Goal: Transaction & Acquisition: Purchase product/service

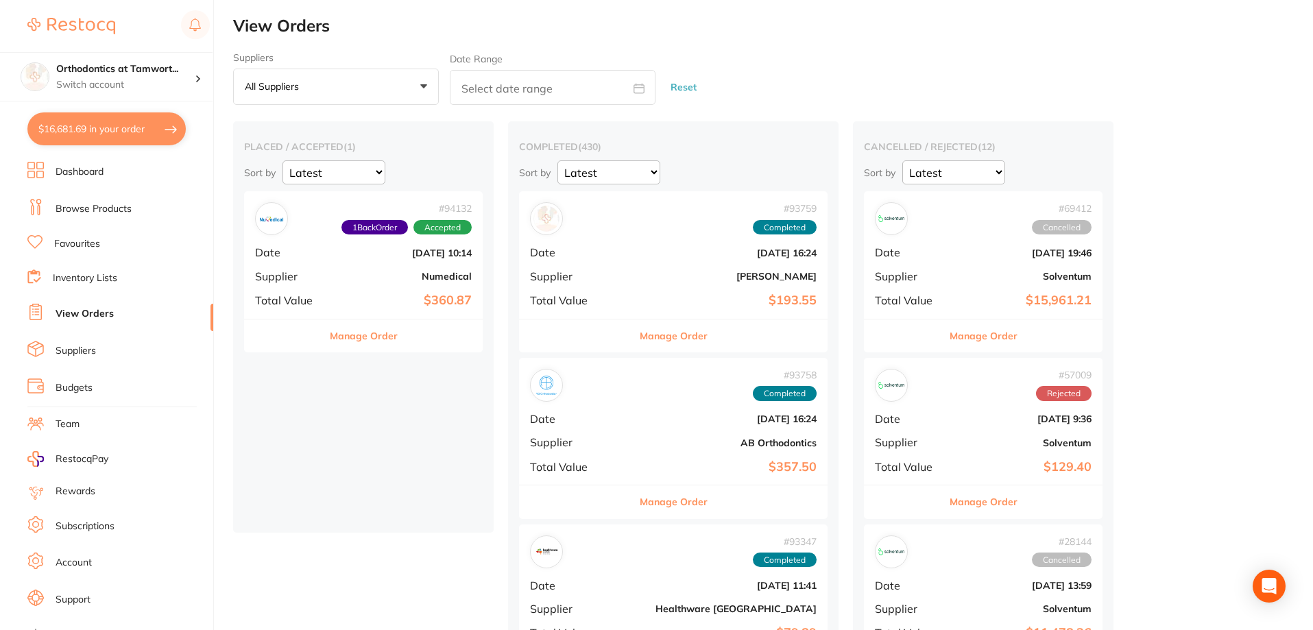
click at [166, 132] on button "$16,681.69 in your order" at bounding box center [106, 128] width 158 height 33
checkbox input "true"
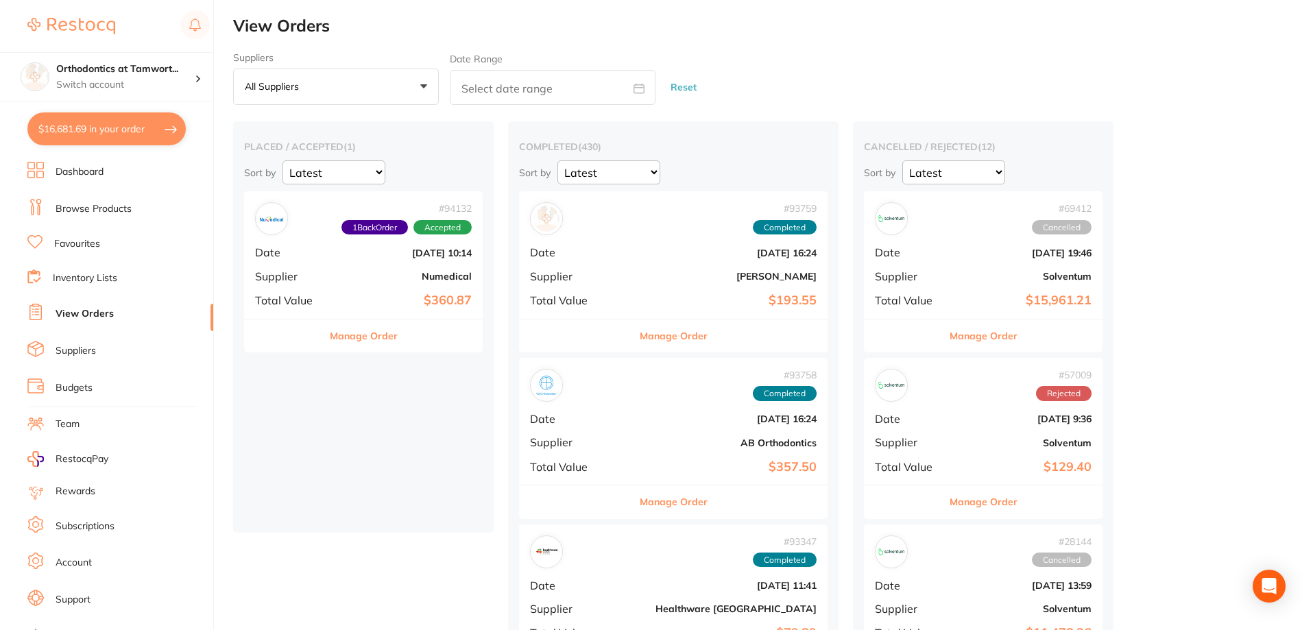
checkbox input "true"
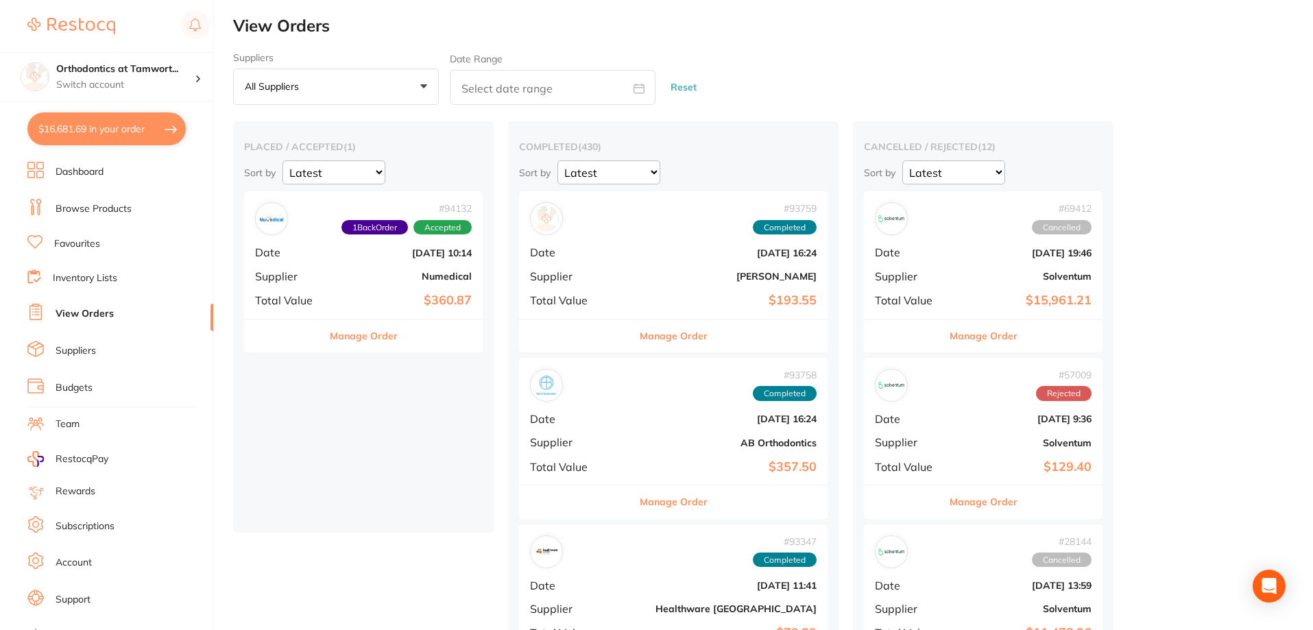
checkbox input "true"
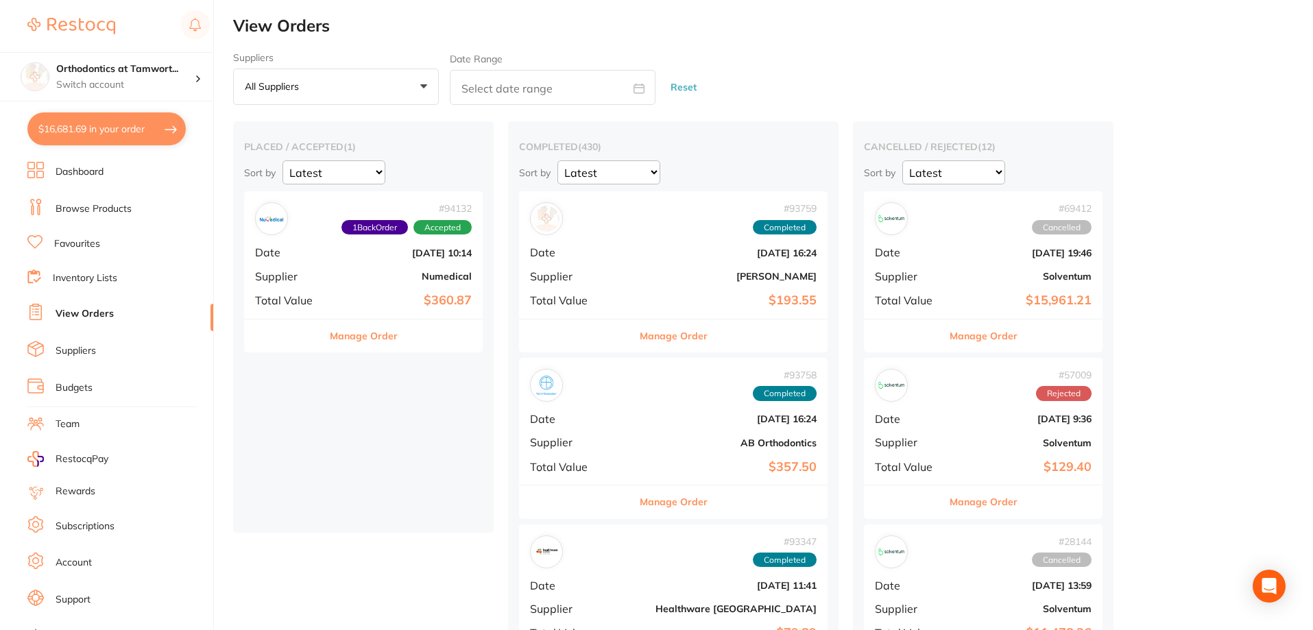
checkbox input "true"
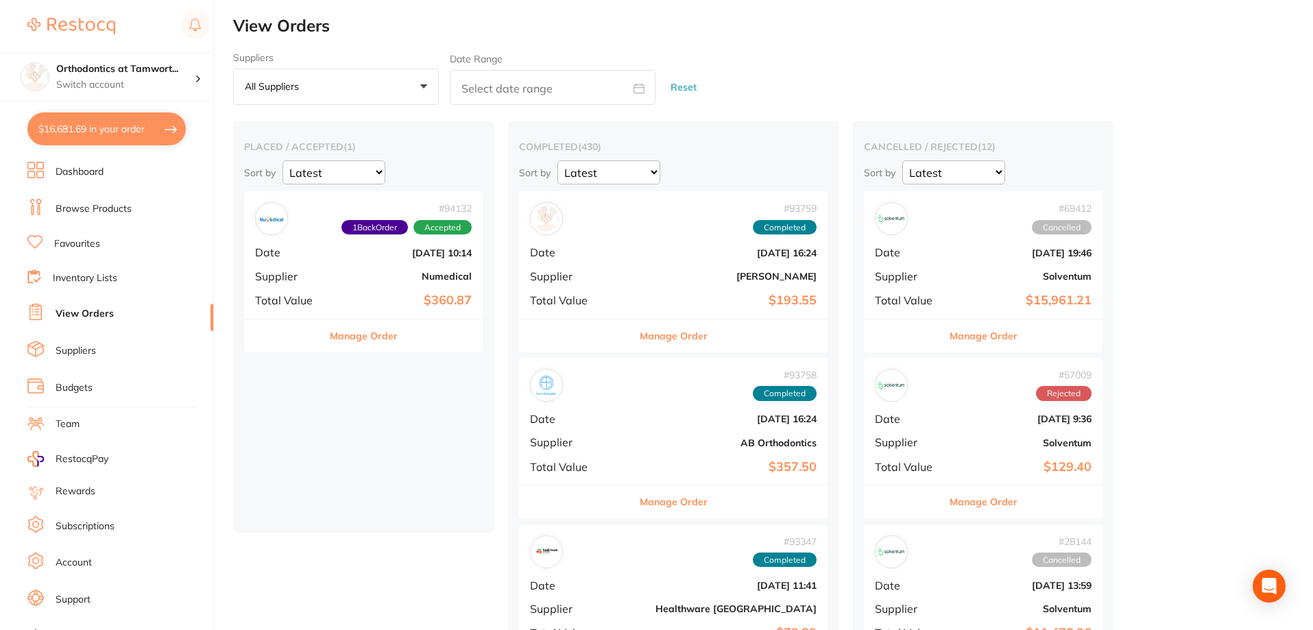
checkbox input "true"
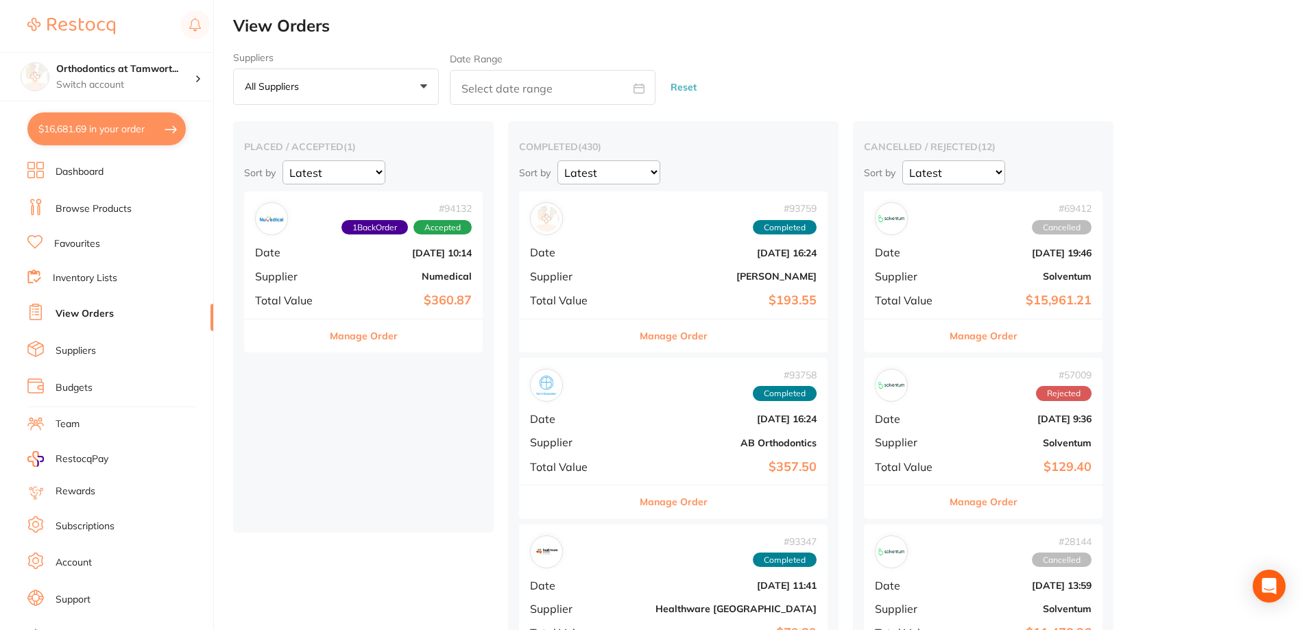
checkbox input "true"
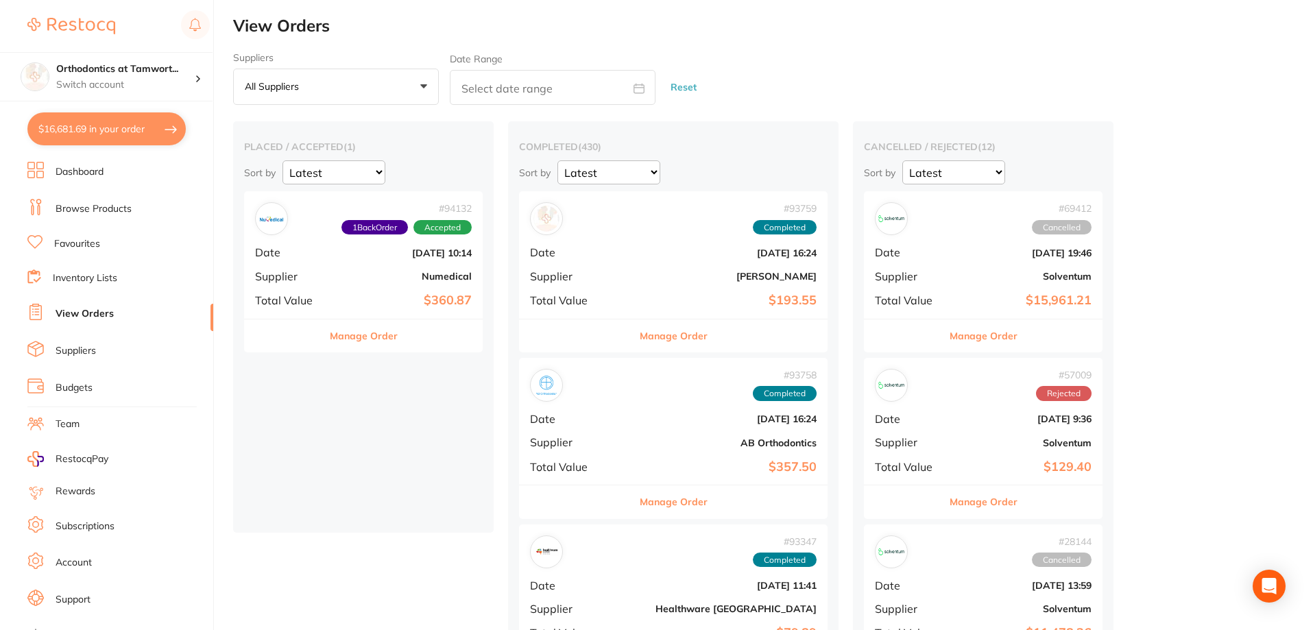
checkbox input "true"
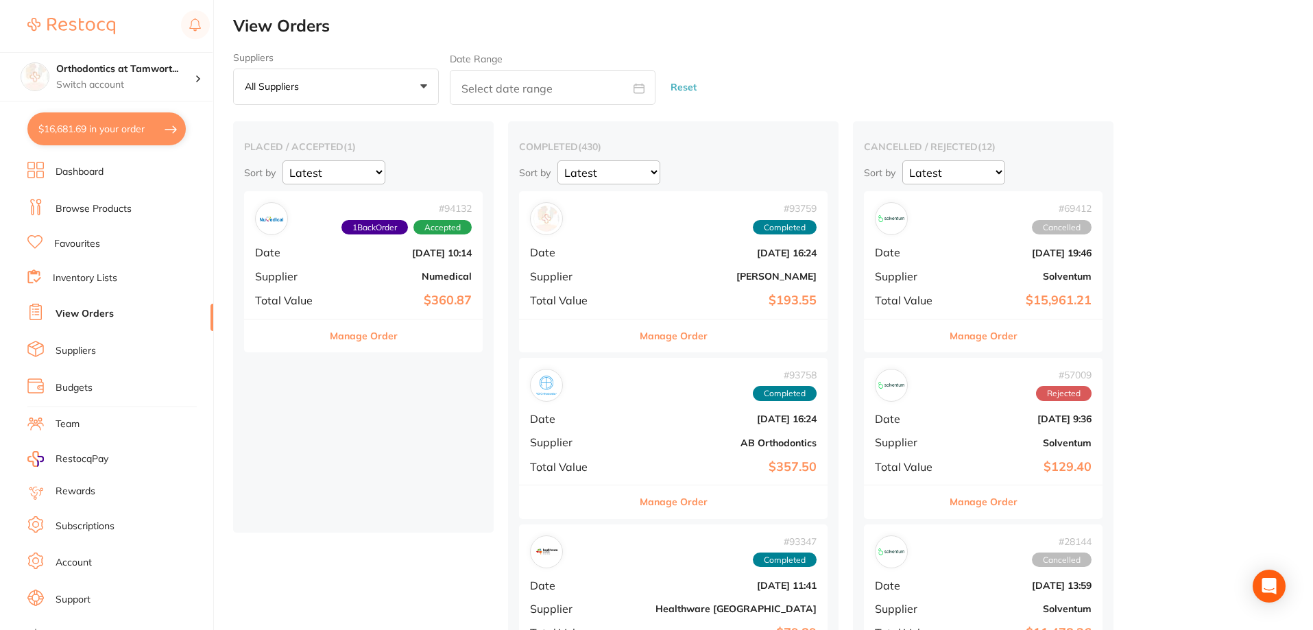
checkbox input "true"
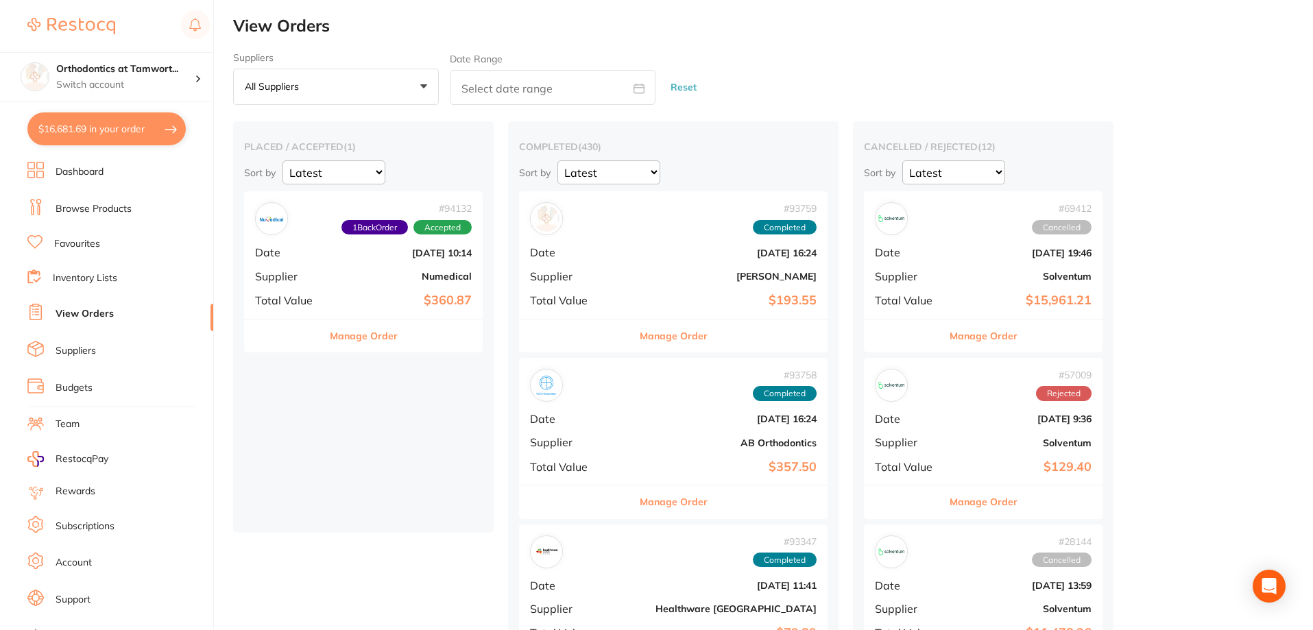
checkbox input "true"
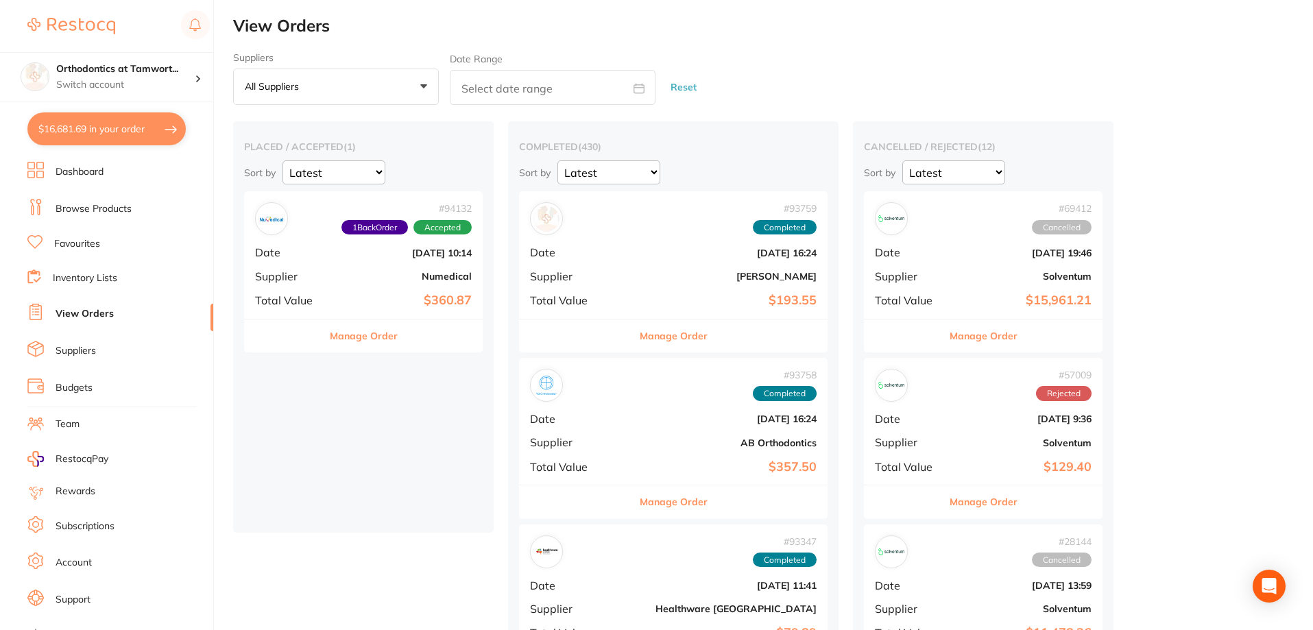
checkbox input "true"
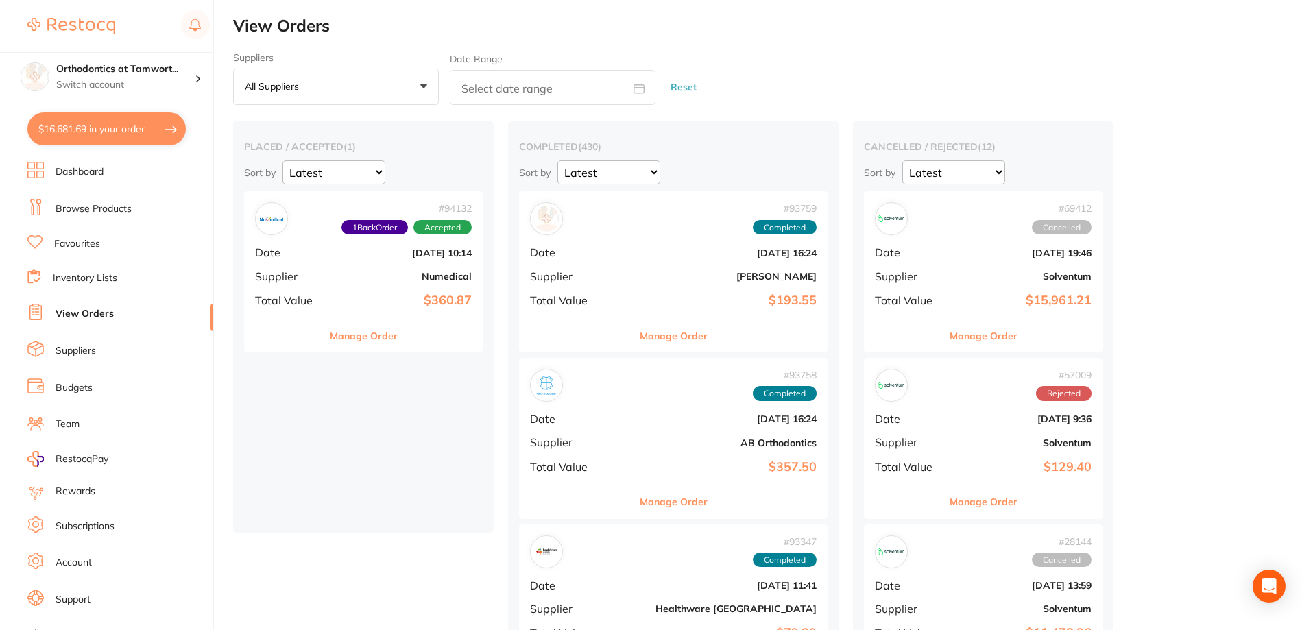
checkbox input "true"
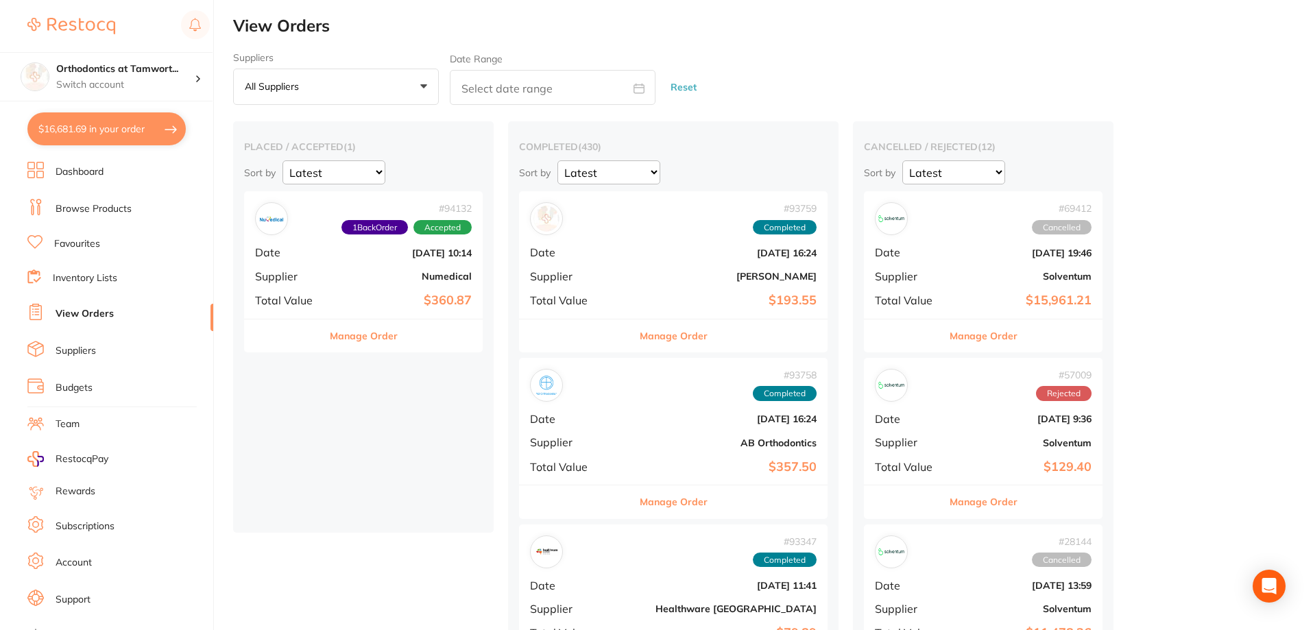
checkbox input "true"
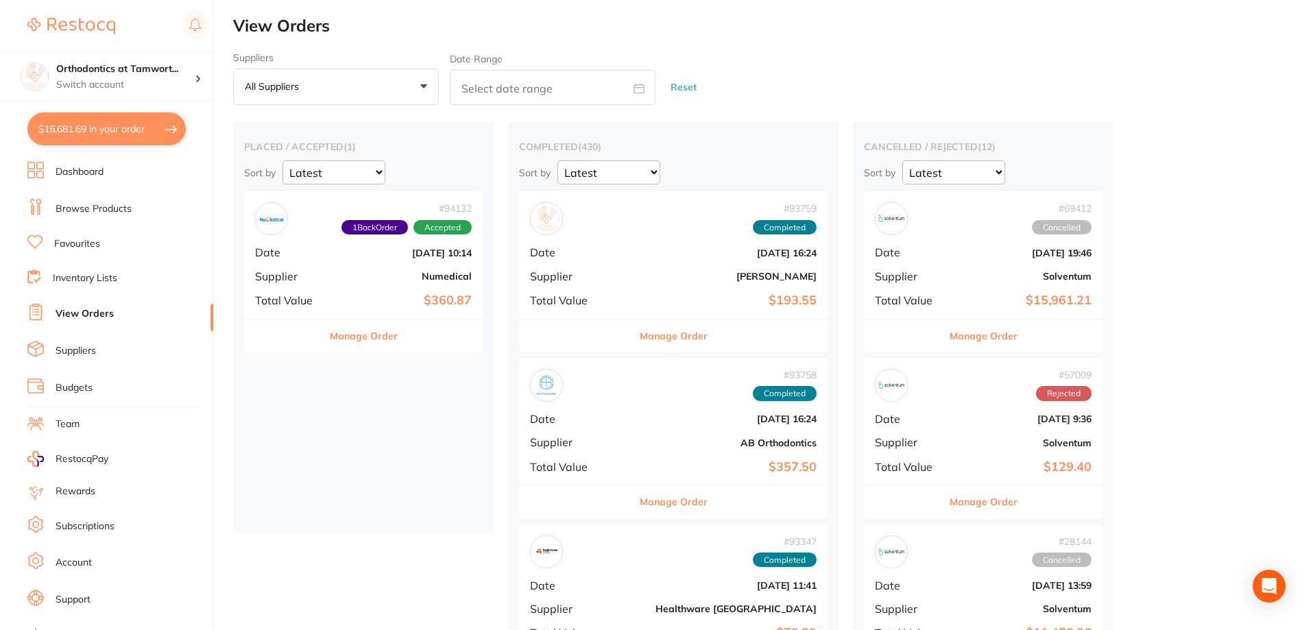
checkbox input "true"
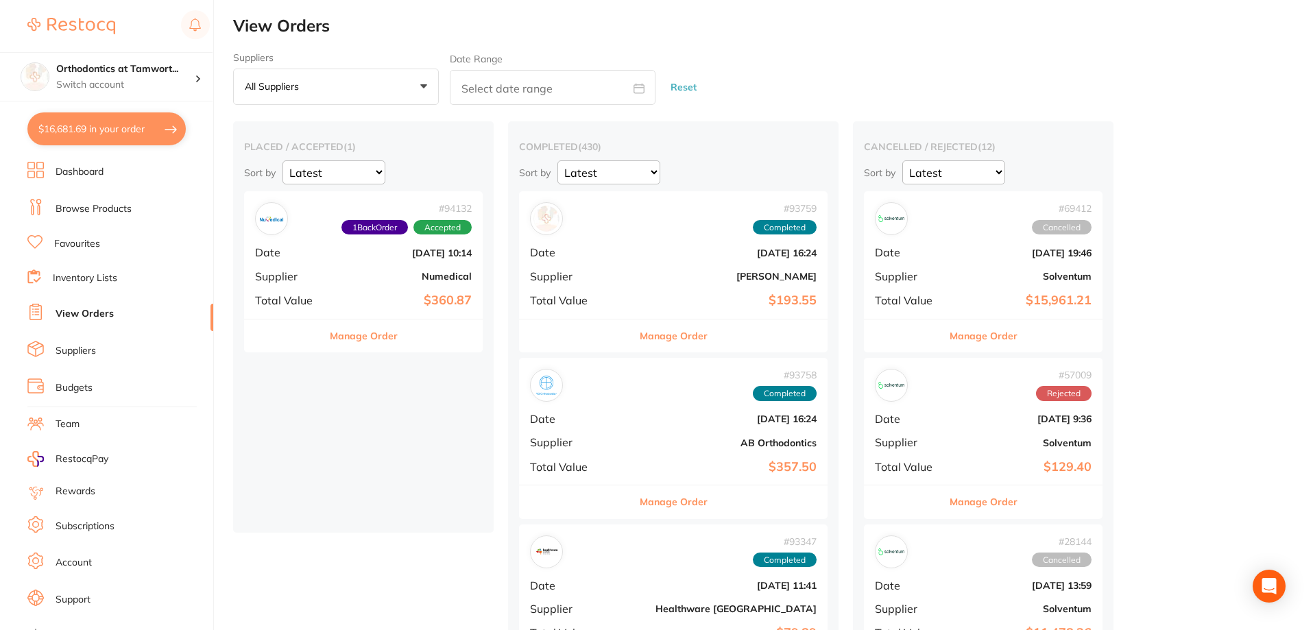
checkbox input "true"
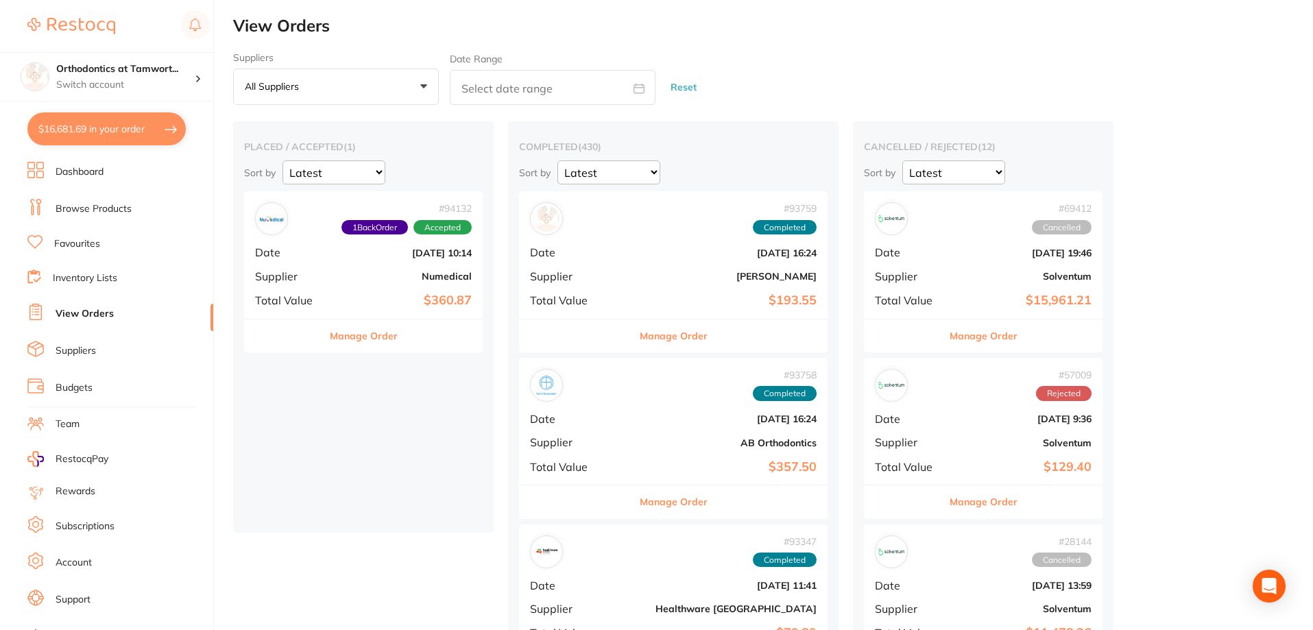
checkbox input "true"
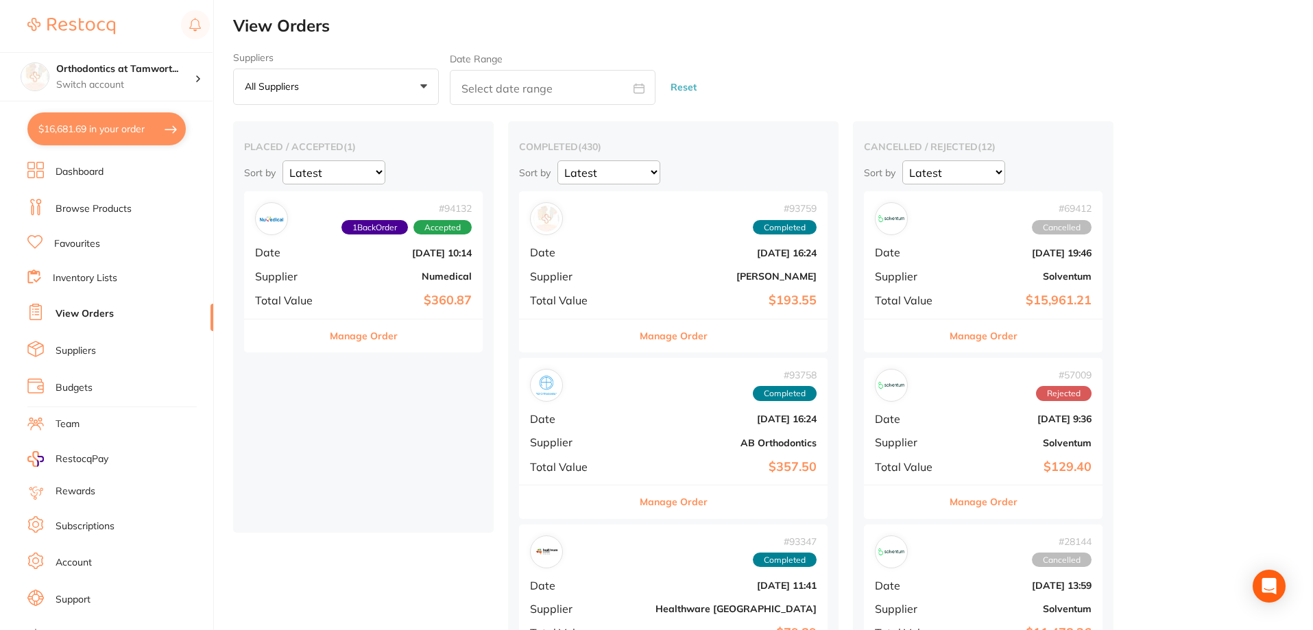
checkbox input "true"
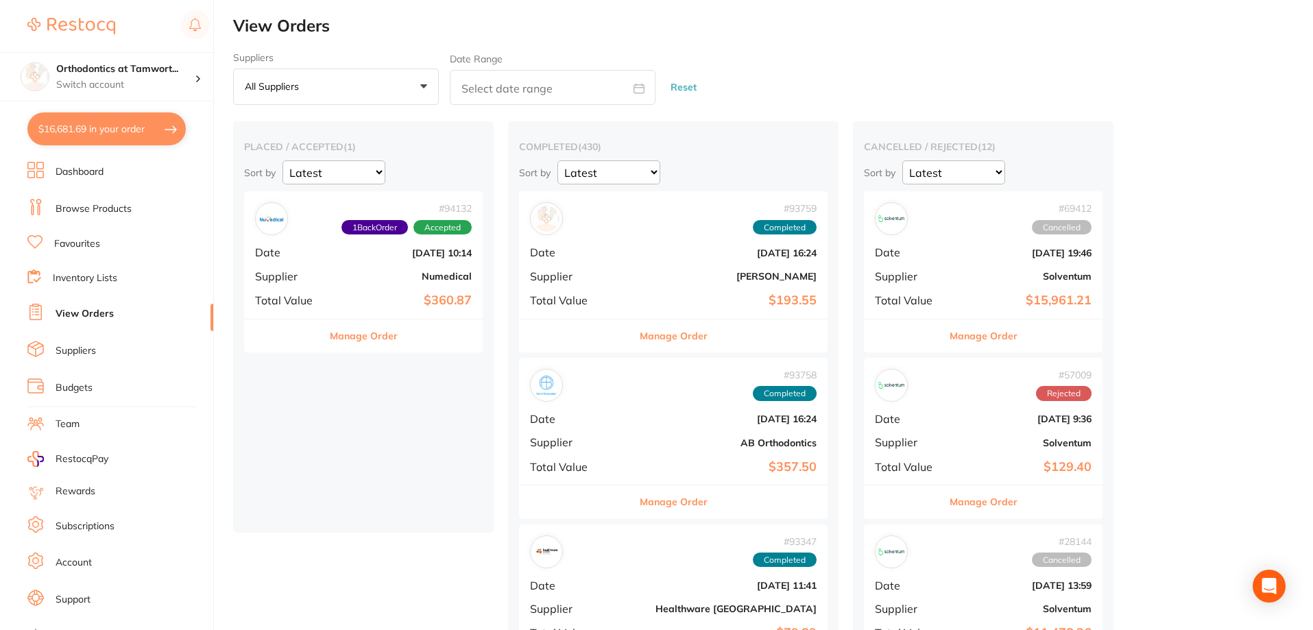
checkbox input "true"
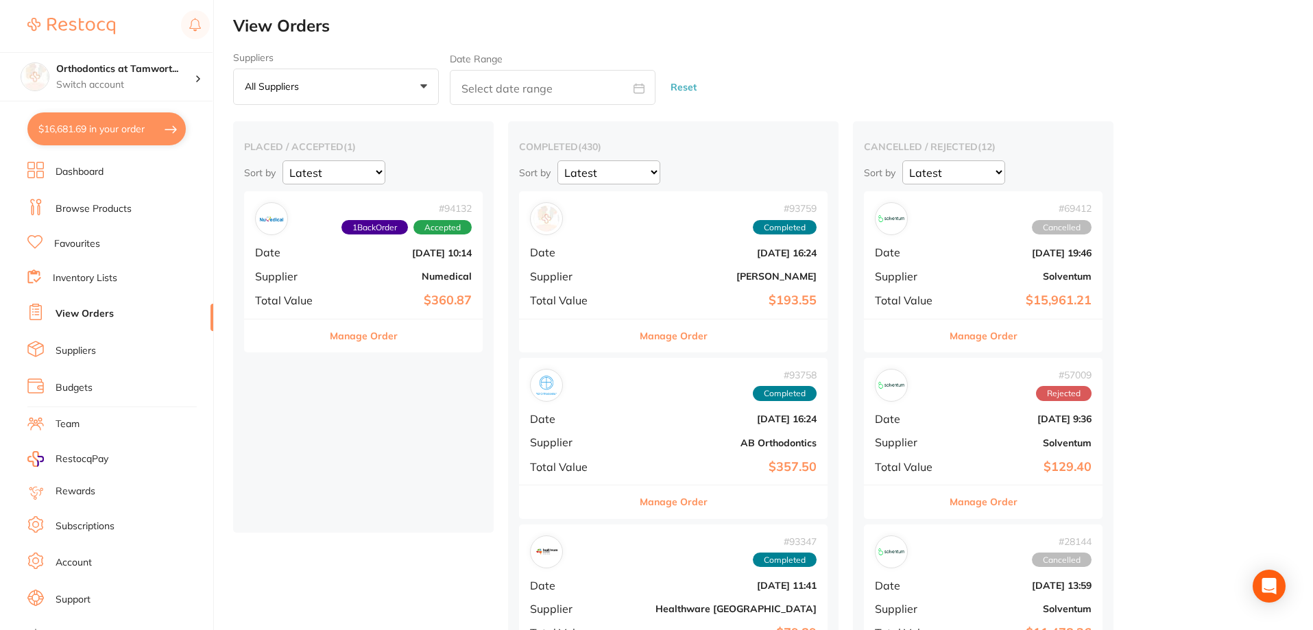
checkbox input "true"
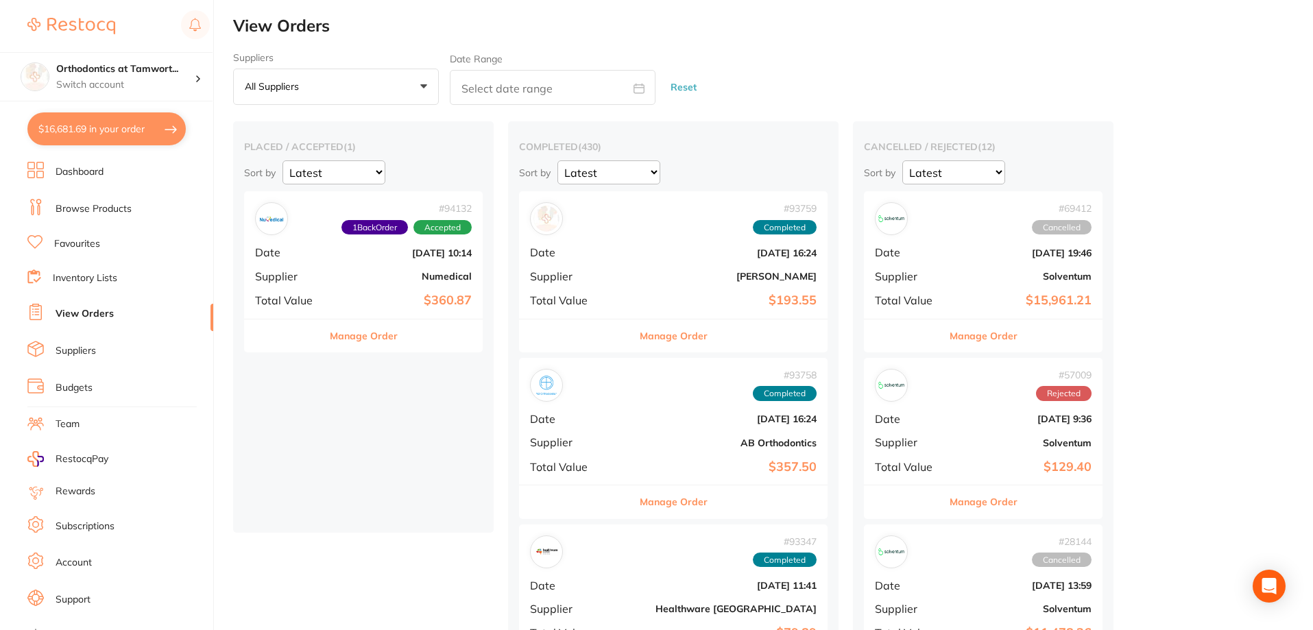
checkbox input "true"
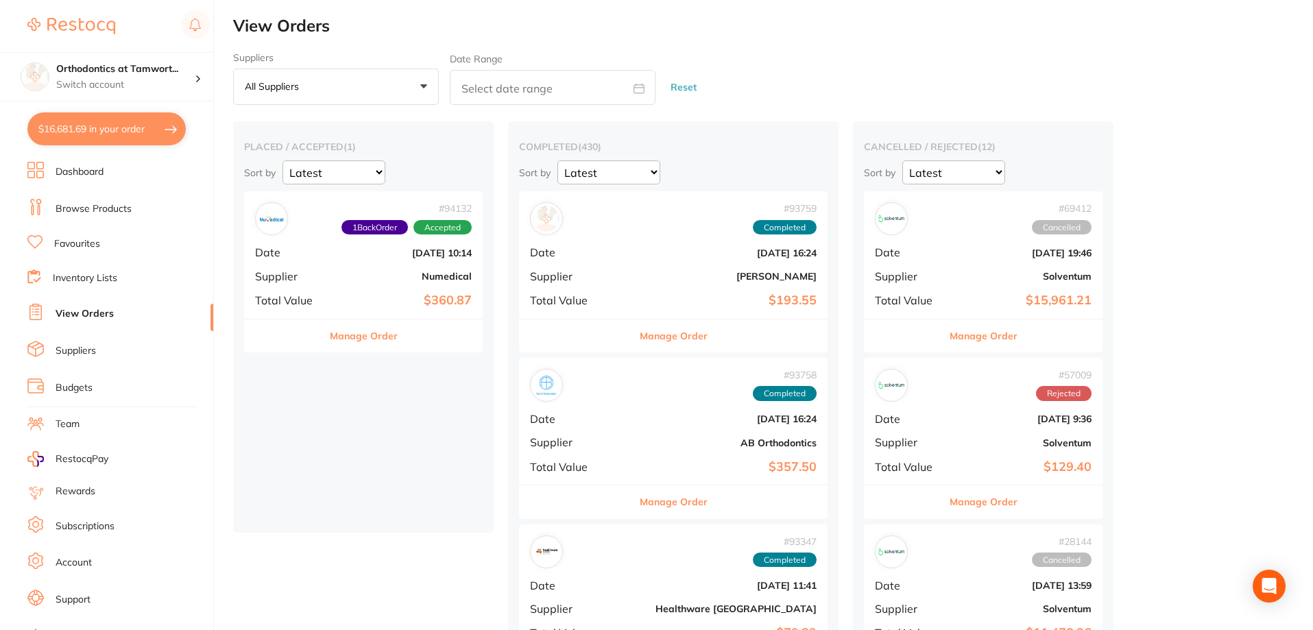
checkbox input "true"
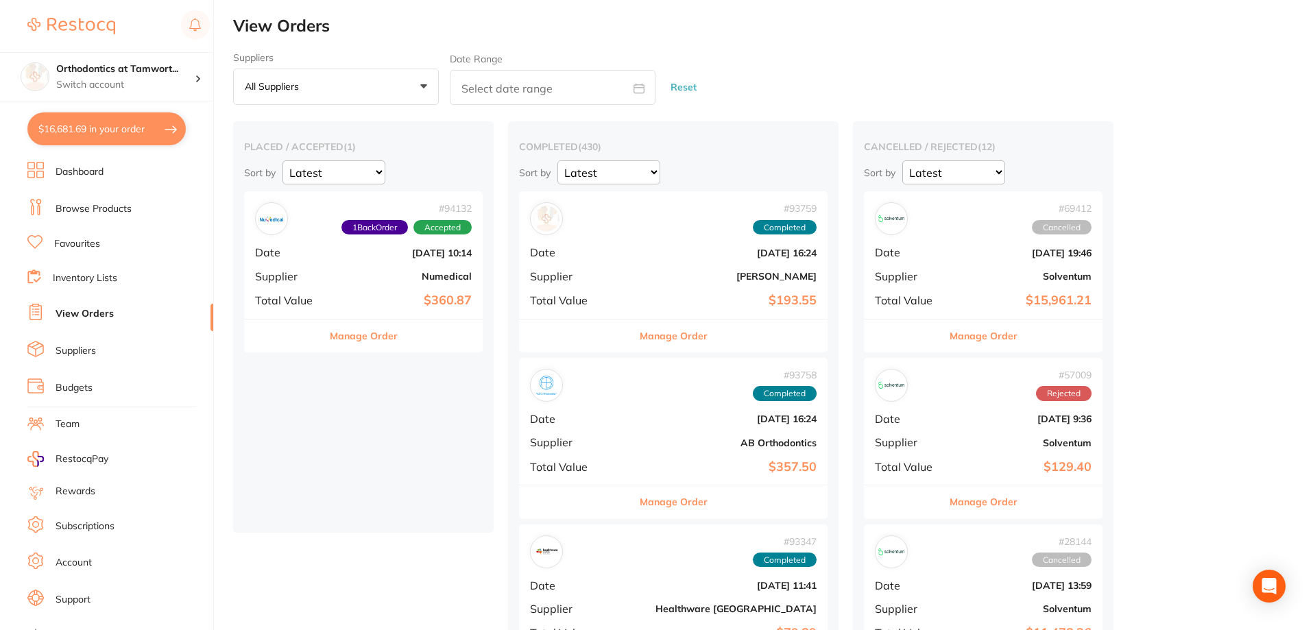
checkbox input "true"
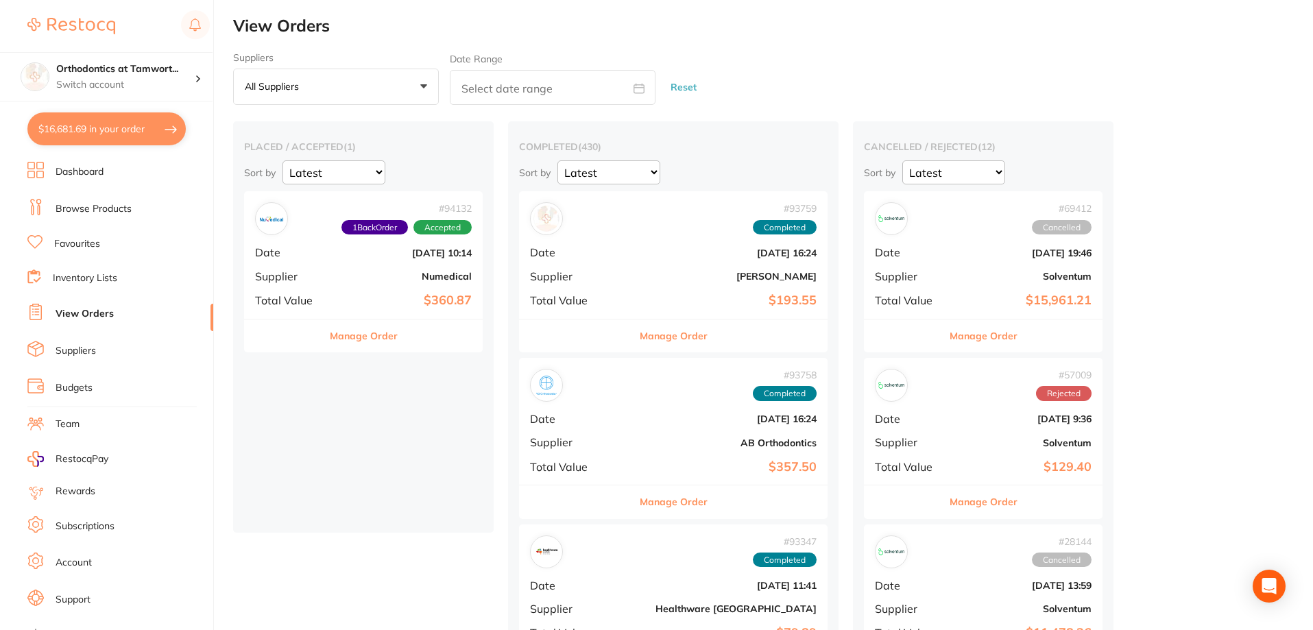
checkbox input "true"
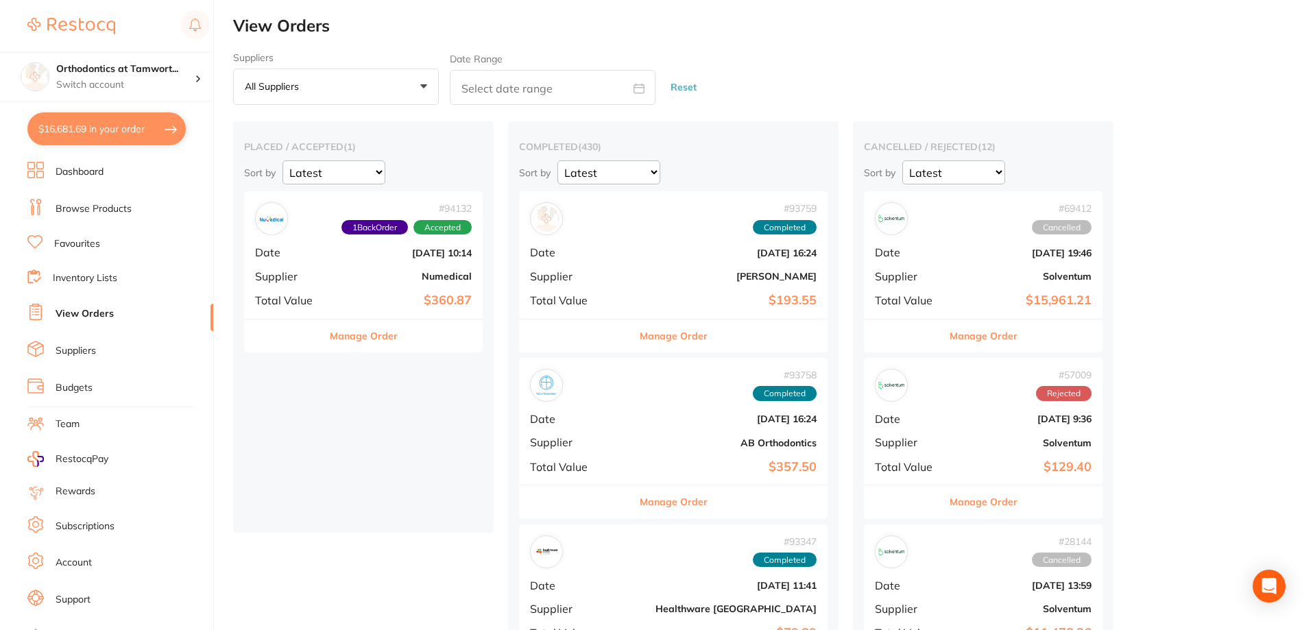
checkbox input "true"
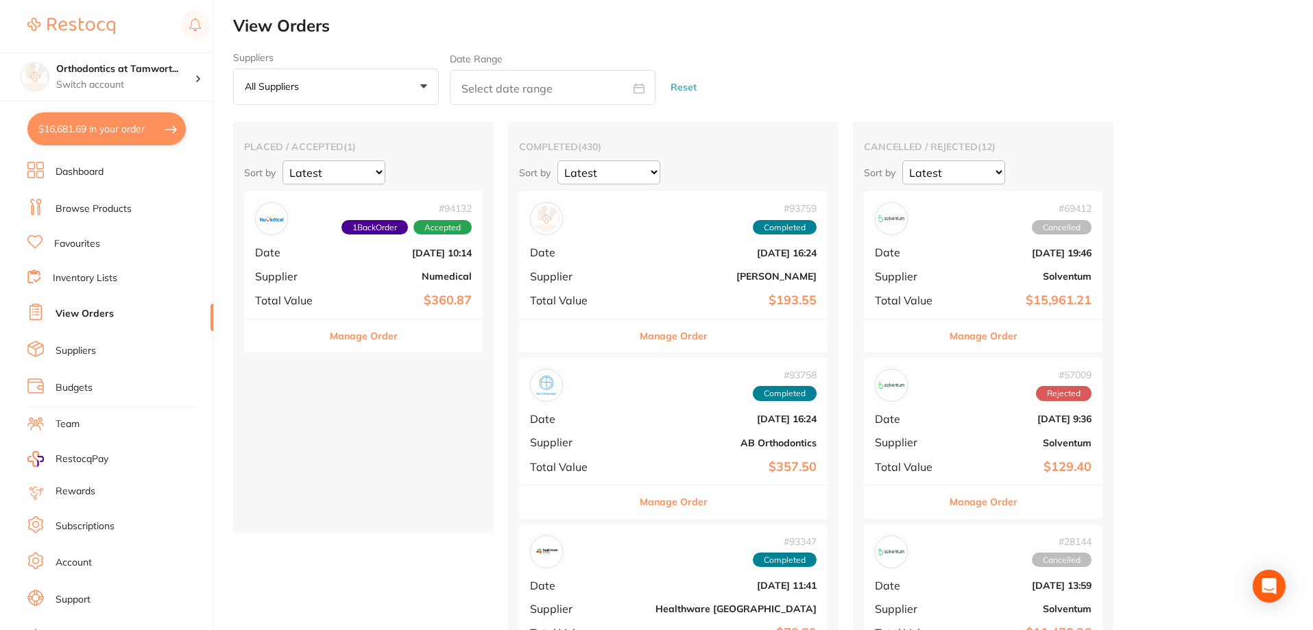
checkbox input "true"
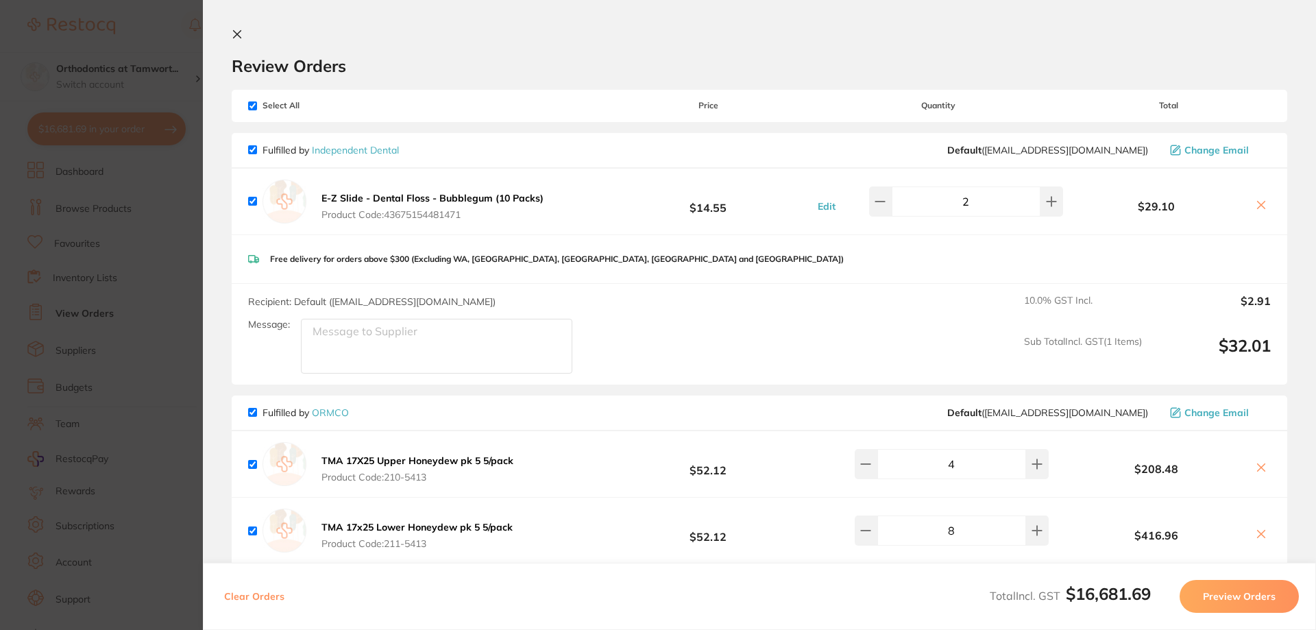
click at [242, 37] on icon at bounding box center [237, 34] width 11 height 11
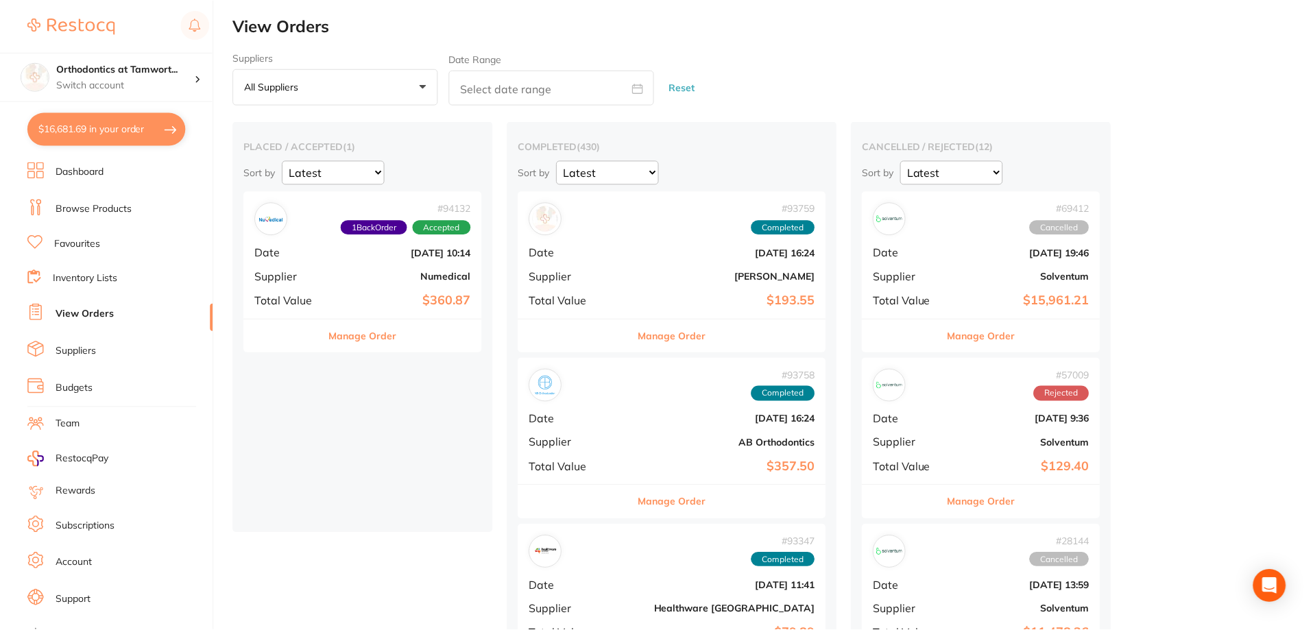
scroll to position [10, 0]
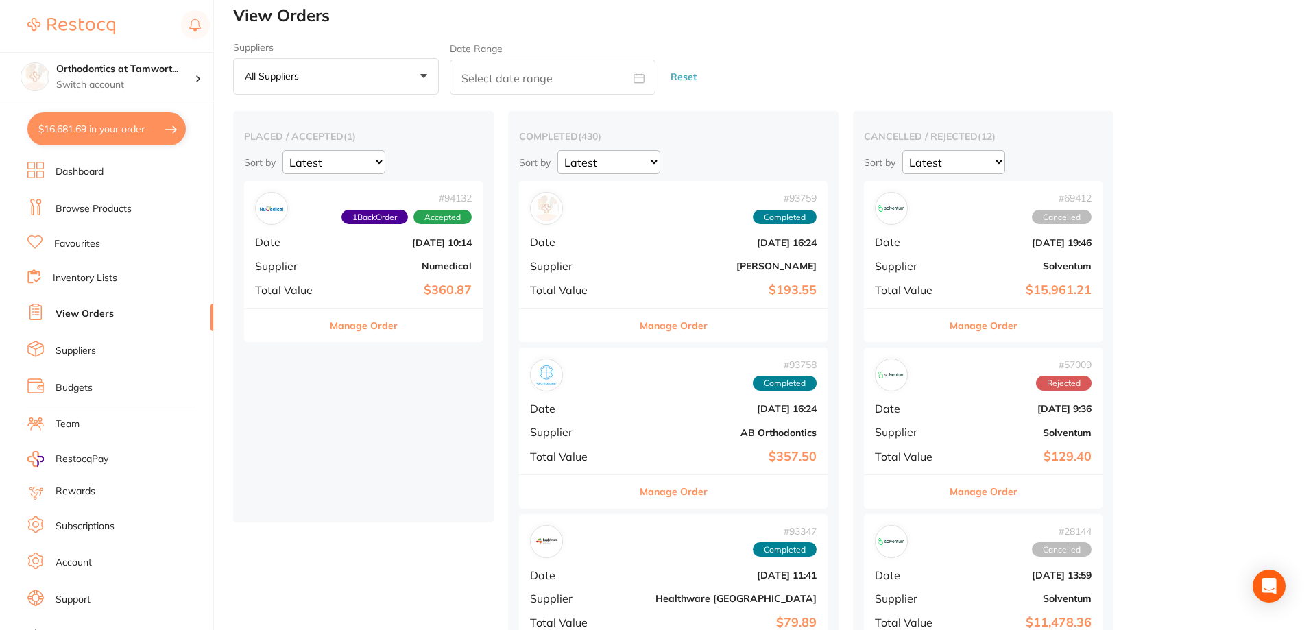
click at [104, 214] on link "Browse Products" at bounding box center [94, 209] width 76 height 14
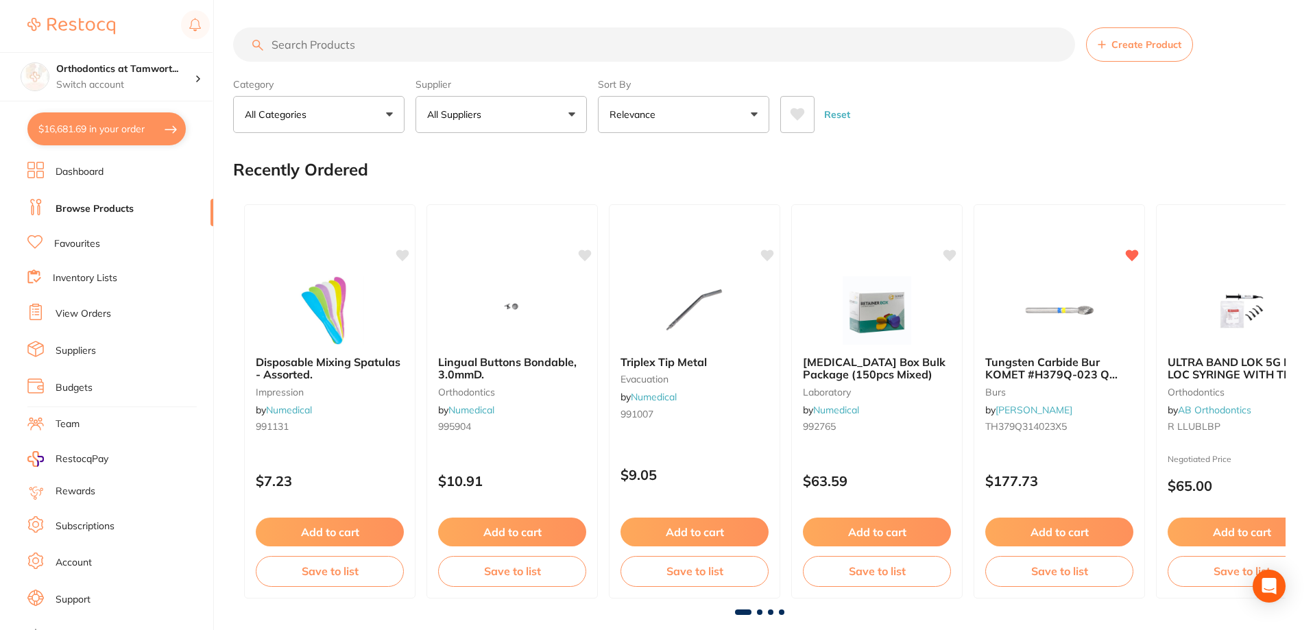
click at [383, 41] on input "search" at bounding box center [654, 44] width 842 height 34
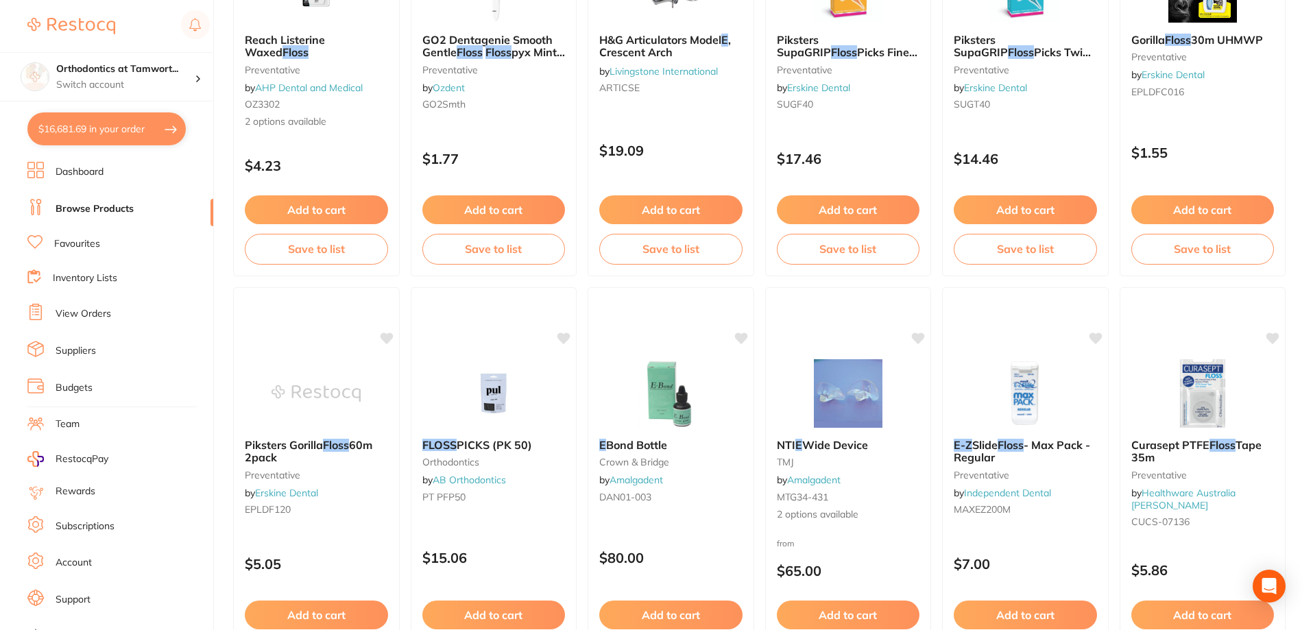
scroll to position [1371, 0]
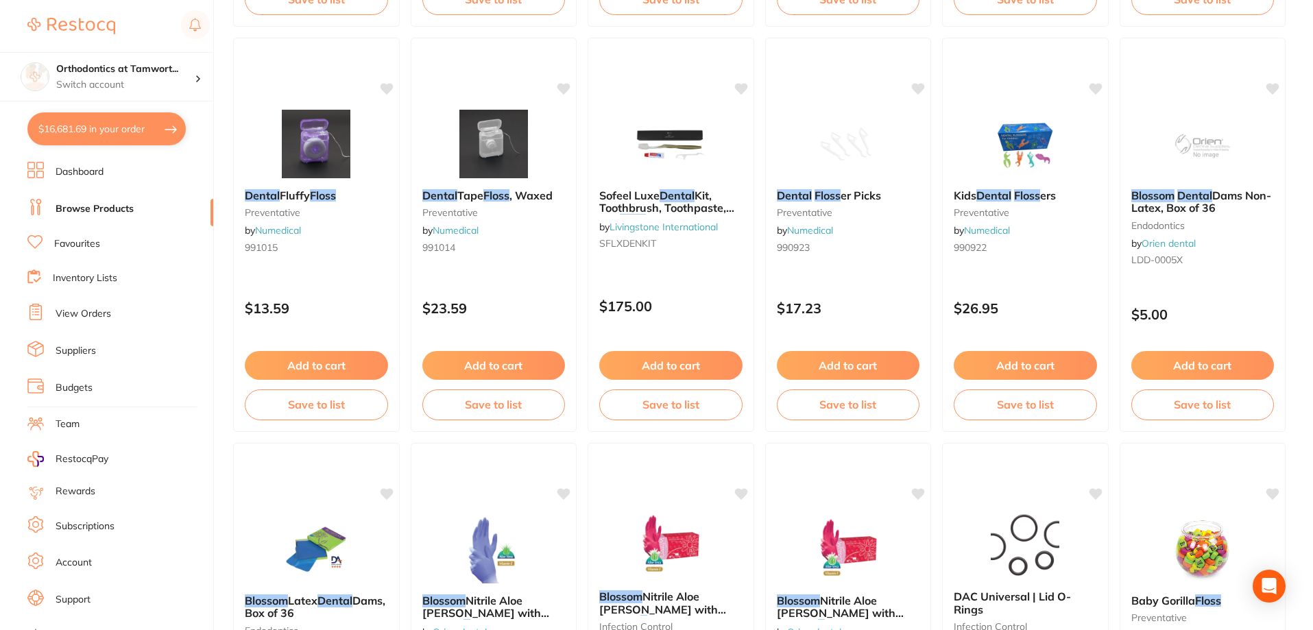
type input "e z dental floss"
click at [172, 127] on button "$16,681.69 in your order" at bounding box center [106, 128] width 158 height 33
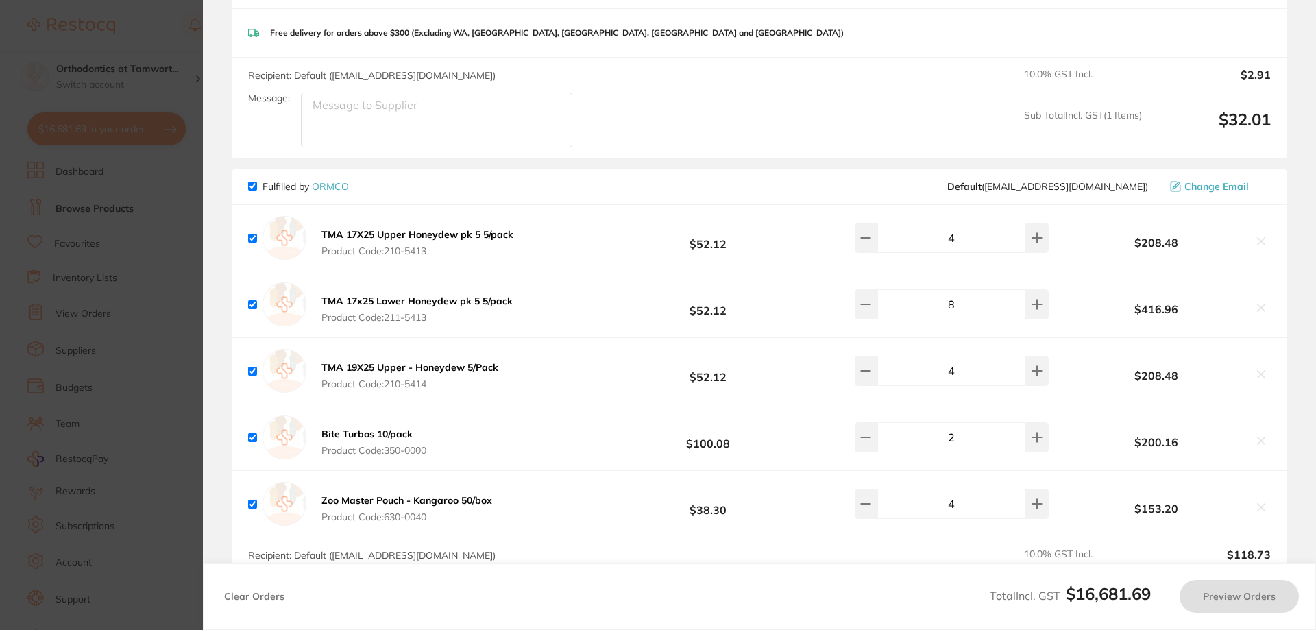
scroll to position [228, 0]
click at [1217, 595] on button "Preview Orders" at bounding box center [1239, 596] width 119 height 33
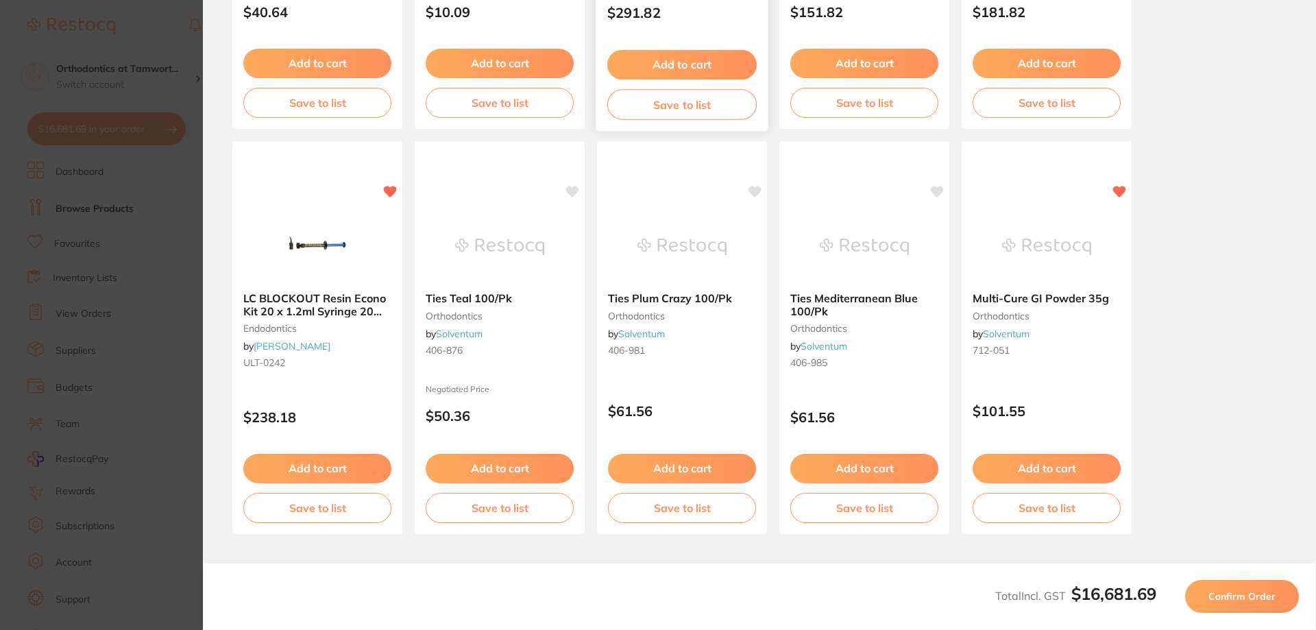
scroll to position [383, 0]
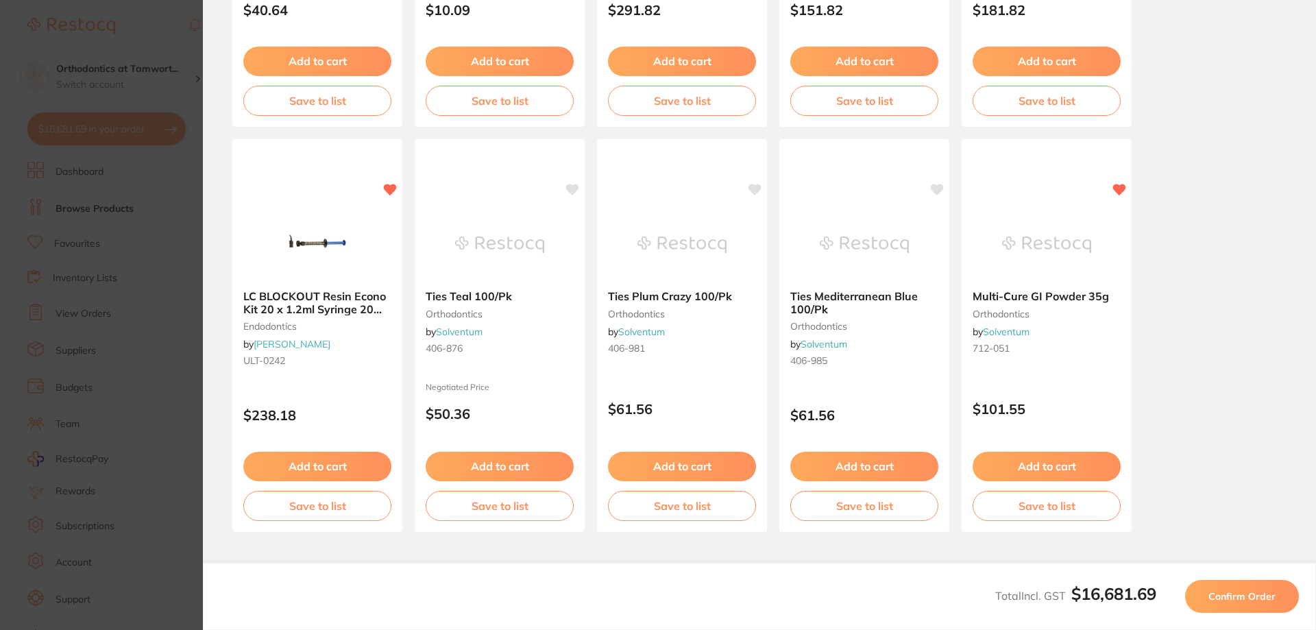
click at [1266, 602] on span "Confirm Order" at bounding box center [1242, 596] width 67 height 12
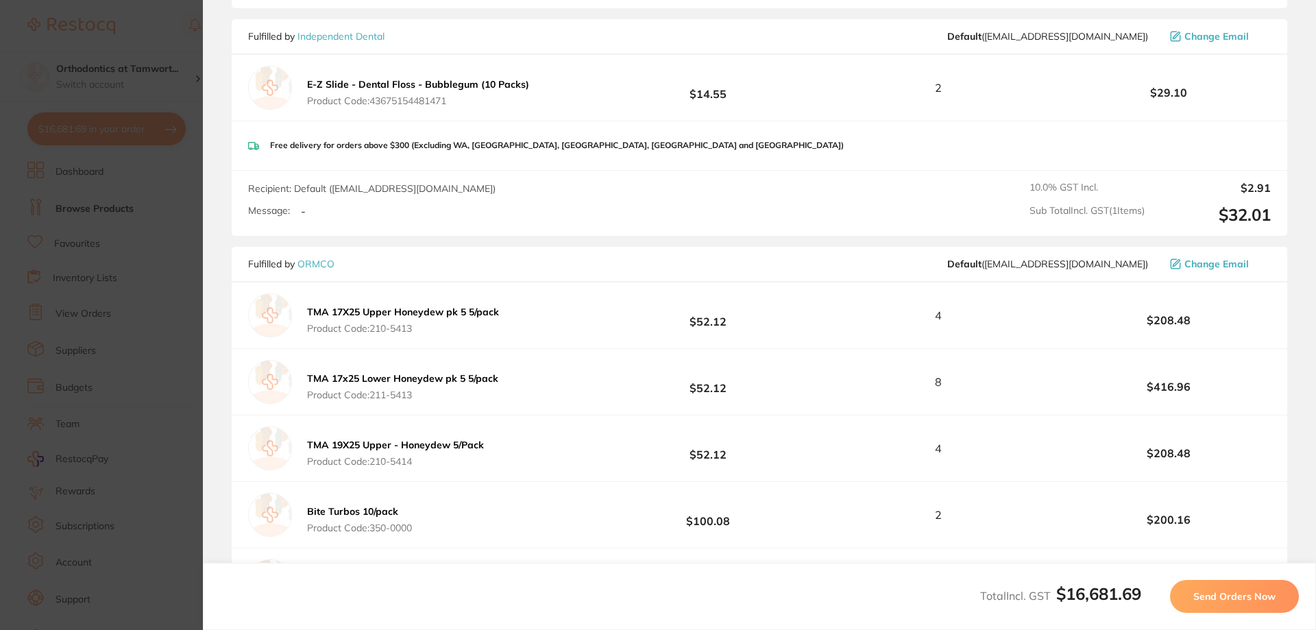
scroll to position [0, 0]
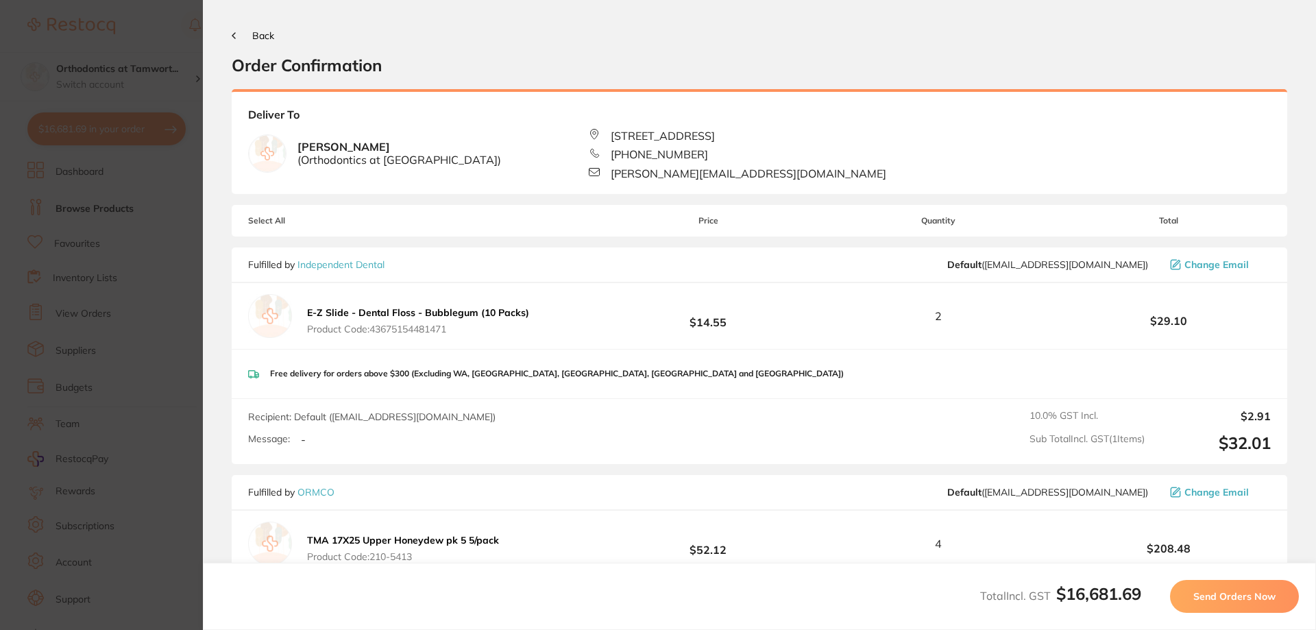
click at [248, 33] on button "Back" at bounding box center [253, 35] width 43 height 11
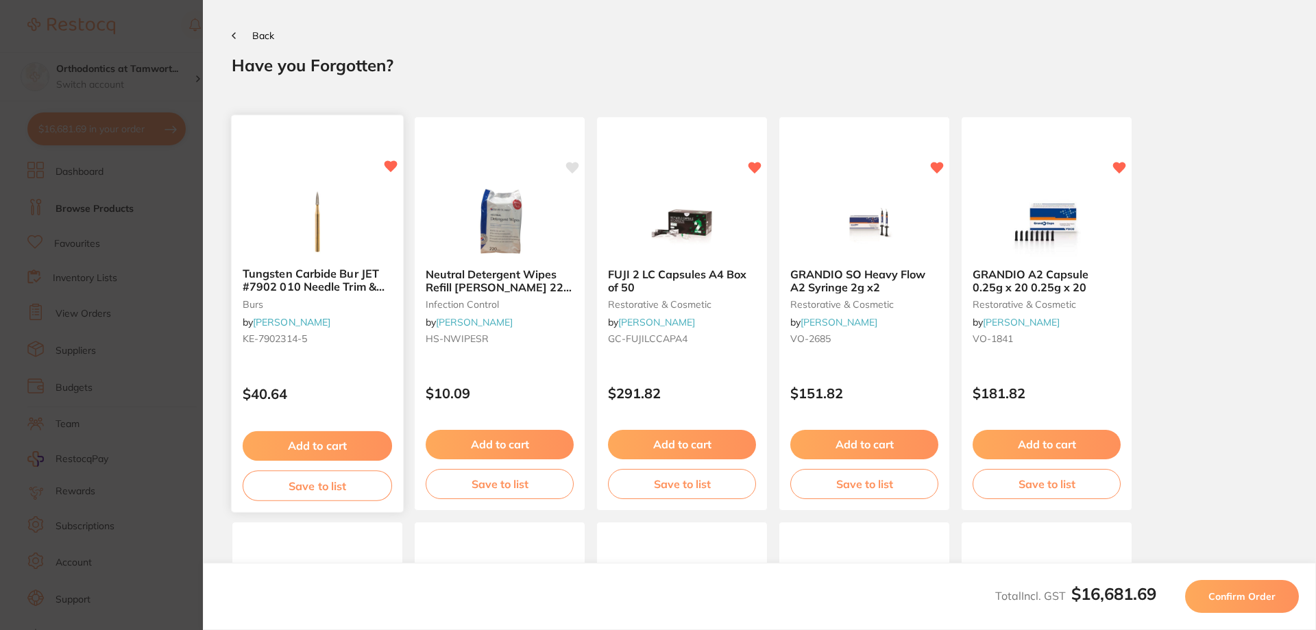
click at [329, 479] on button "Save to list" at bounding box center [317, 485] width 149 height 31
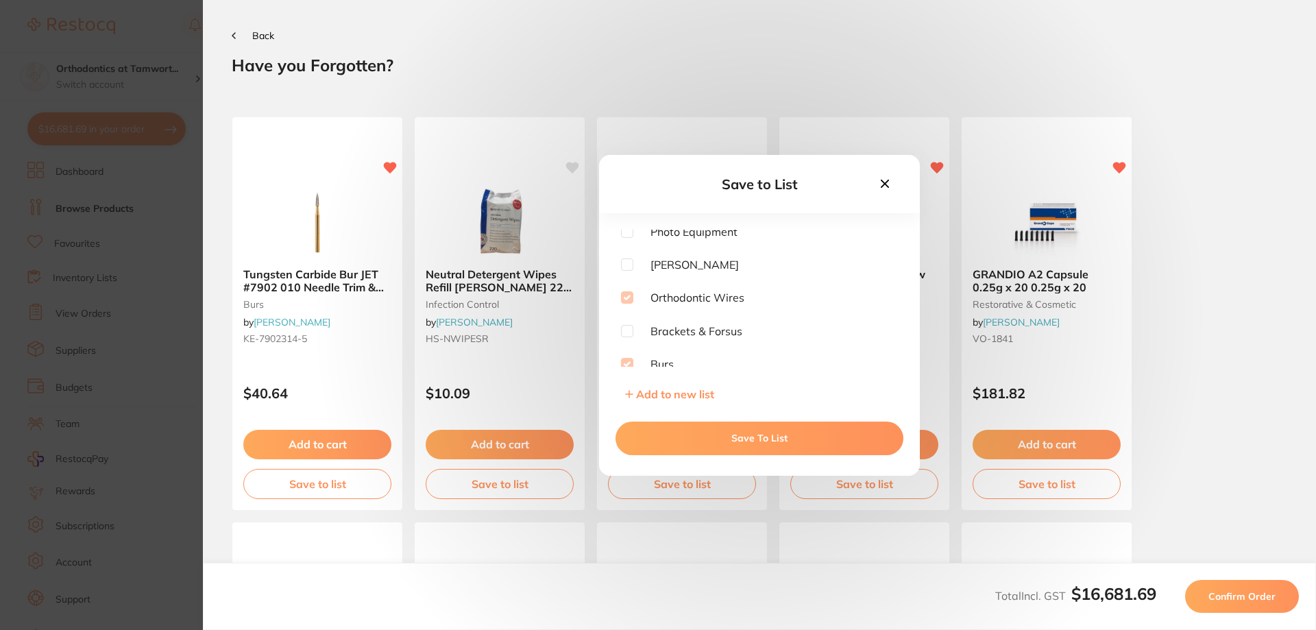
scroll to position [276, 0]
click at [744, 367] on div "Equipment Refridgeratables Headgear Powerchain & Modules Consumables TAD's & Mi…" at bounding box center [759, 319] width 321 height 178
click at [886, 186] on icon at bounding box center [885, 183] width 15 height 15
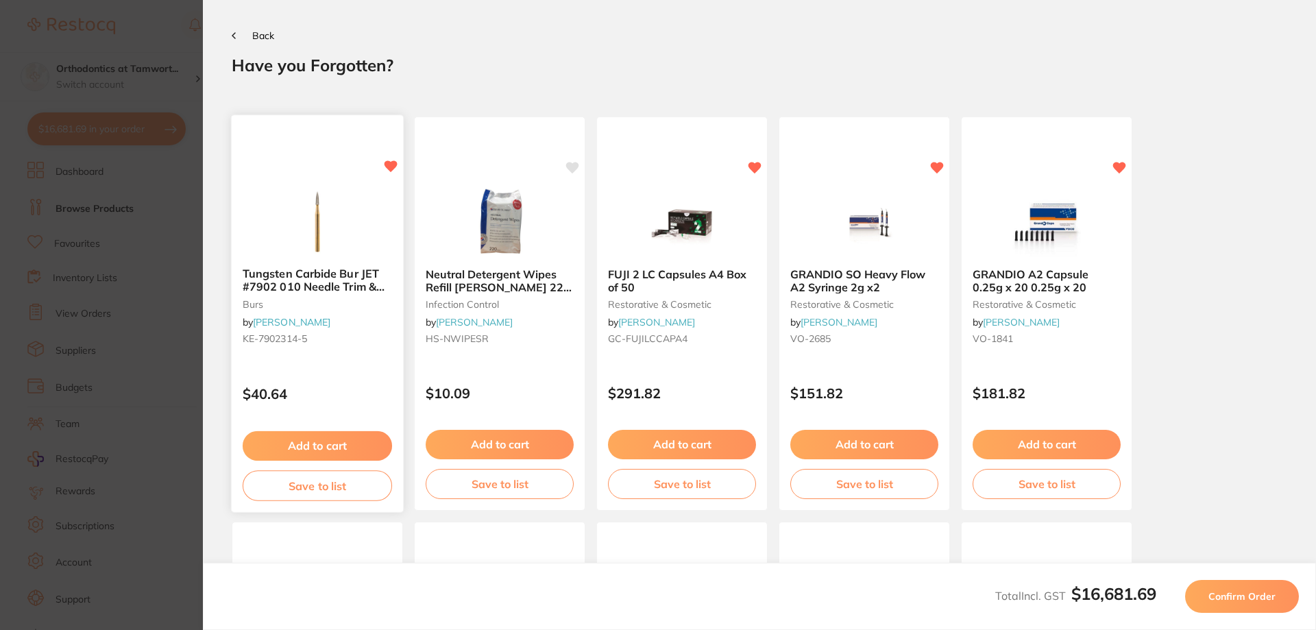
click at [314, 443] on button "Add to cart" at bounding box center [317, 445] width 149 height 29
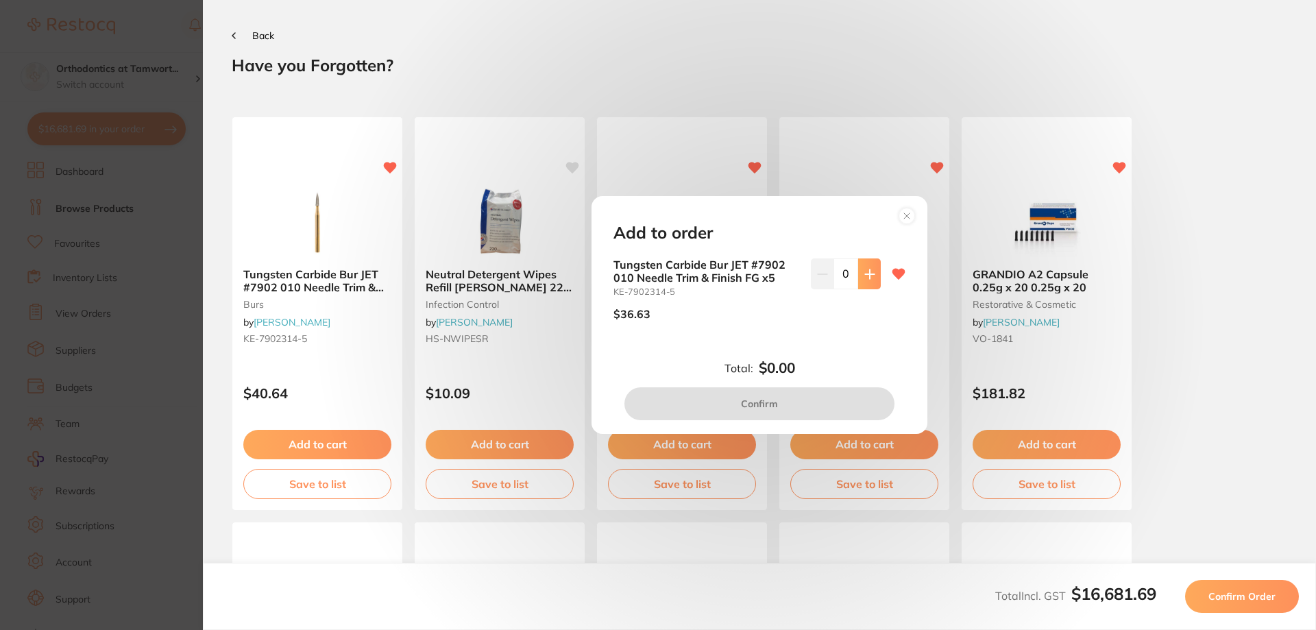
click at [867, 276] on icon at bounding box center [869, 273] width 9 height 9
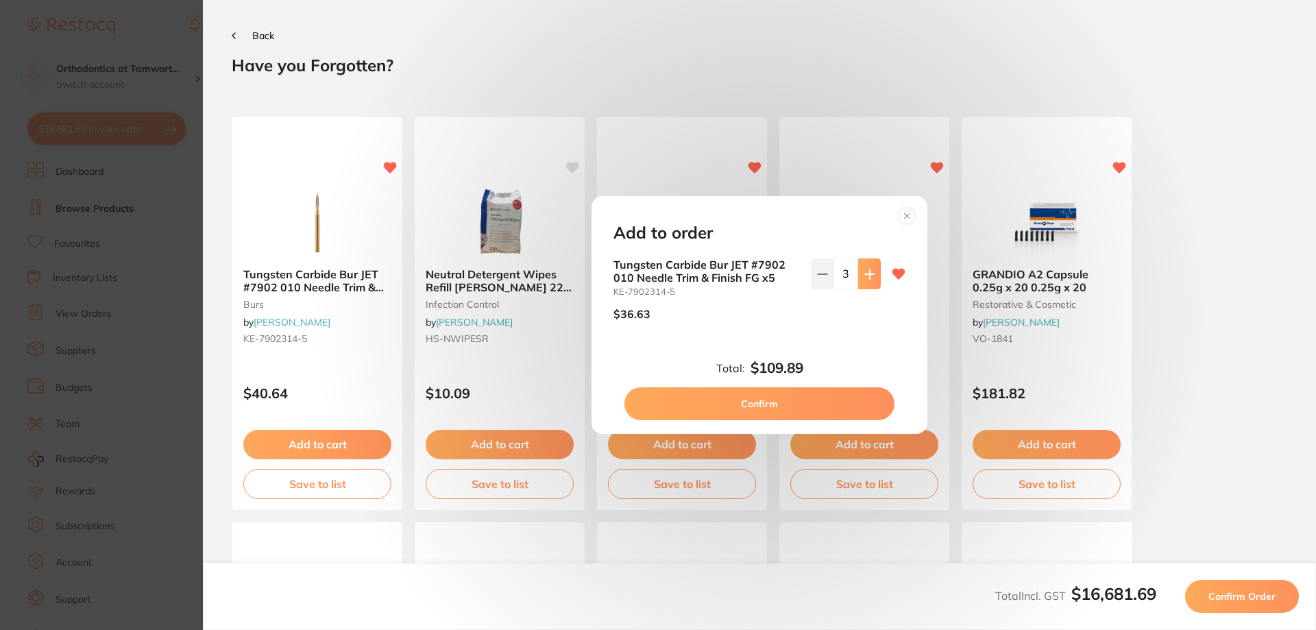
click at [867, 276] on icon at bounding box center [869, 273] width 9 height 9
type input "6"
click at [773, 400] on button "Confirm" at bounding box center [760, 403] width 270 height 33
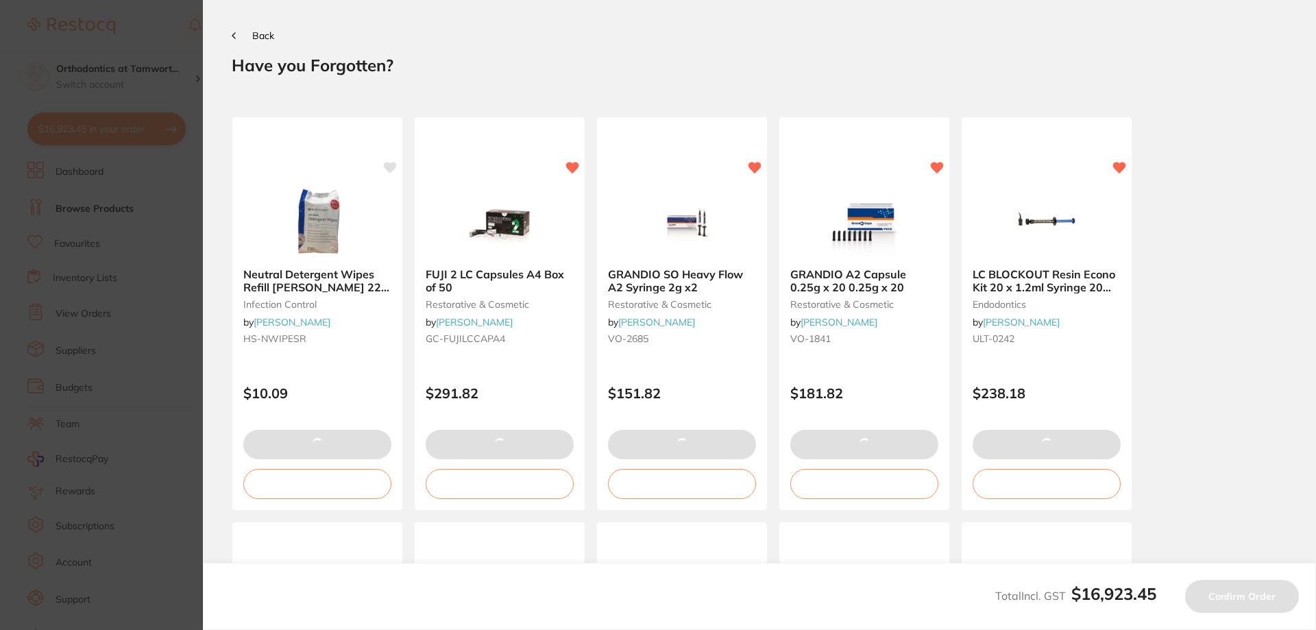
click at [258, 36] on span "Back" at bounding box center [263, 35] width 22 height 12
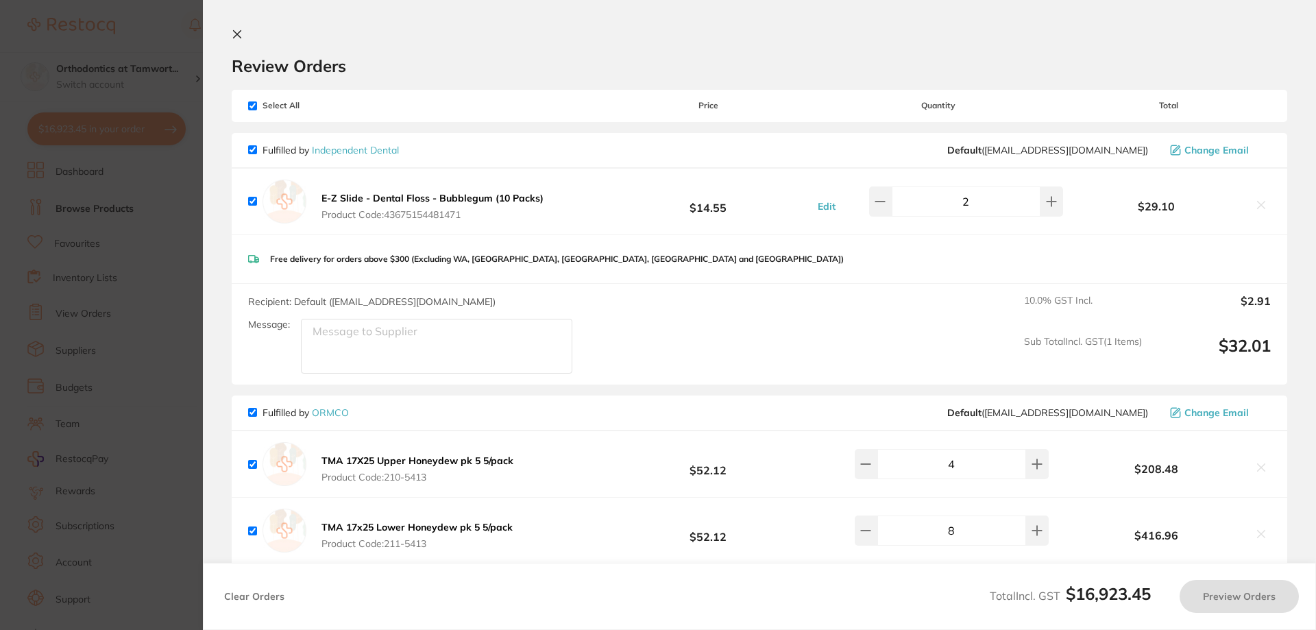
checkbox input "false"
checkbox input "true"
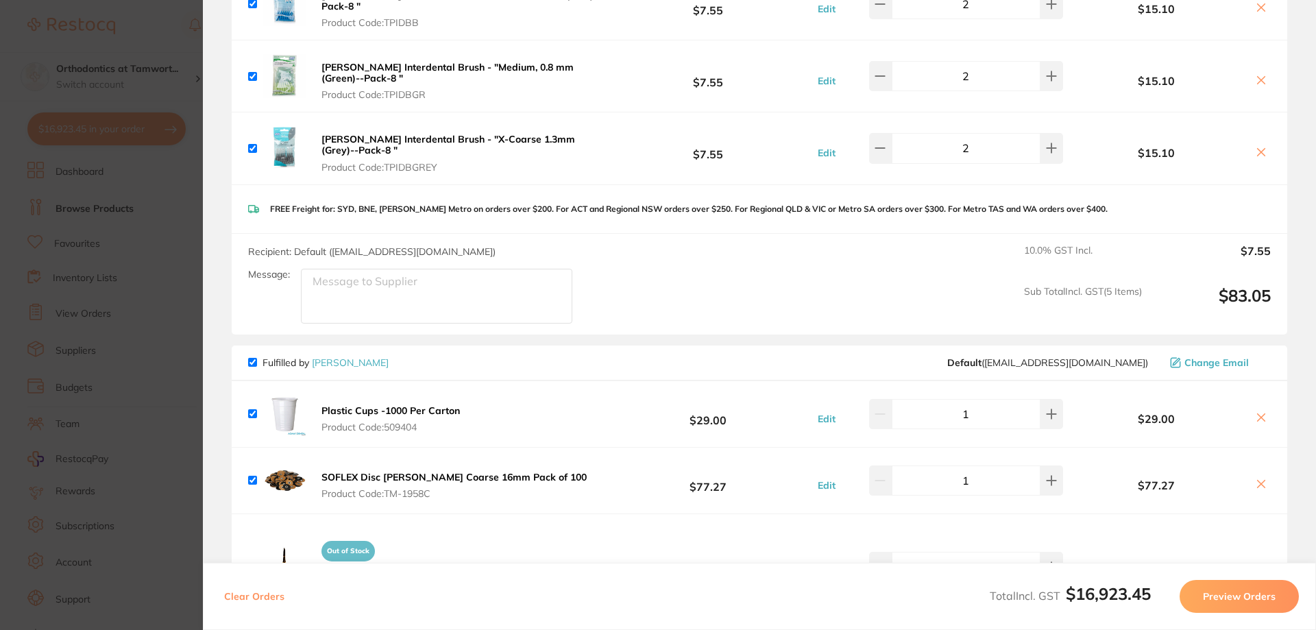
scroll to position [6170, 0]
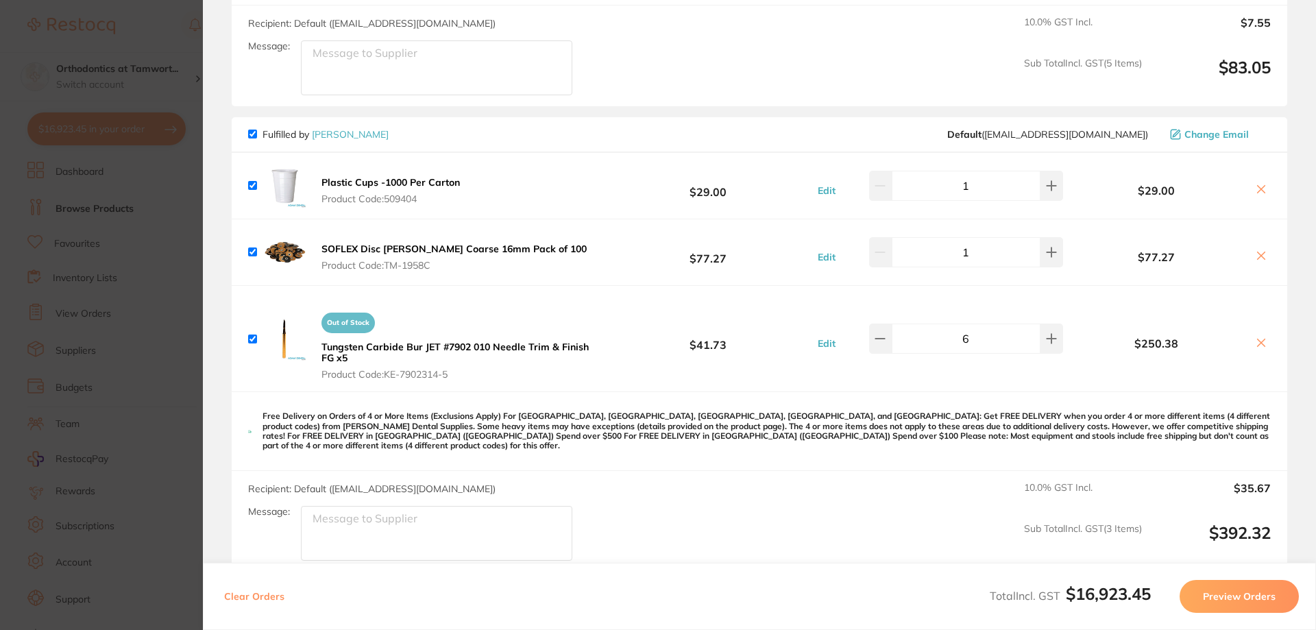
click at [1259, 339] on icon at bounding box center [1262, 343] width 8 height 8
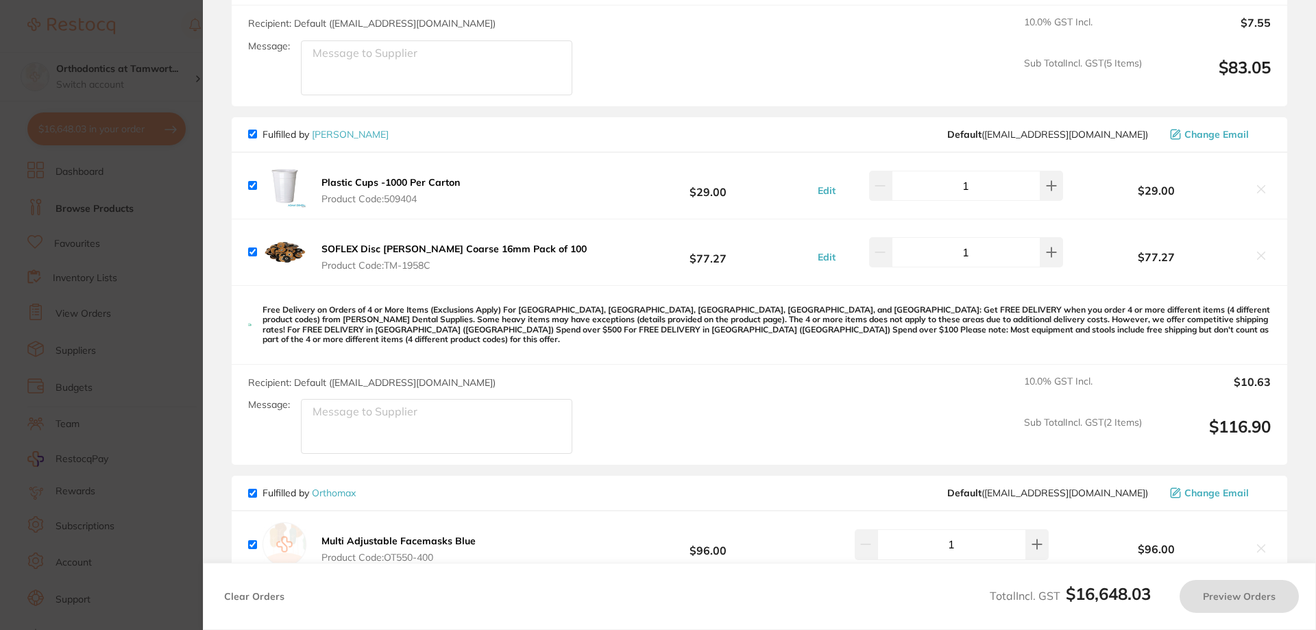
checkbox input "true"
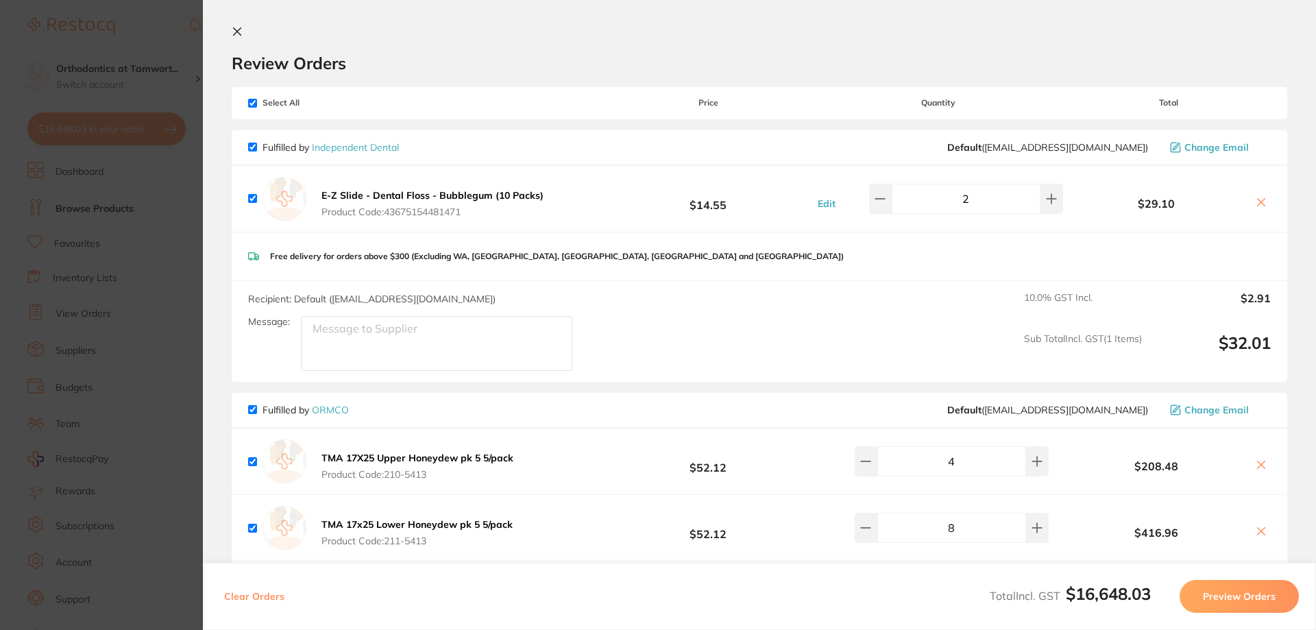
scroll to position [0, 0]
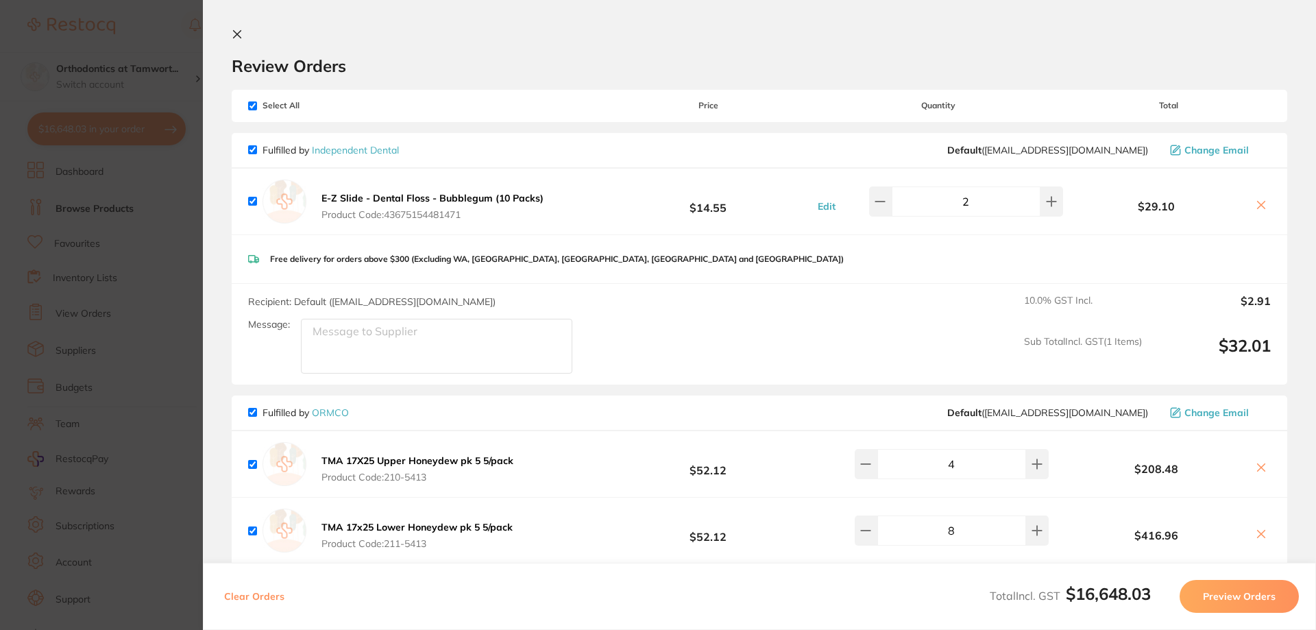
click at [238, 29] on icon at bounding box center [237, 34] width 11 height 11
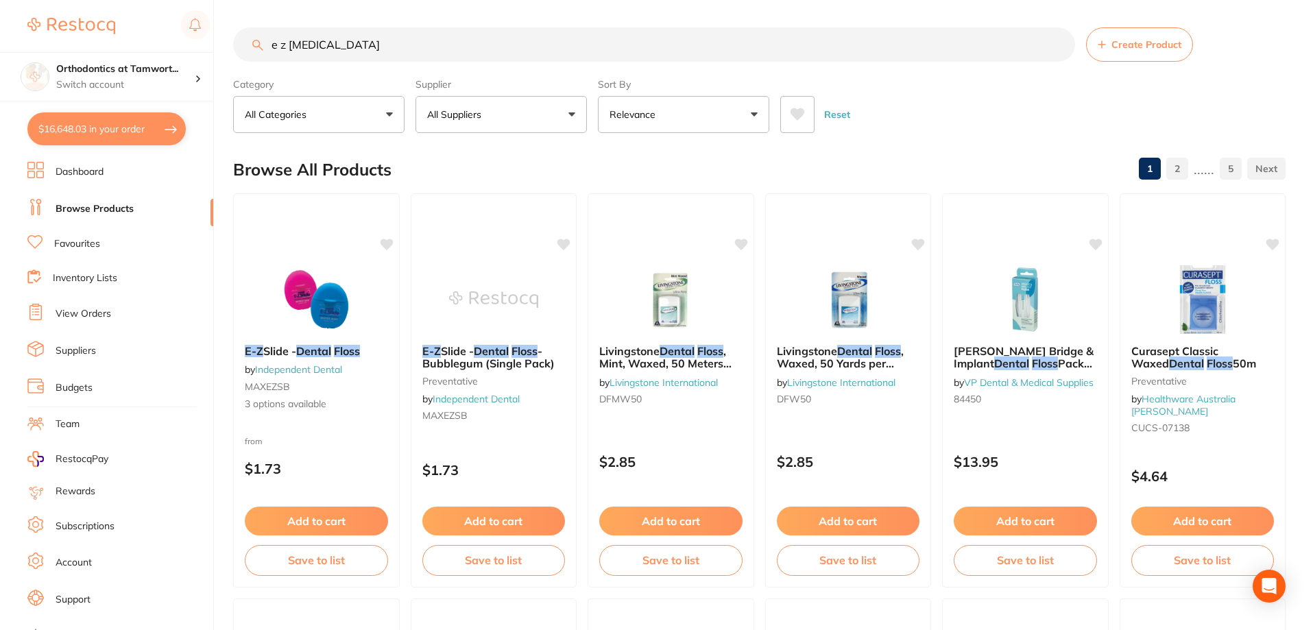
scroll to position [1, 0]
drag, startPoint x: 428, startPoint y: 51, endPoint x: 228, endPoint y: 58, distance: 200.3
click at [228, 58] on div "$16,648.03 Orthodontics at Tamwort... Switch account My Dental Team Wollongong …" at bounding box center [656, 315] width 1313 height 630
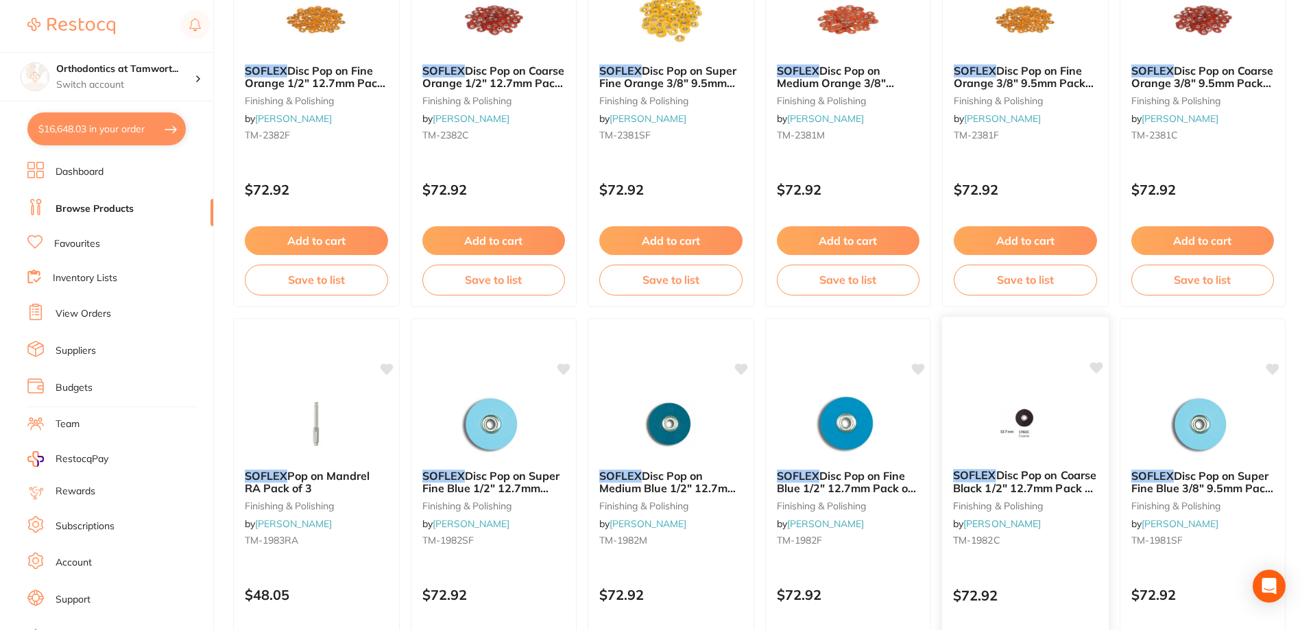
scroll to position [914, 0]
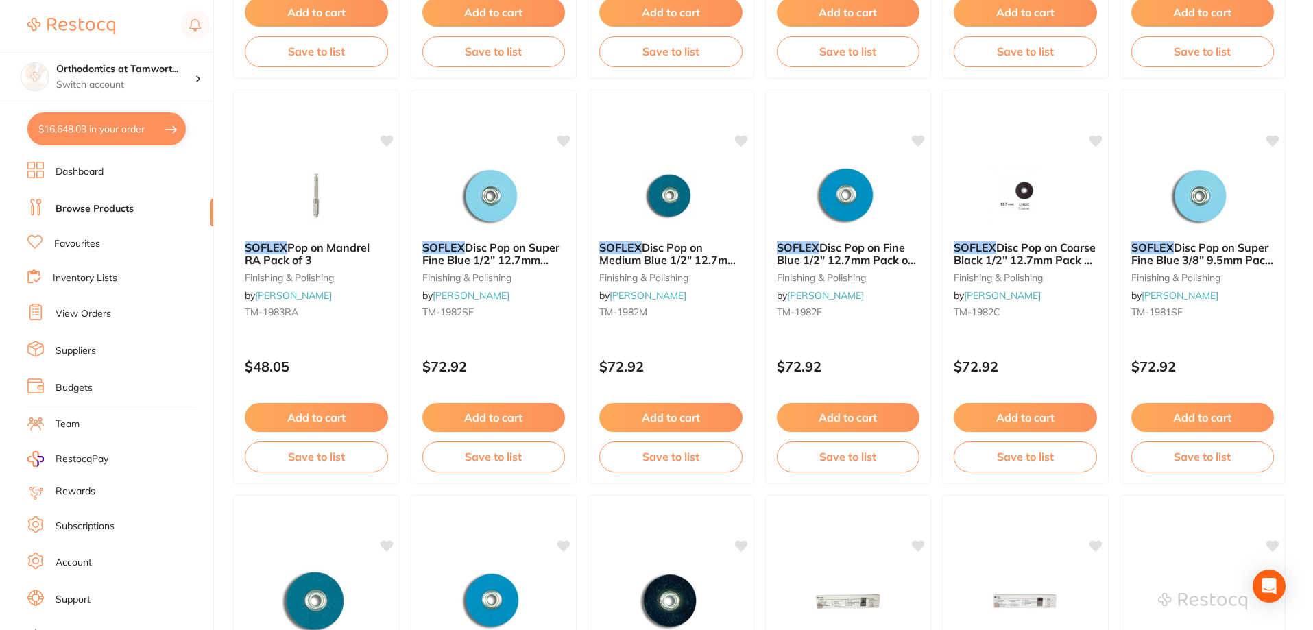
click at [1046, 232] on div "SOFLEX Disc Pop on Coarse Black 1/2" 12.7mm Pack of 85 finishing & polishing by…" at bounding box center [1025, 282] width 165 height 104
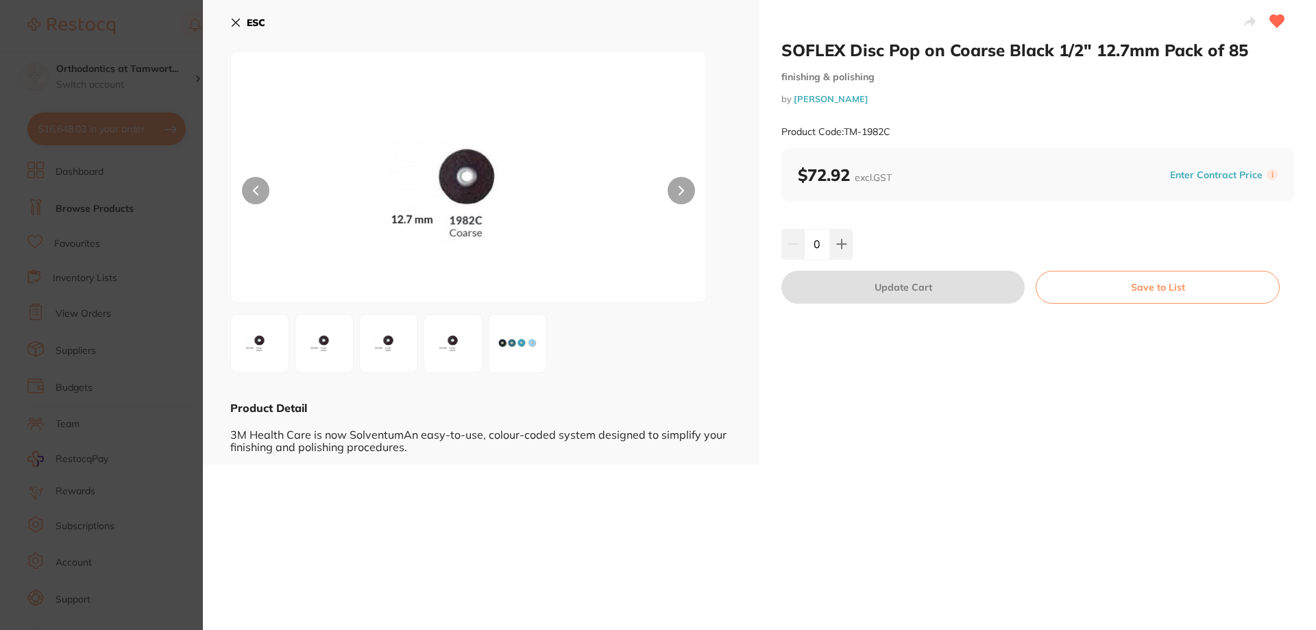
click at [247, 25] on b "ESC" at bounding box center [256, 22] width 19 height 12
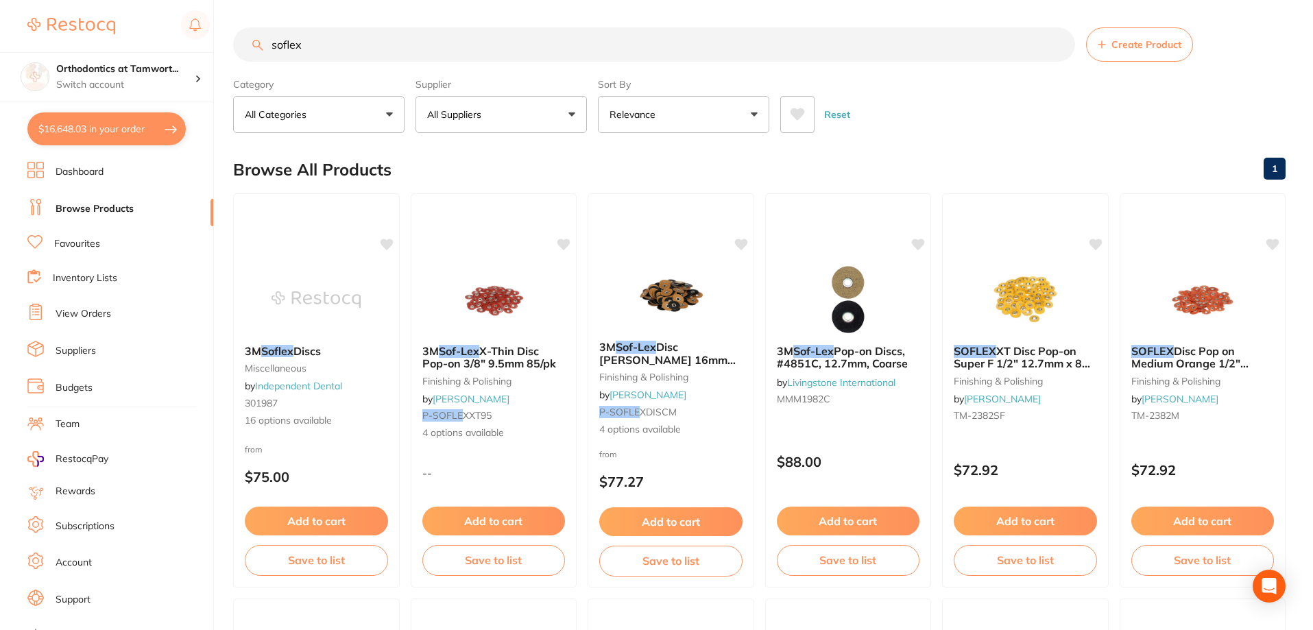
click at [331, 51] on input "soflex" at bounding box center [654, 44] width 842 height 34
click at [347, 306] on img at bounding box center [317, 298] width 90 height 69
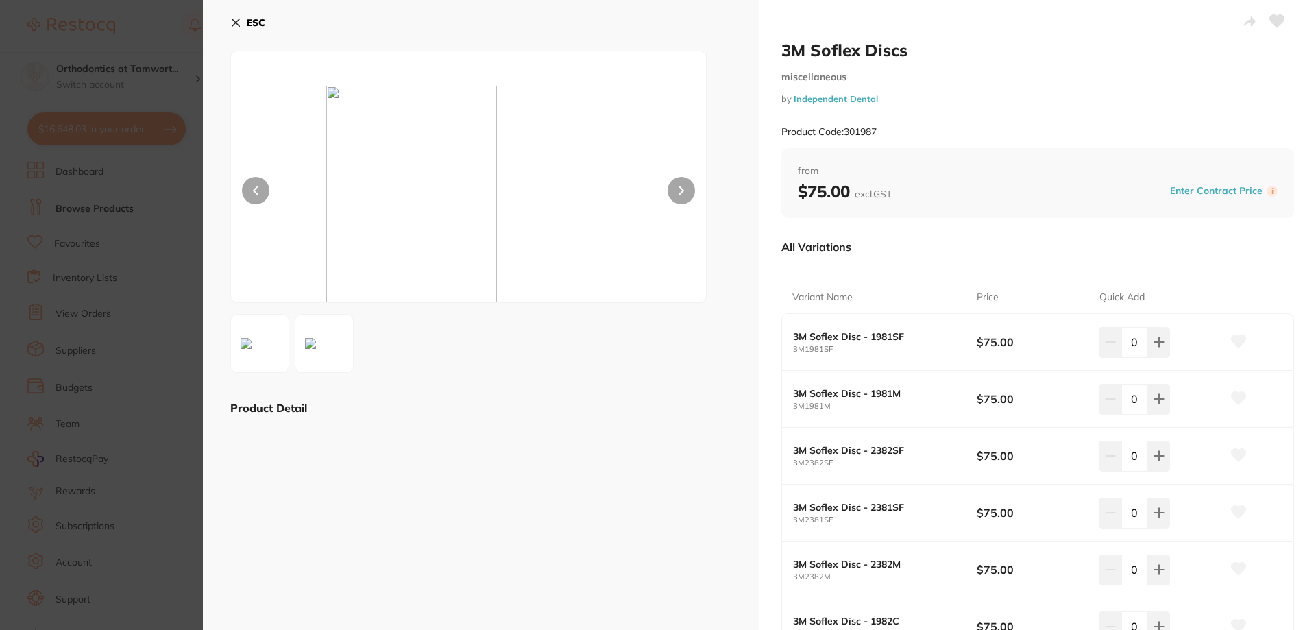
click at [239, 24] on icon at bounding box center [235, 22] width 11 height 11
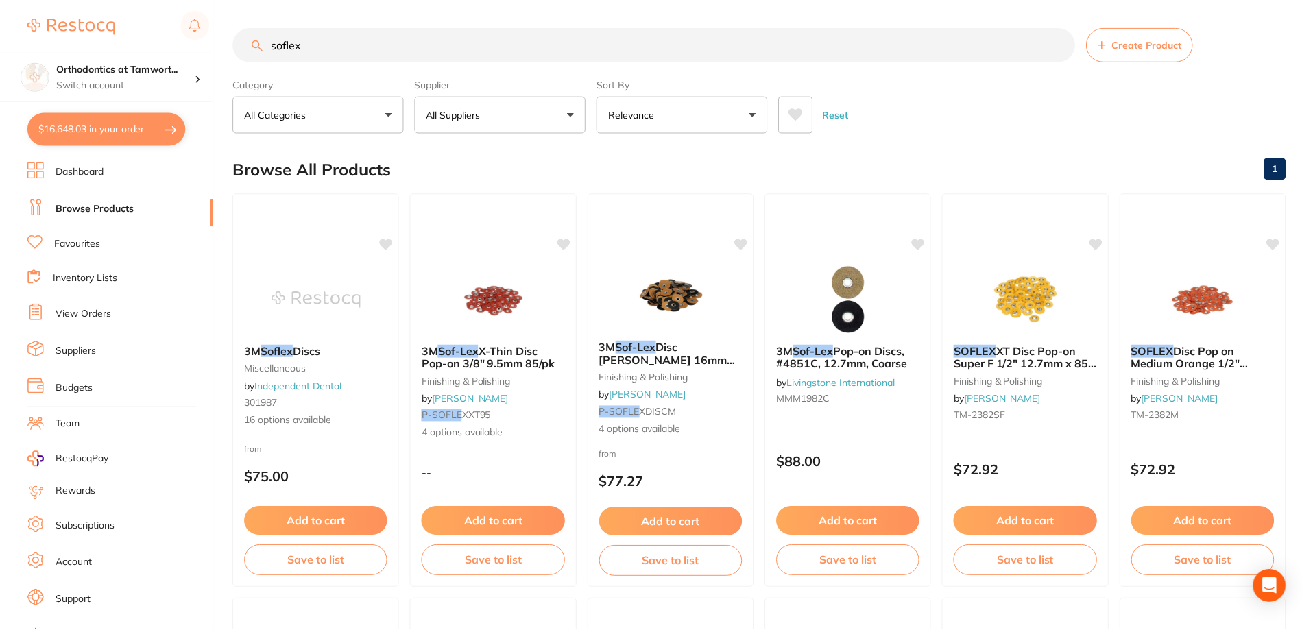
scroll to position [19, 0]
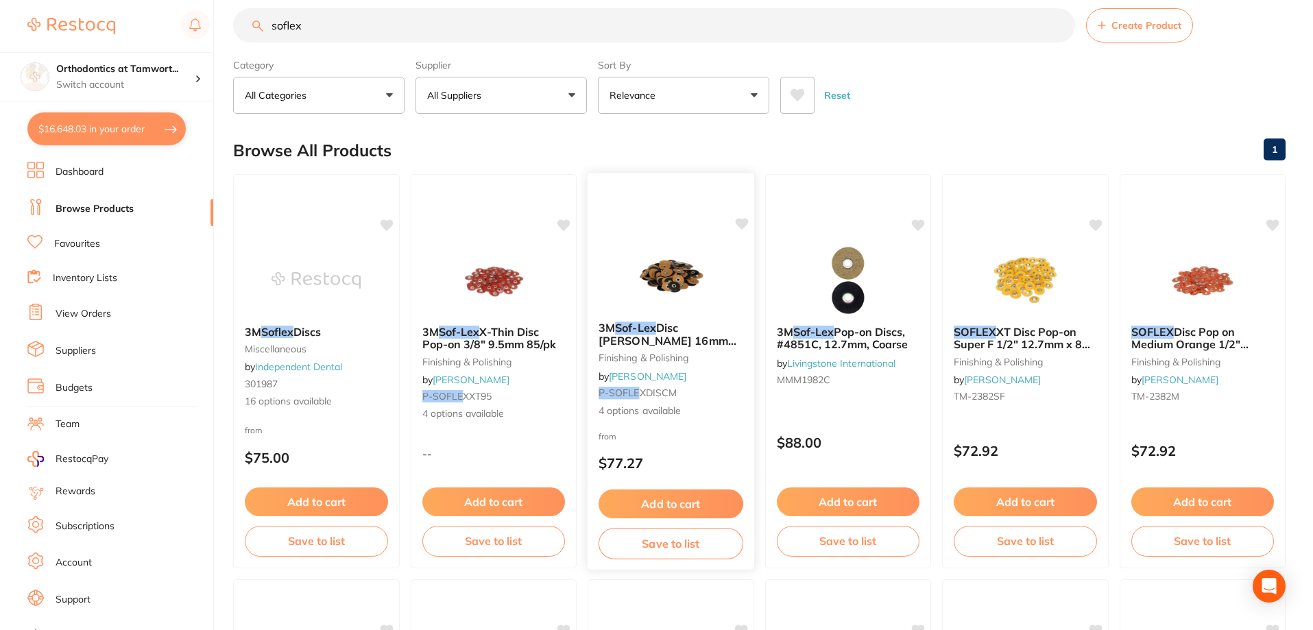
click at [727, 343] on b "3M Sof-Lex Disc Moores 16mm 100/pk" at bounding box center [671, 334] width 145 height 25
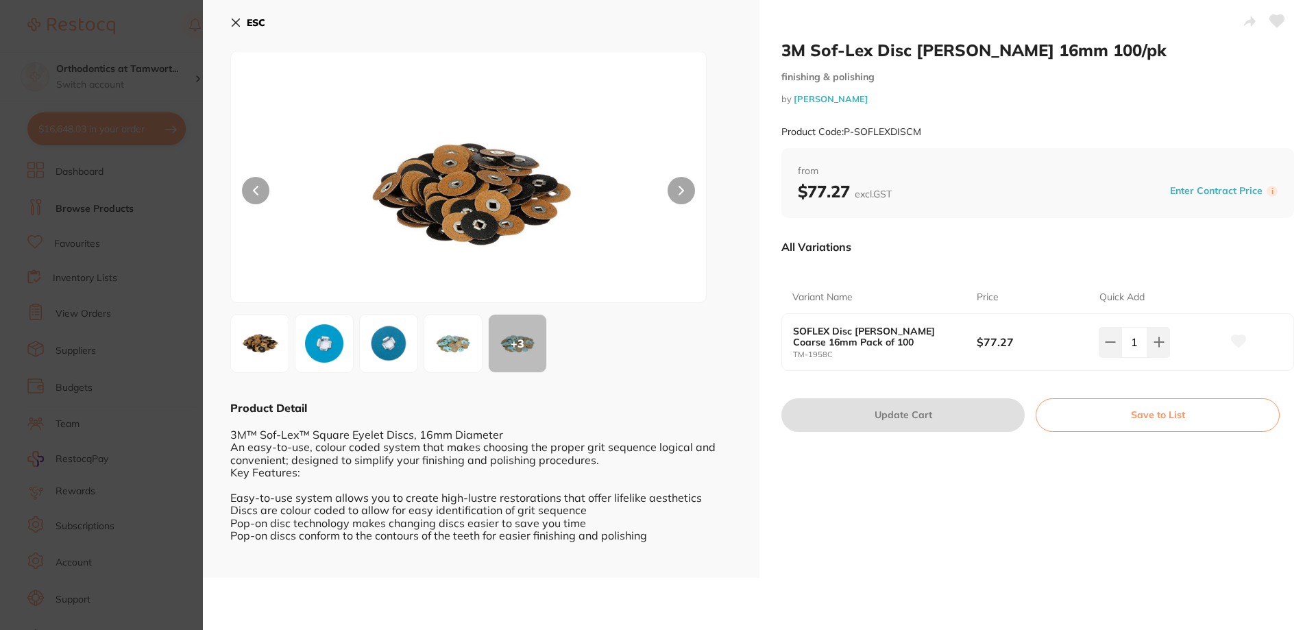
click at [254, 20] on b "ESC" at bounding box center [256, 22] width 19 height 12
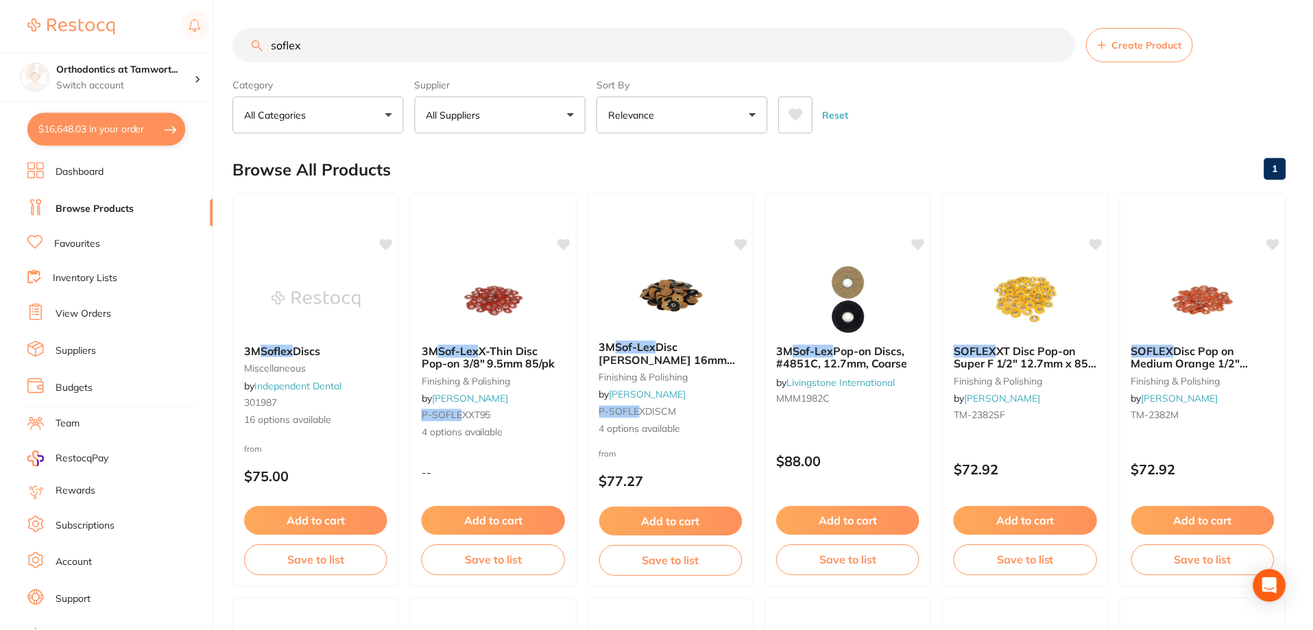
scroll to position [19, 0]
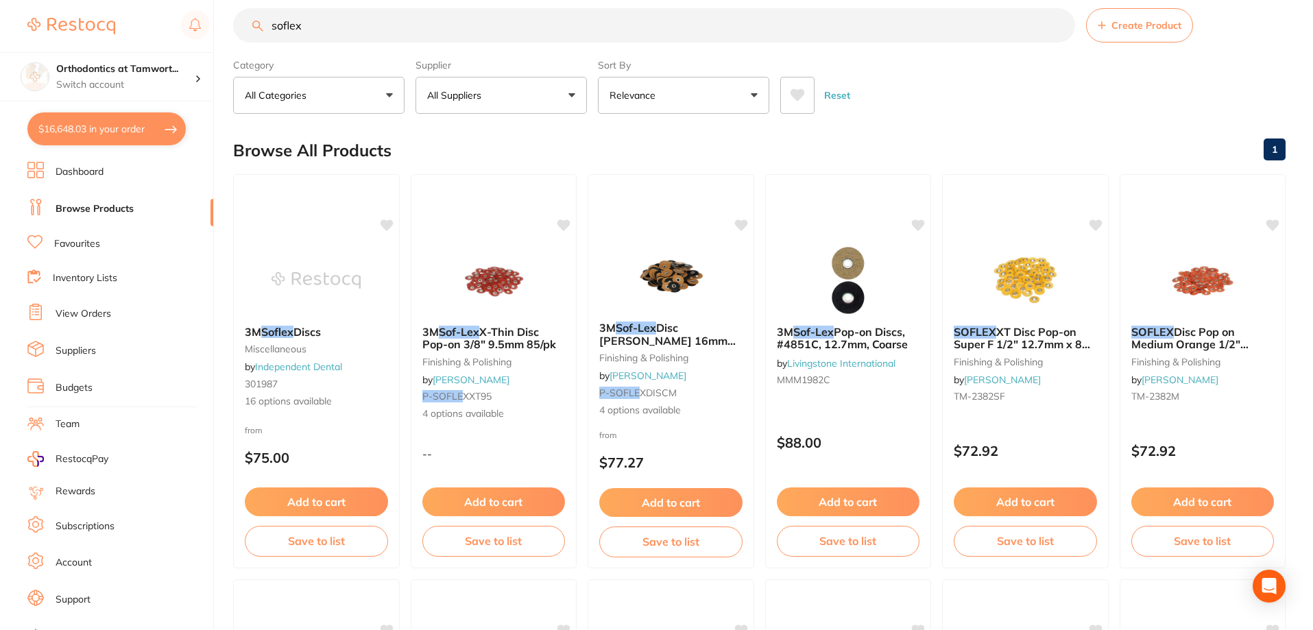
click at [283, 27] on input "soflex" at bounding box center [654, 25] width 842 height 34
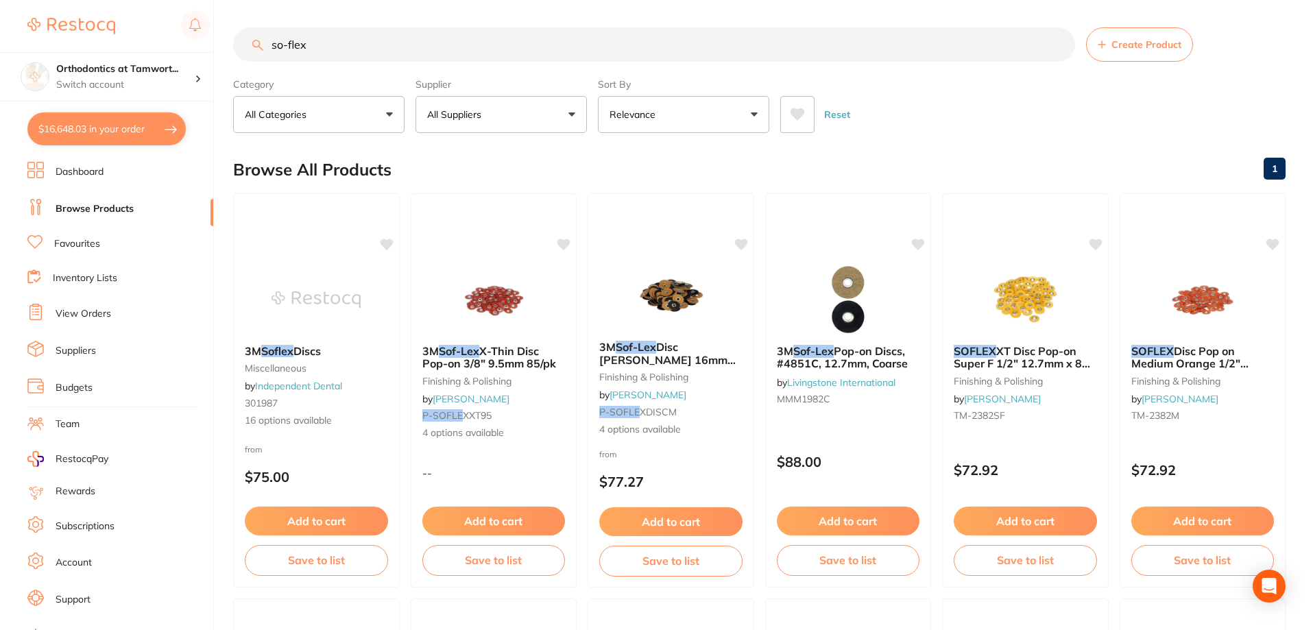
click at [289, 49] on input "so-flex" at bounding box center [654, 44] width 842 height 34
type input "sof-lex"
click at [77, 249] on link "Favourites" at bounding box center [77, 244] width 46 height 14
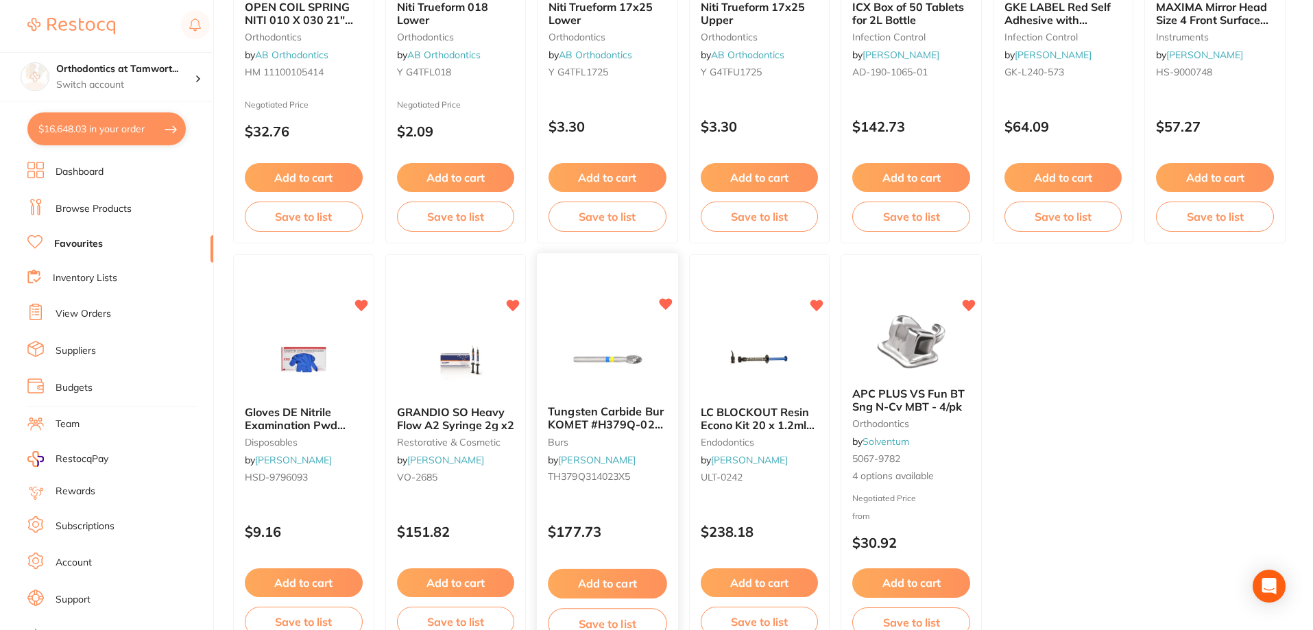
scroll to position [2832, 0]
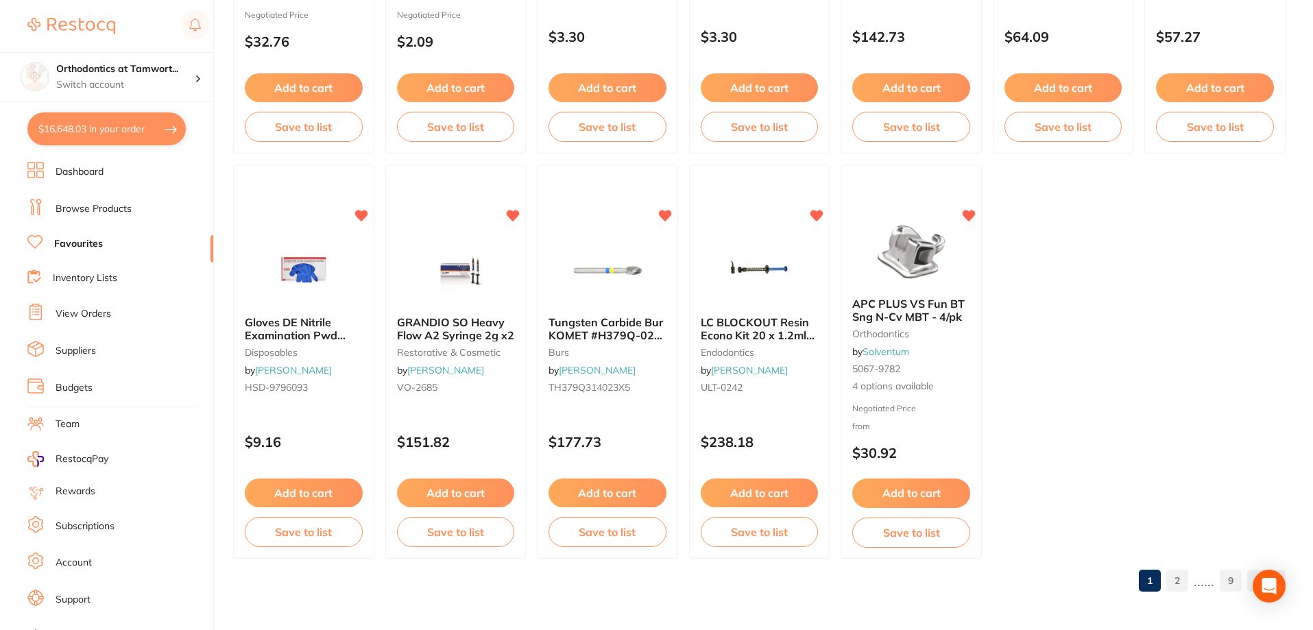
click at [1179, 580] on link "2" at bounding box center [1177, 580] width 22 height 27
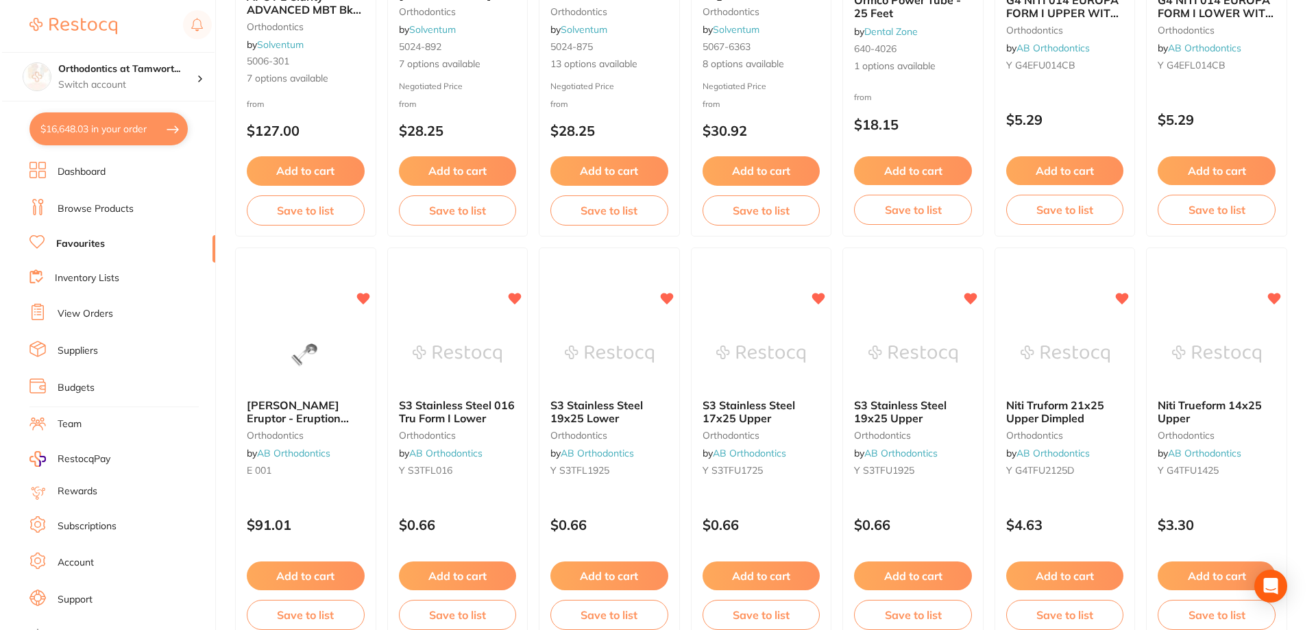
scroll to position [0, 0]
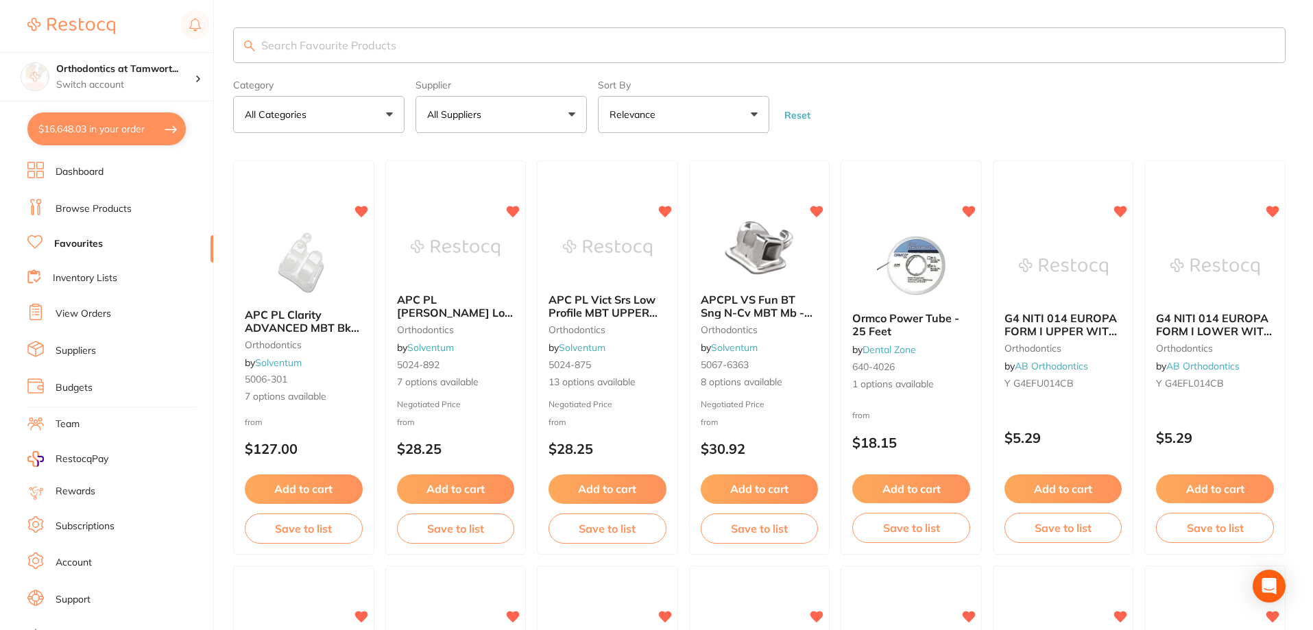
click at [411, 47] on input "search" at bounding box center [759, 45] width 1052 height 36
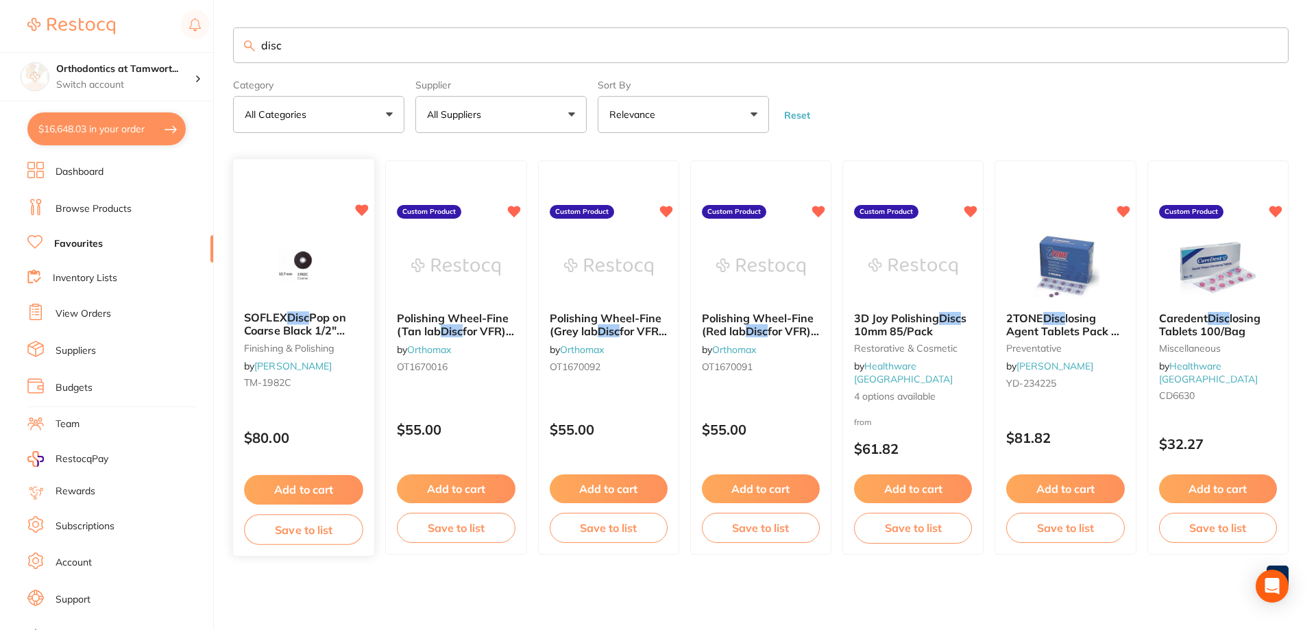
type input "disc"
click at [326, 289] on img at bounding box center [303, 266] width 90 height 69
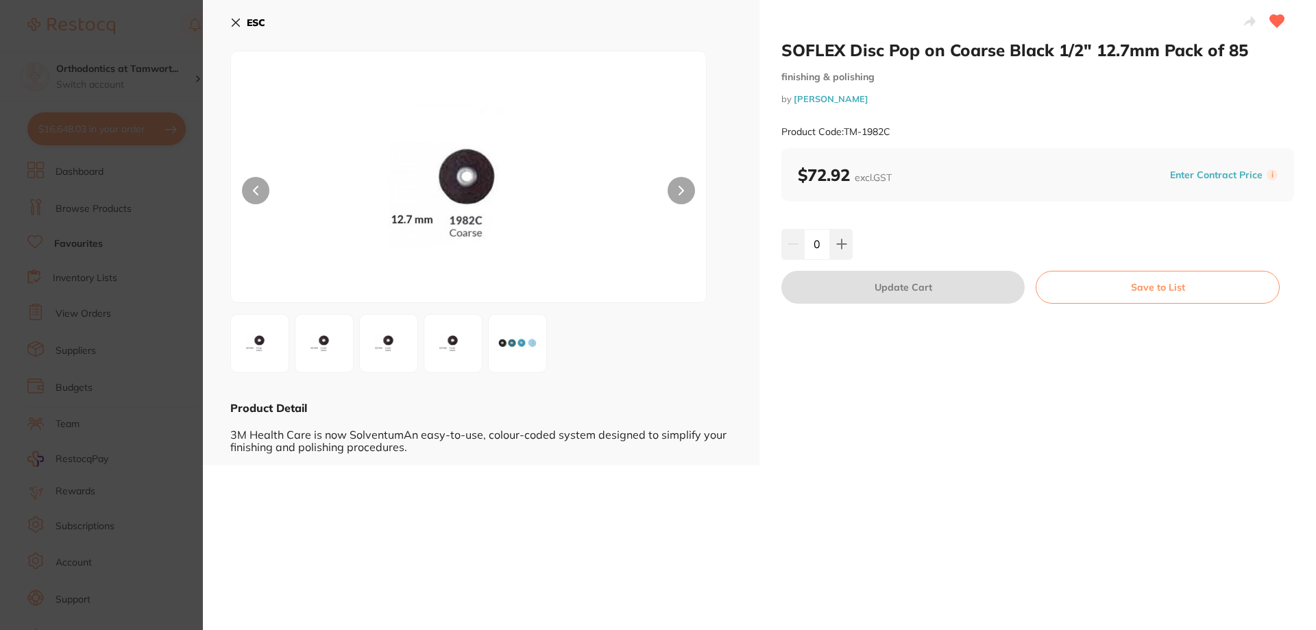
click at [454, 337] on img at bounding box center [453, 343] width 49 height 49
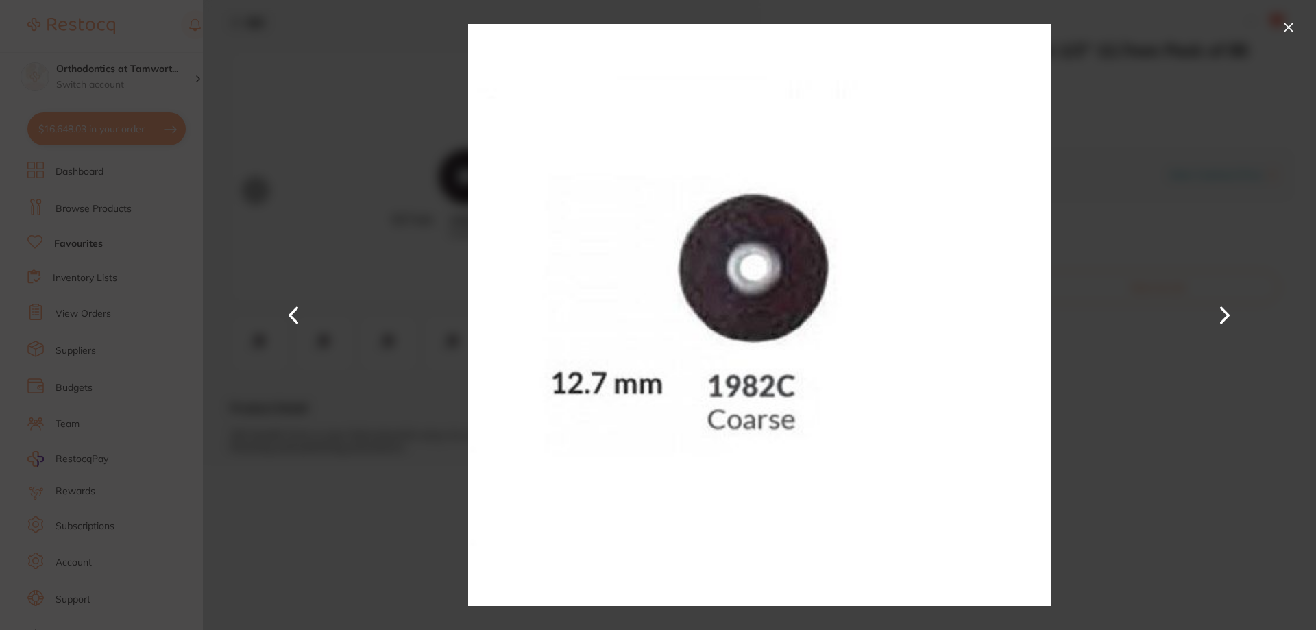
click at [1285, 29] on button at bounding box center [1289, 27] width 22 height 22
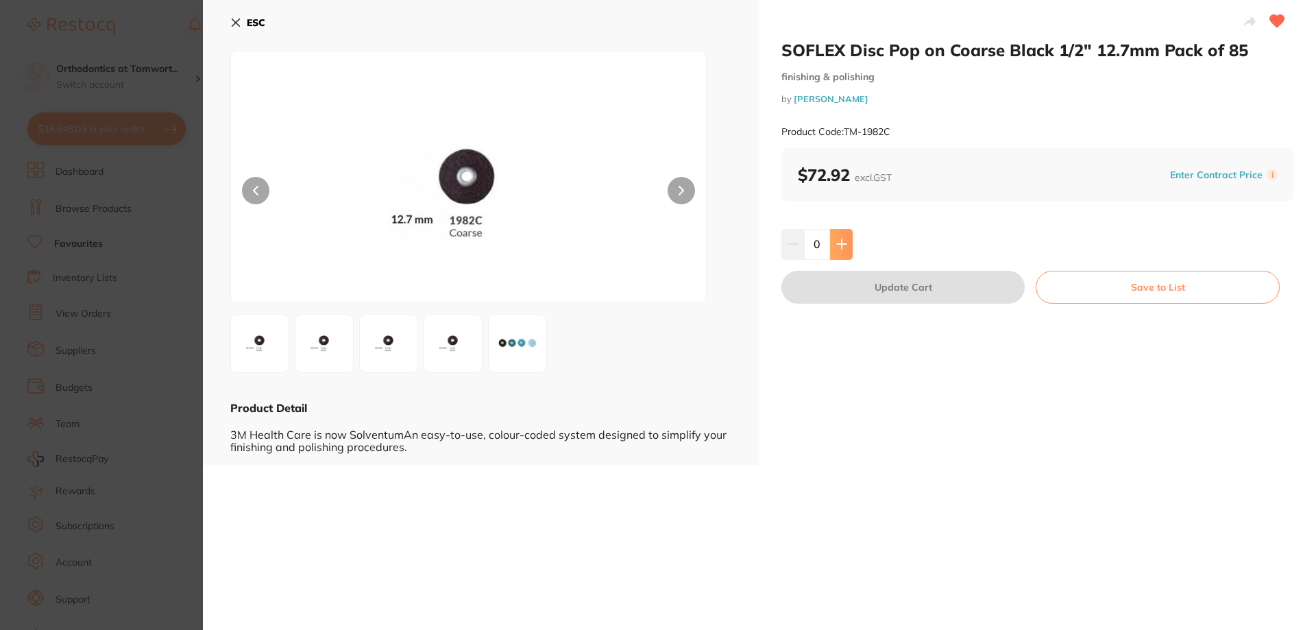
click at [843, 245] on icon at bounding box center [841, 244] width 9 height 9
type input "1"
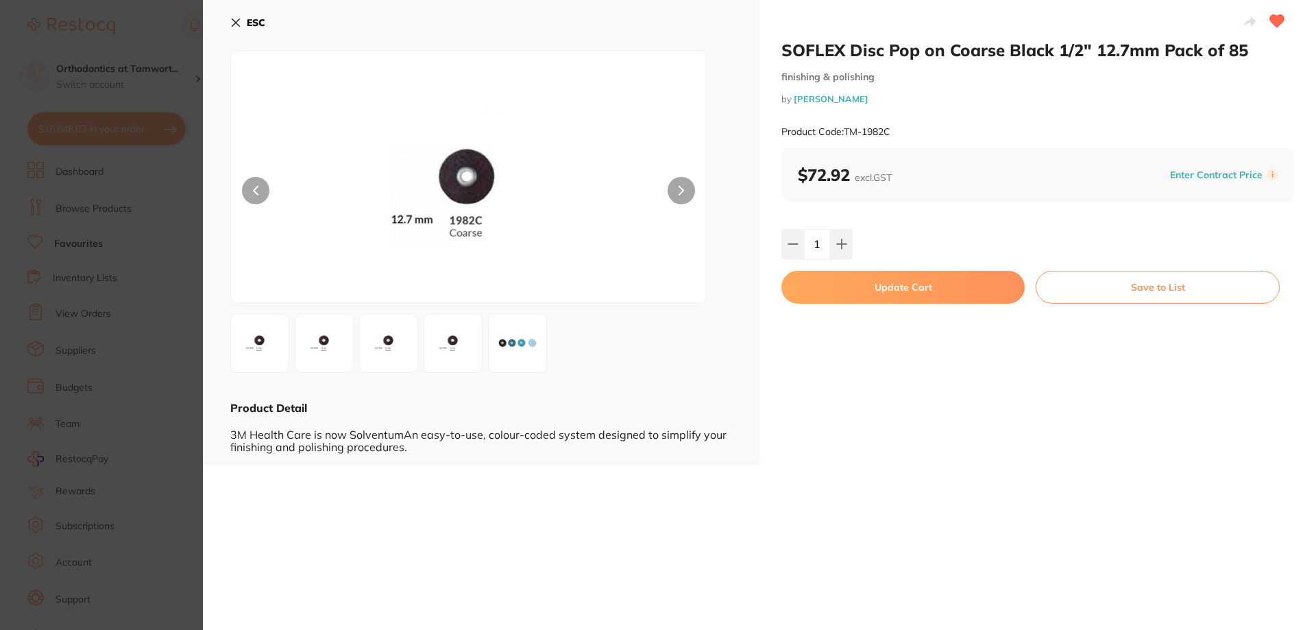
click at [901, 295] on button "Update Cart" at bounding box center [903, 287] width 243 height 33
checkbox input "false"
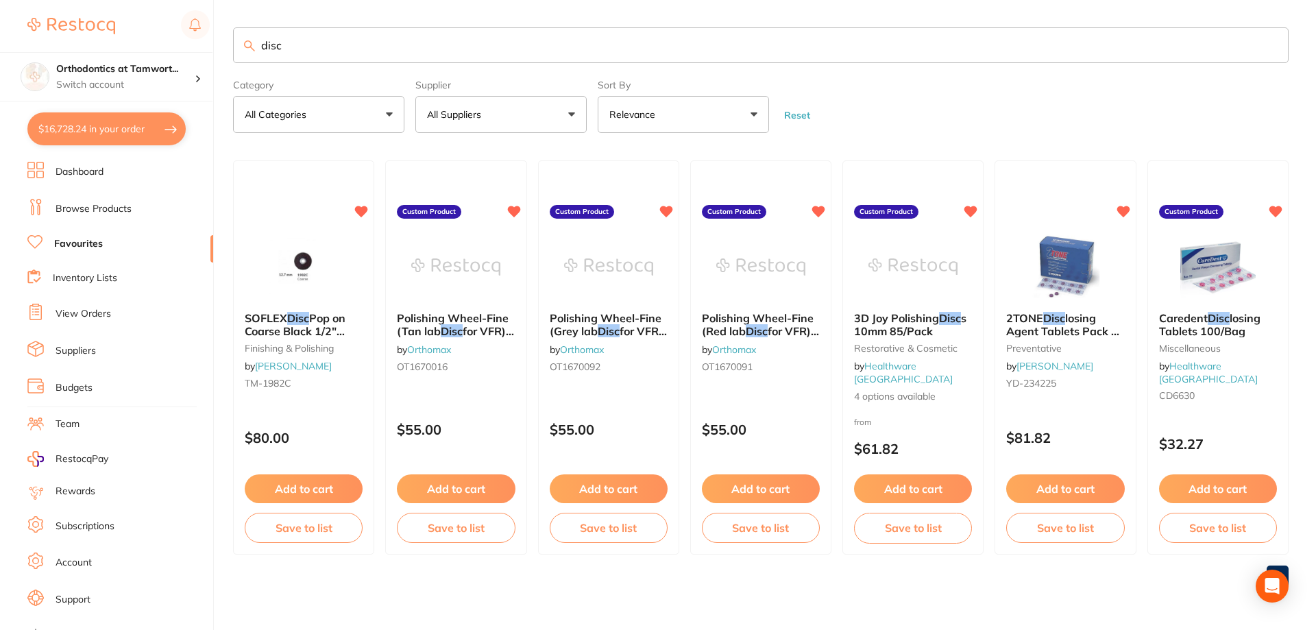
scroll to position [1, 0]
drag, startPoint x: 318, startPoint y: 48, endPoint x: 241, endPoint y: 55, distance: 77.1
click at [241, 55] on input "disc" at bounding box center [761, 45] width 1056 height 36
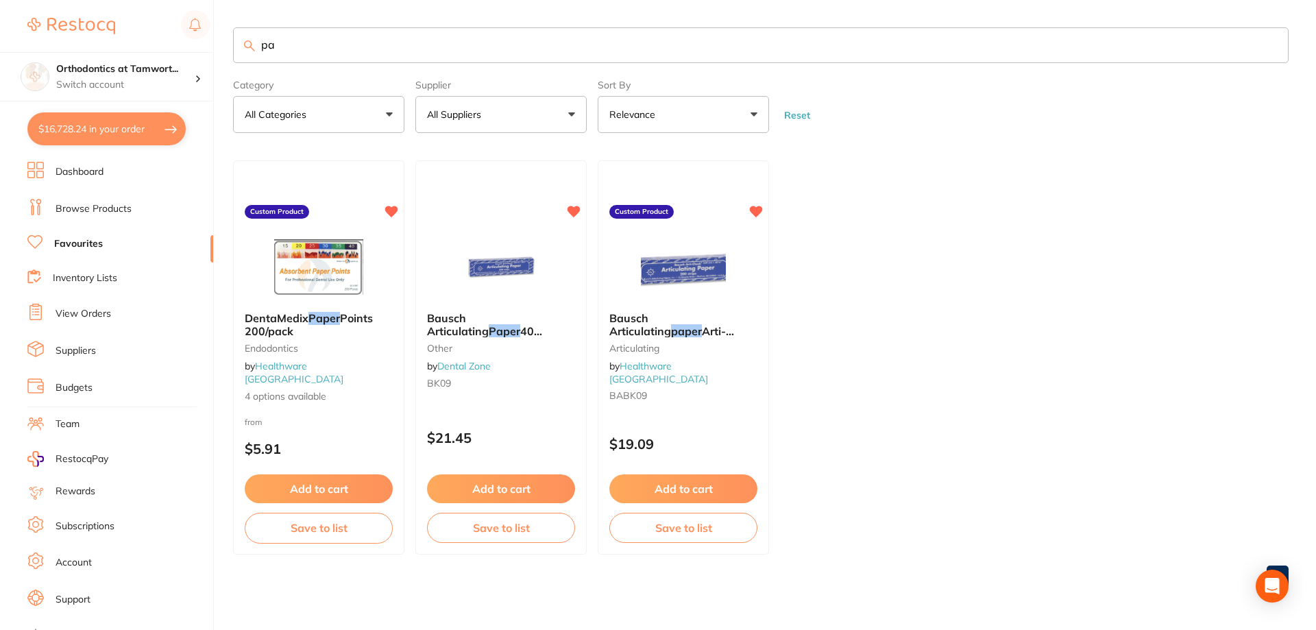
type input "p"
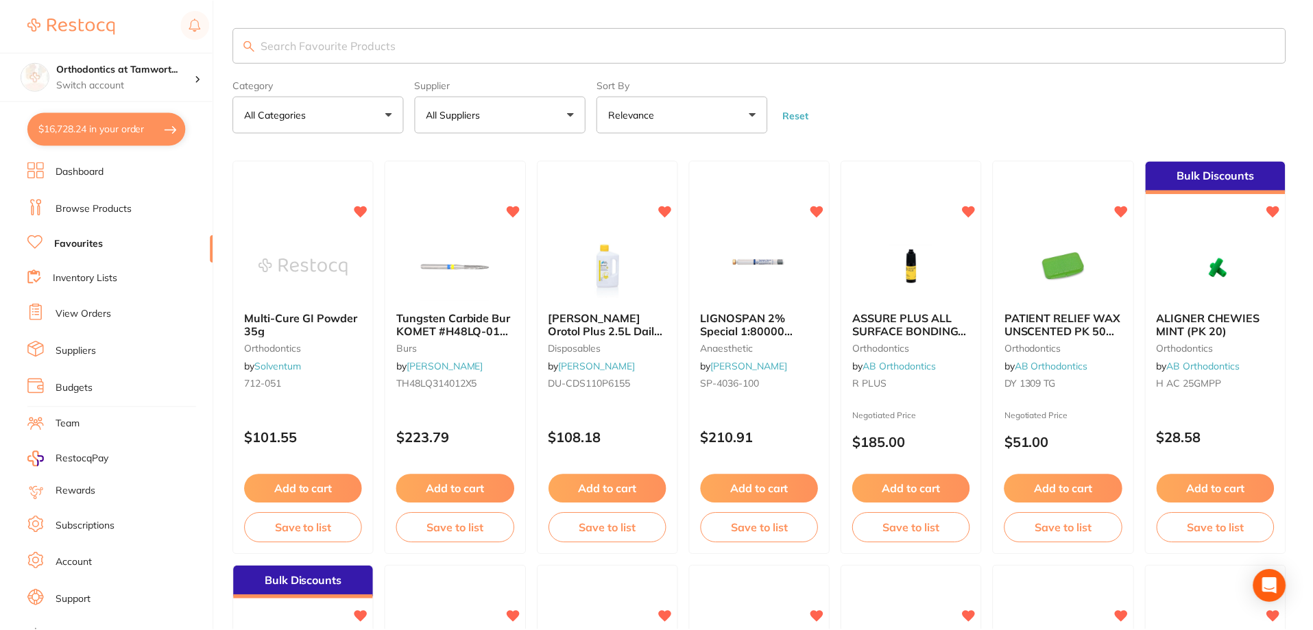
scroll to position [0, 0]
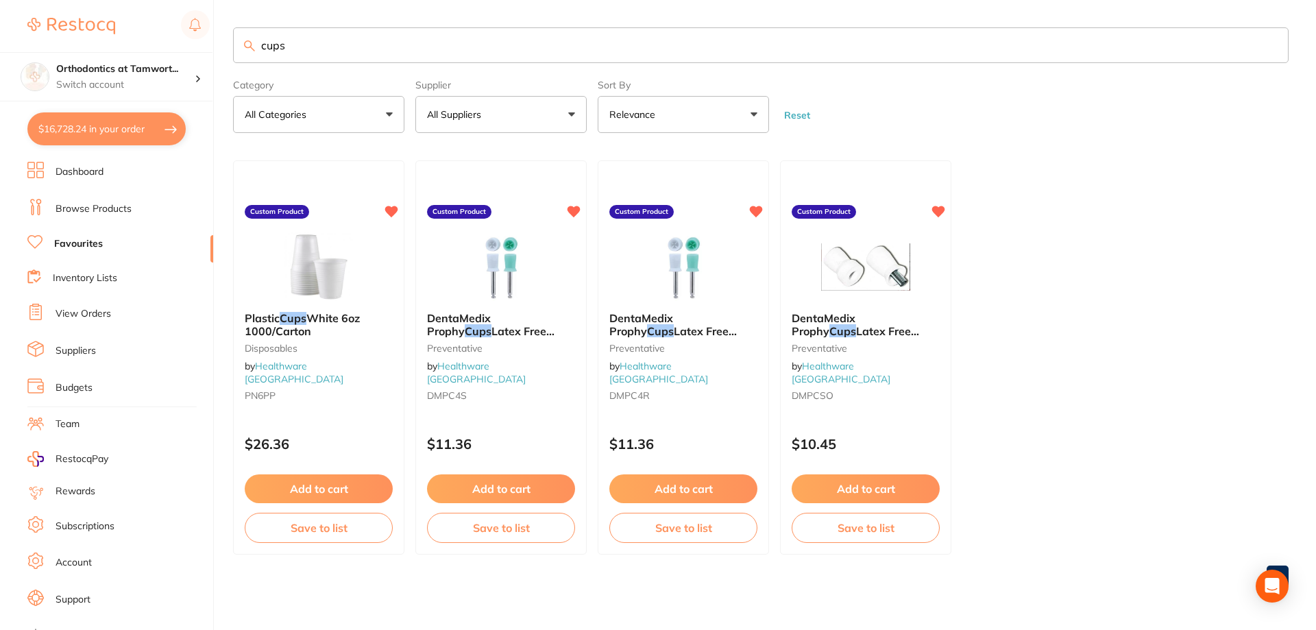
type input "cups"
click at [328, 484] on button "Add to cart" at bounding box center [318, 489] width 149 height 29
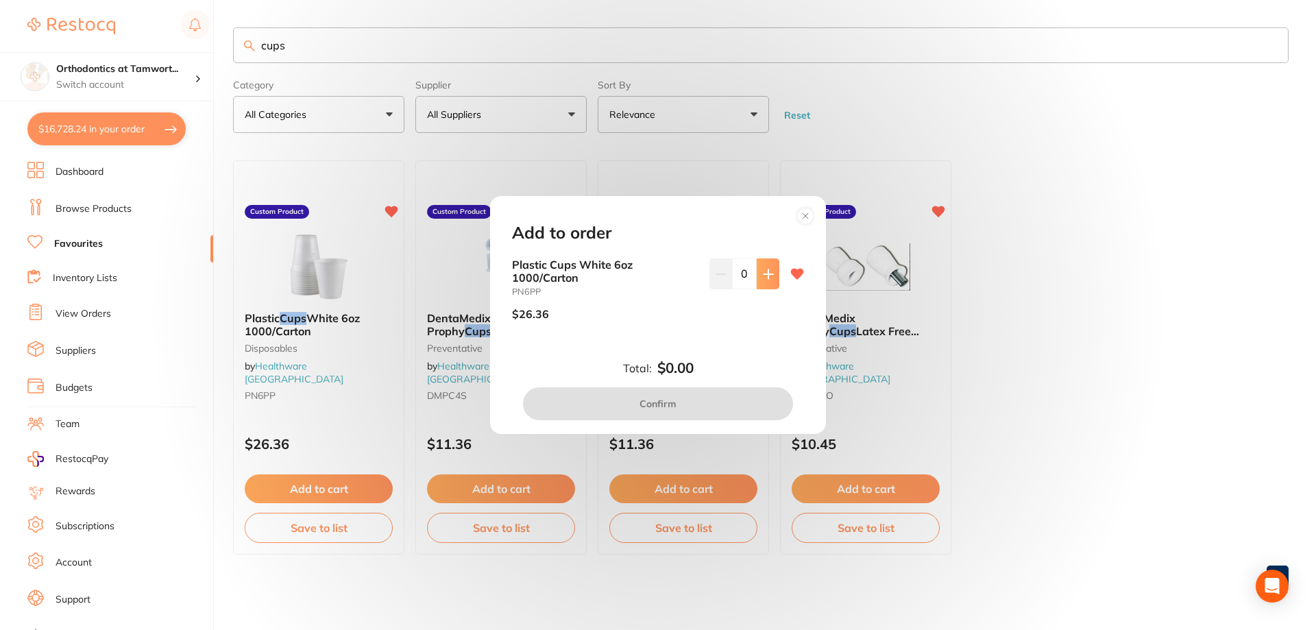
click at [769, 274] on icon at bounding box center [768, 273] width 9 height 9
type input "1"
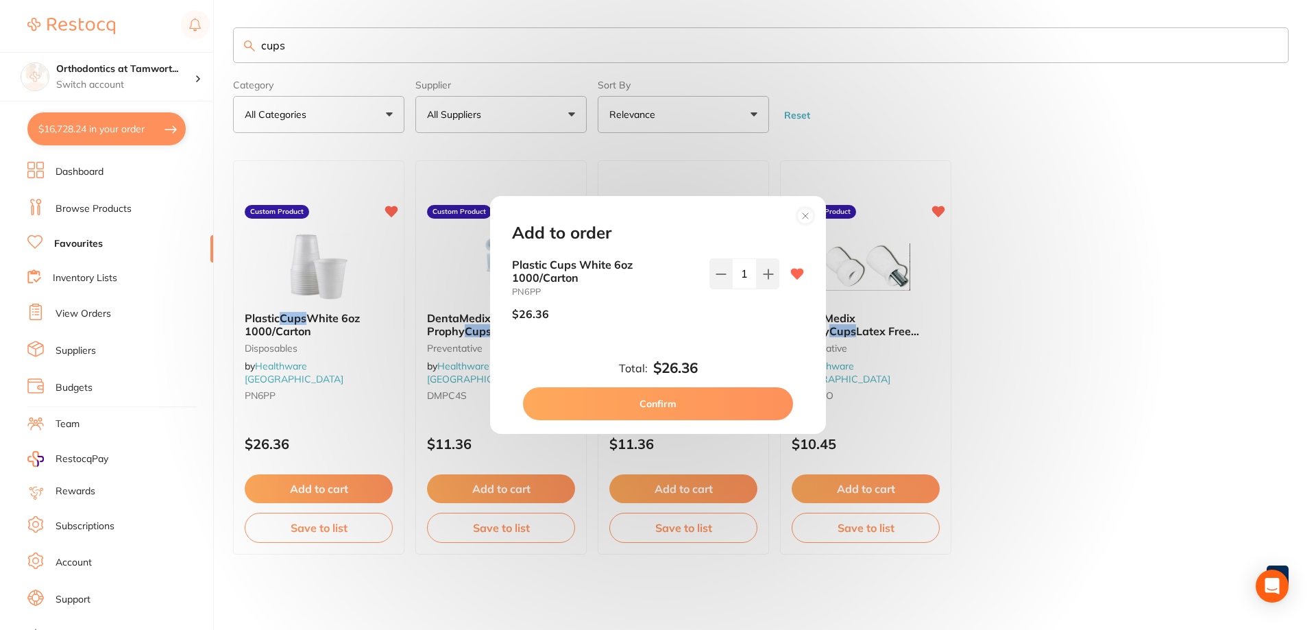
click at [721, 408] on button "Confirm" at bounding box center [658, 403] width 270 height 33
checkbox input "false"
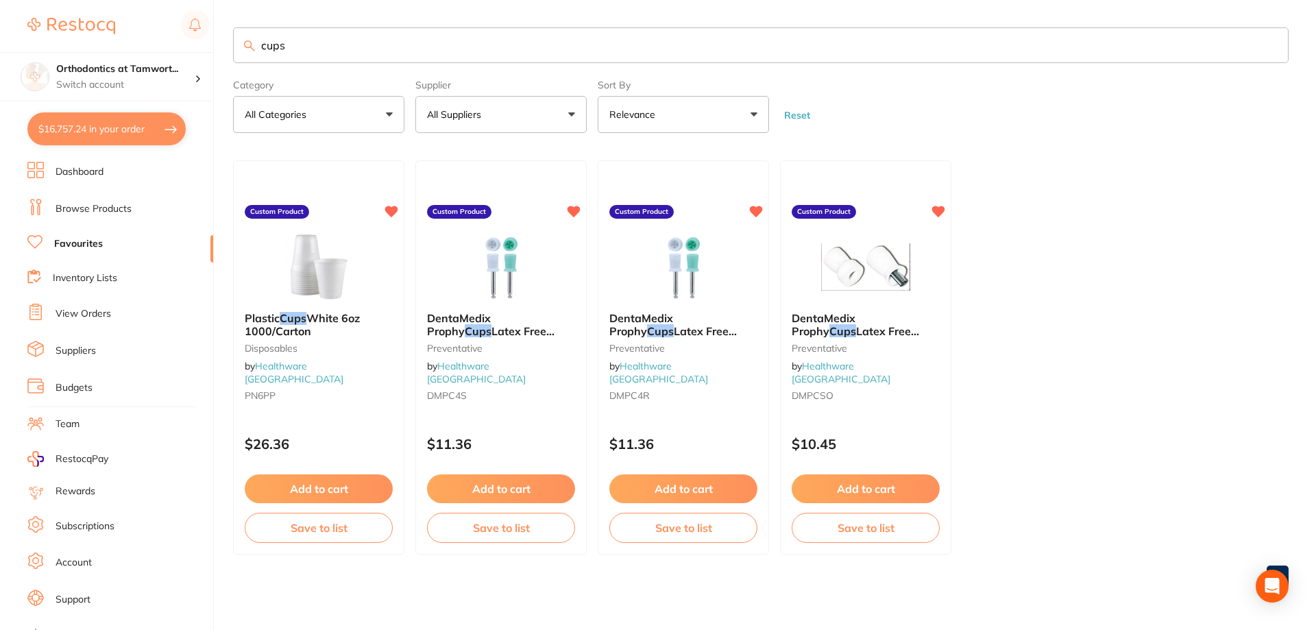
click at [72, 204] on link "Browse Products" at bounding box center [94, 209] width 76 height 14
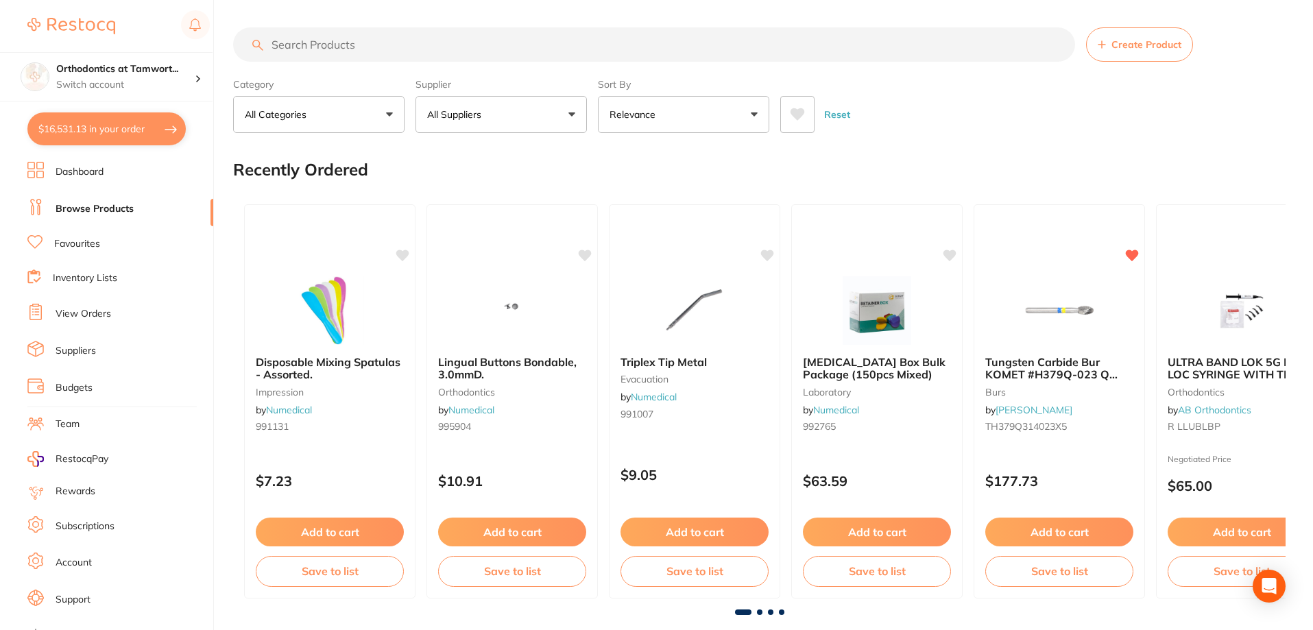
click at [426, 45] on input "search" at bounding box center [654, 44] width 842 height 34
type input "5"
click at [574, 110] on button "All Suppliers" at bounding box center [500, 114] width 171 height 37
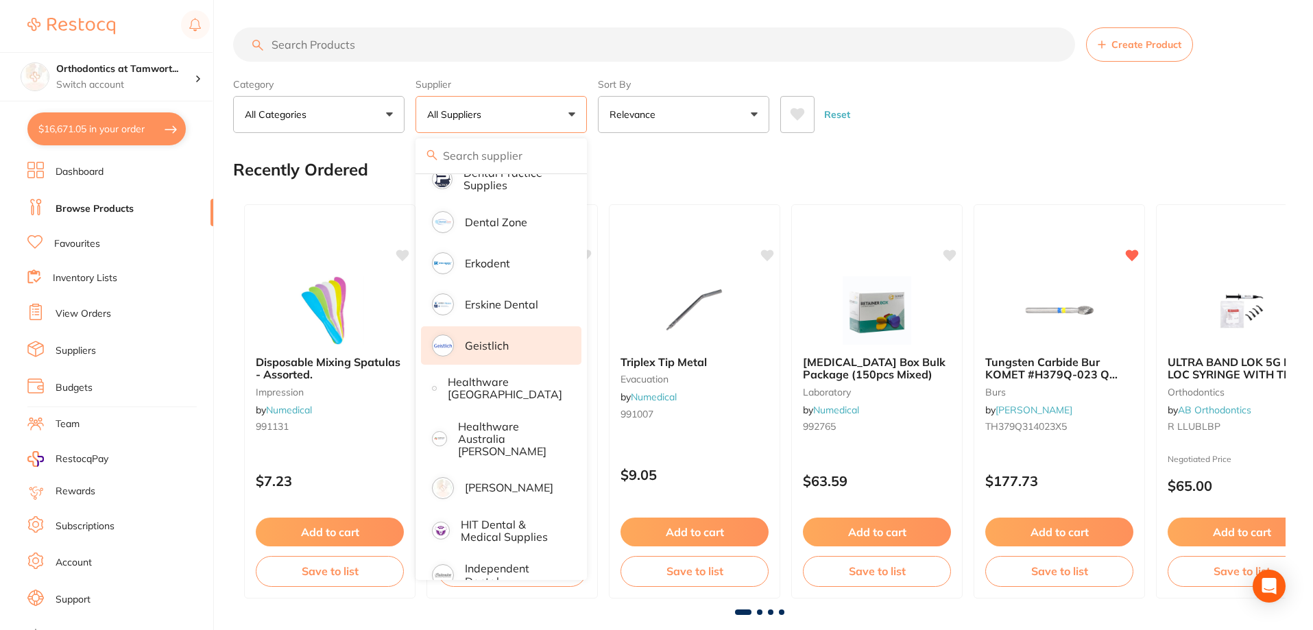
scroll to position [457, 0]
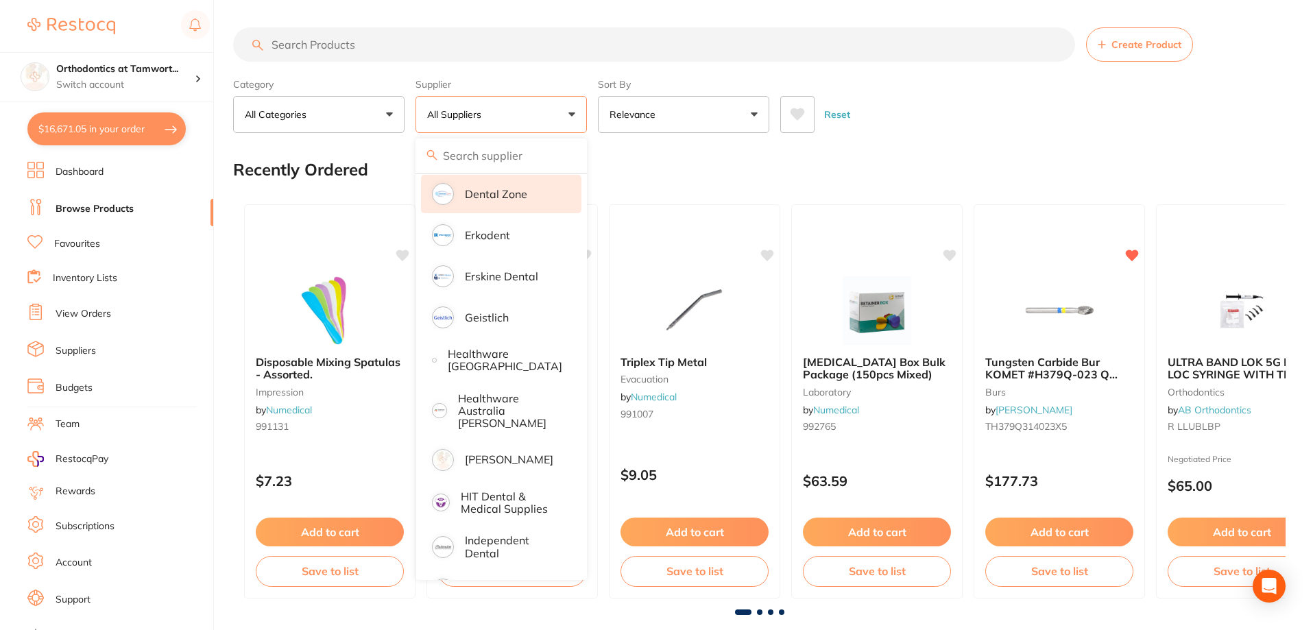
click at [486, 196] on p "Dental Zone" at bounding box center [496, 194] width 62 height 12
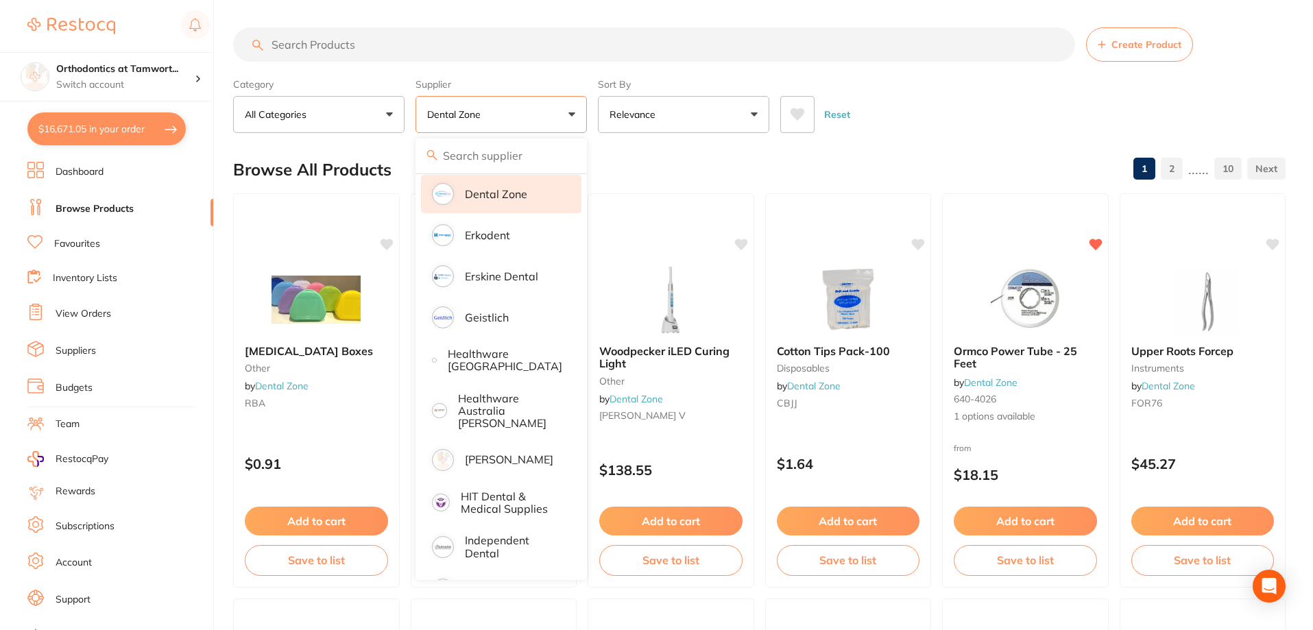
click at [925, 131] on div "Reset" at bounding box center [1027, 109] width 494 height 48
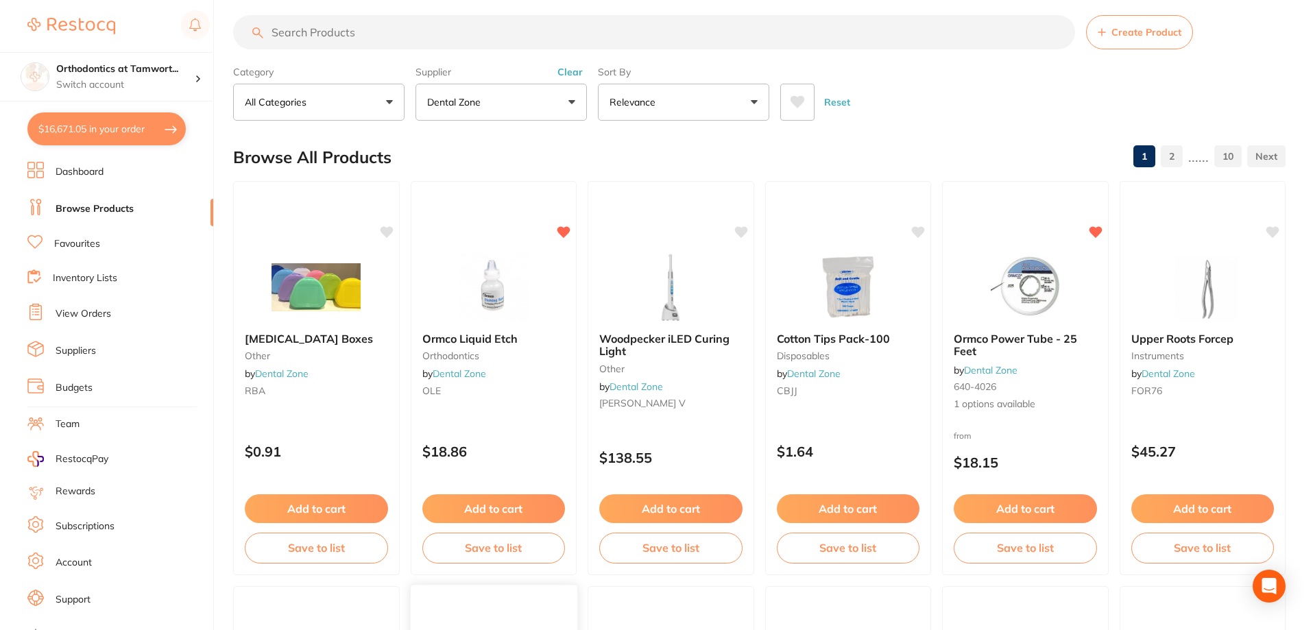
scroll to position [0, 0]
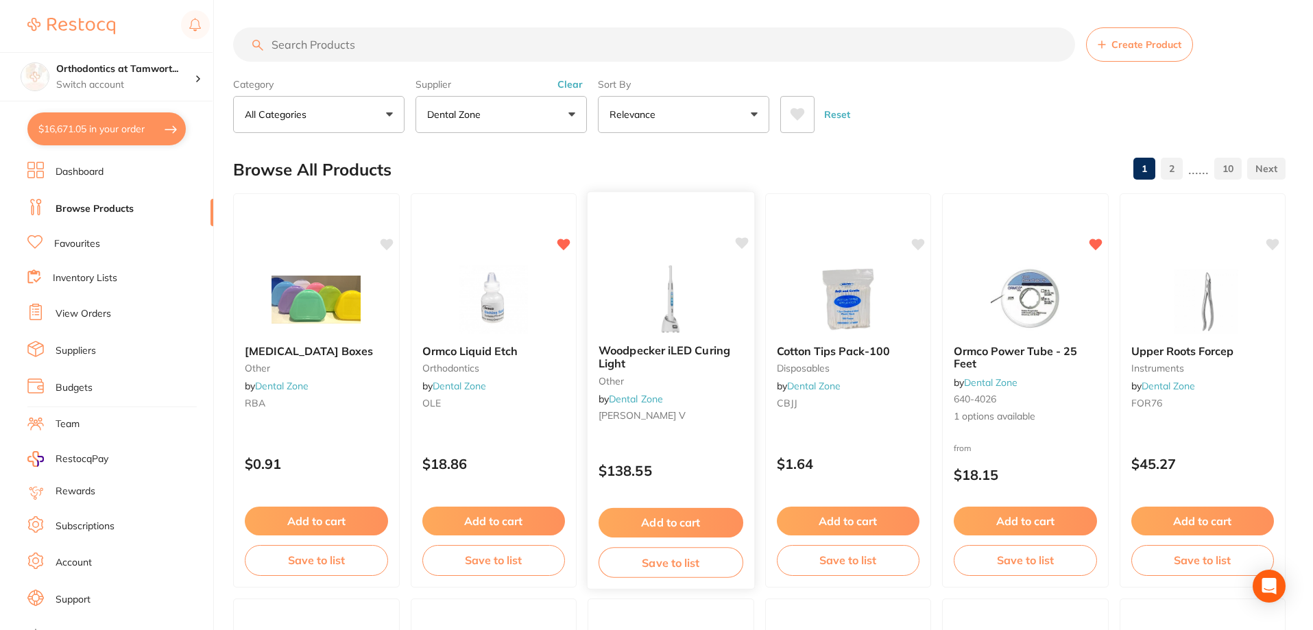
click at [674, 524] on button "Add to cart" at bounding box center [671, 522] width 145 height 29
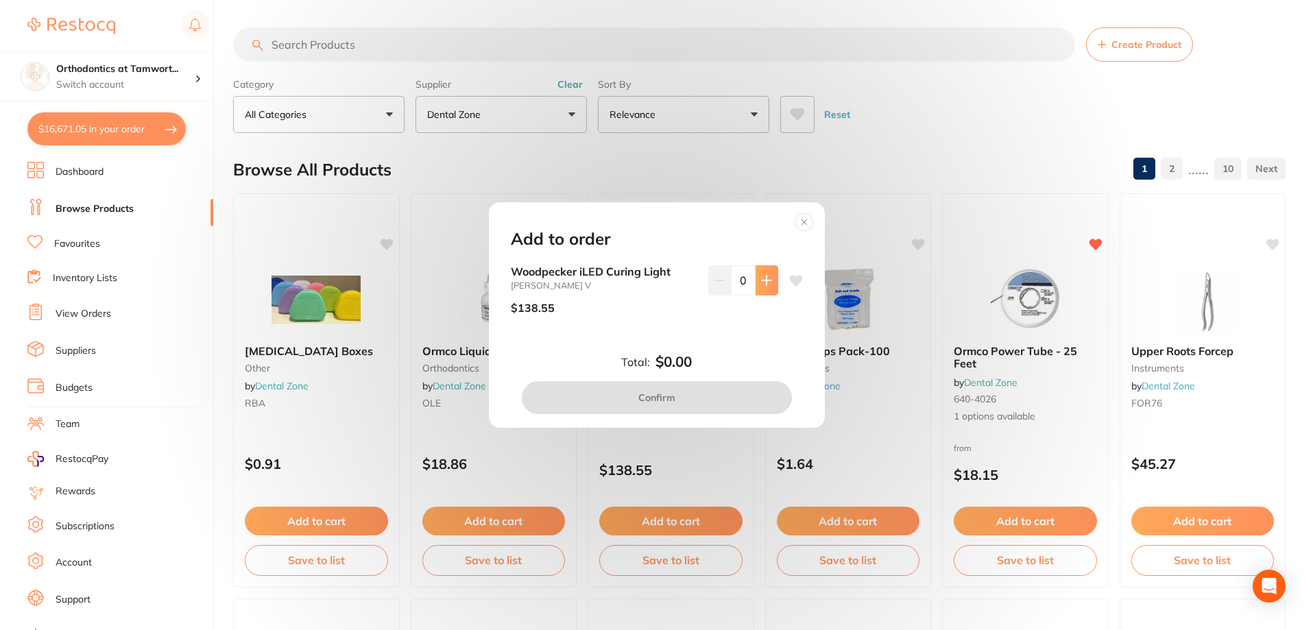
click at [768, 287] on button at bounding box center [767, 280] width 23 height 30
type input "1"
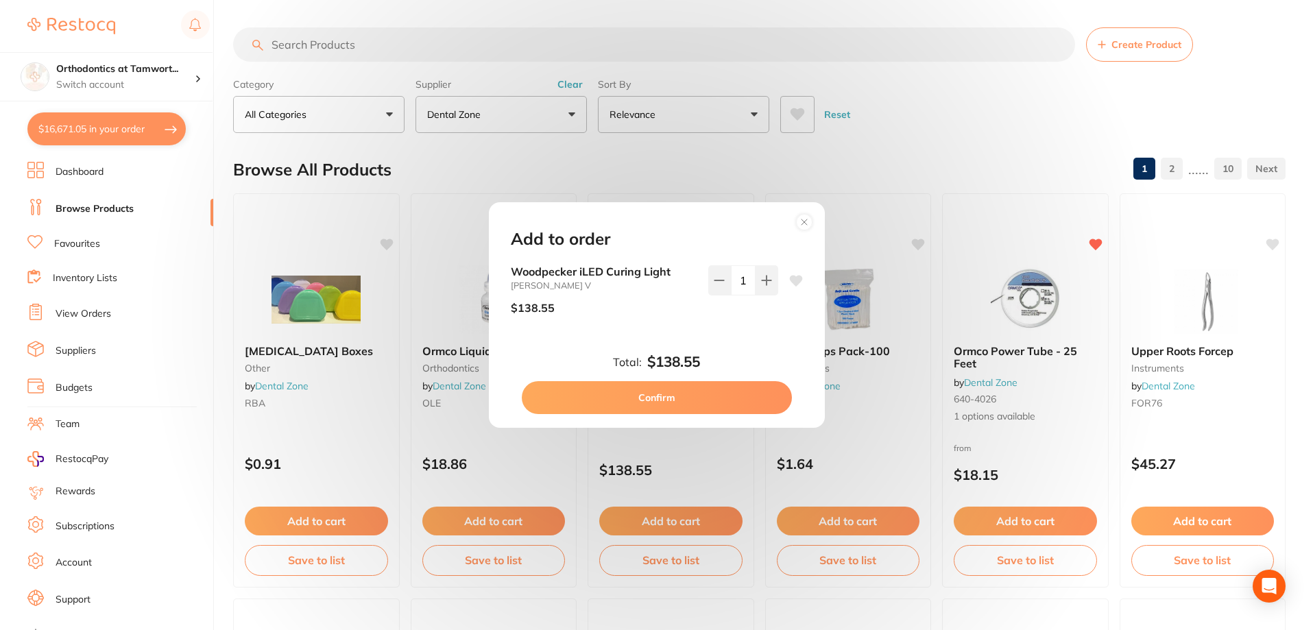
click at [711, 405] on button "Confirm" at bounding box center [657, 397] width 270 height 33
checkbox input "false"
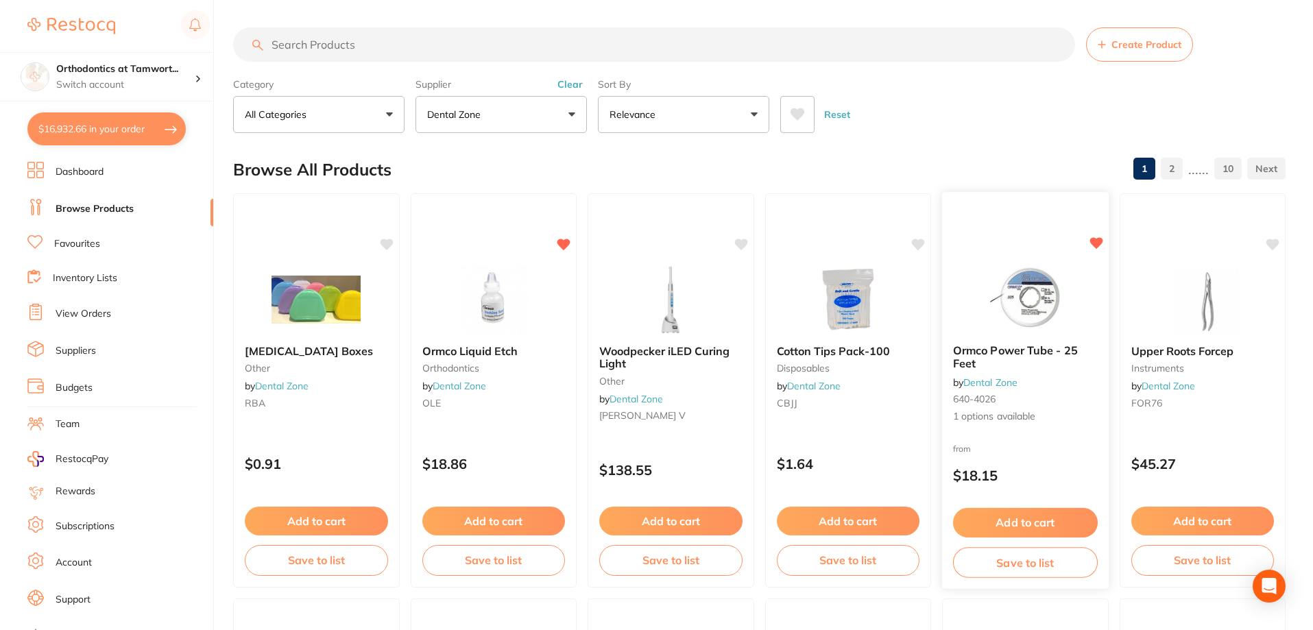
click at [1019, 520] on button "Add to cart" at bounding box center [1025, 522] width 145 height 29
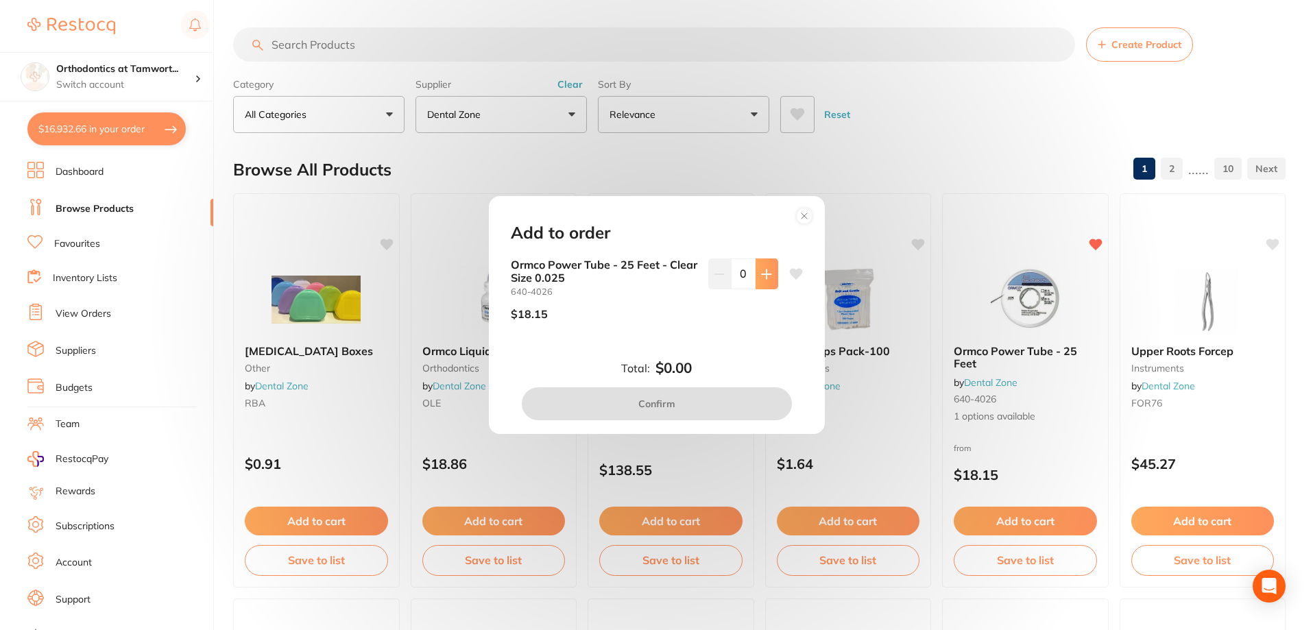
click at [768, 285] on button at bounding box center [767, 273] width 23 height 30
type input "1"
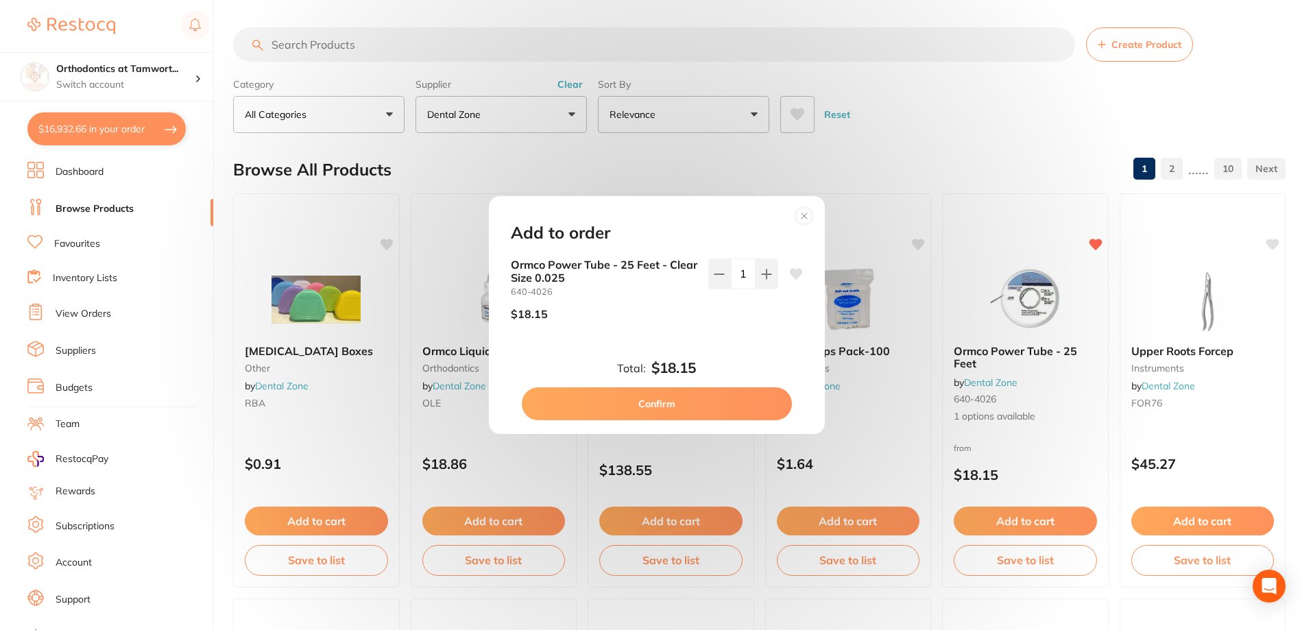
click at [734, 405] on button "Confirm" at bounding box center [657, 403] width 270 height 33
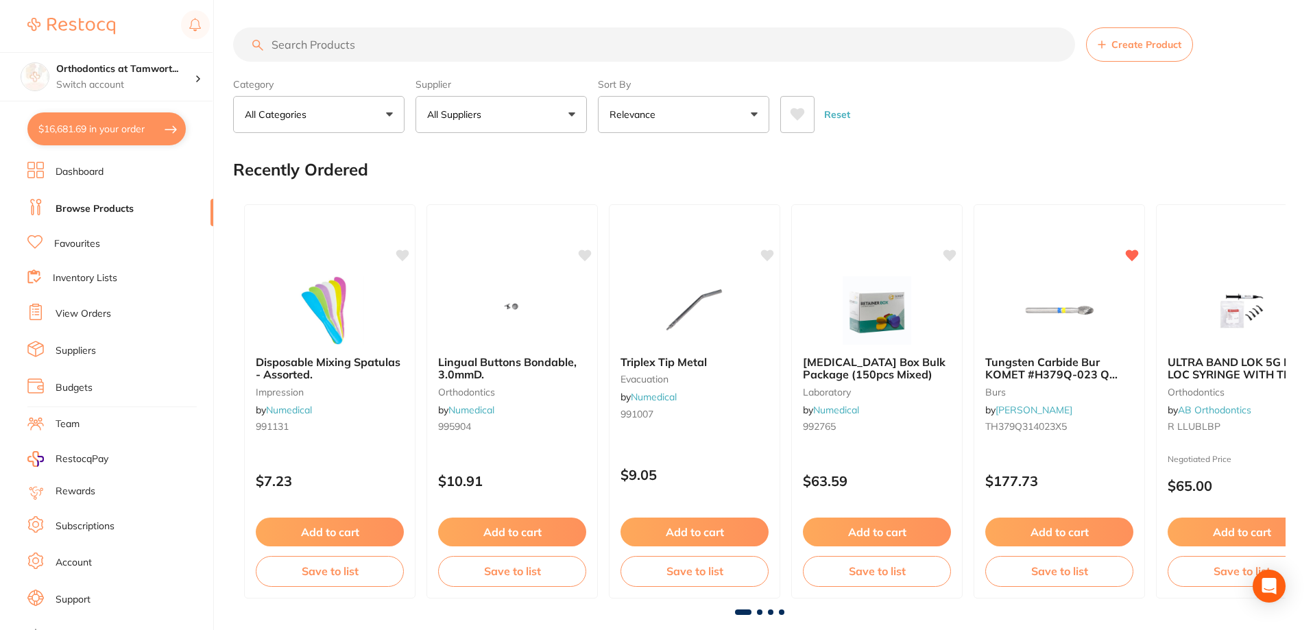
click at [169, 127] on button "$16,681.69 in your order" at bounding box center [106, 128] width 158 height 33
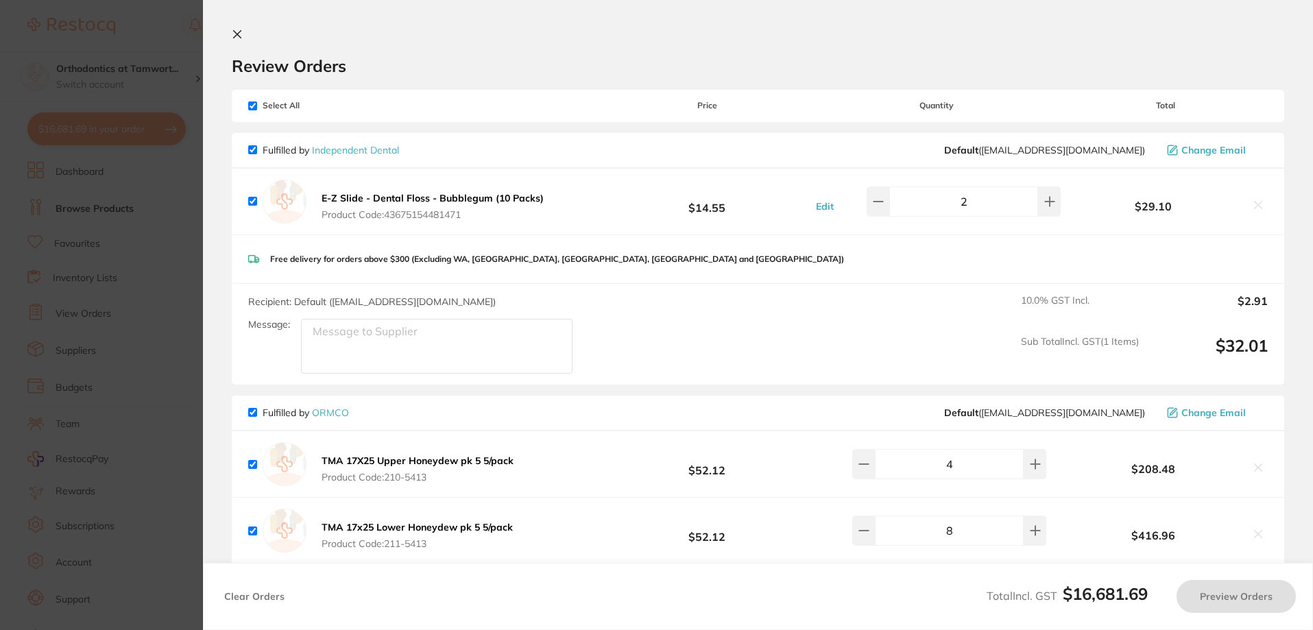
checkbox input "true"
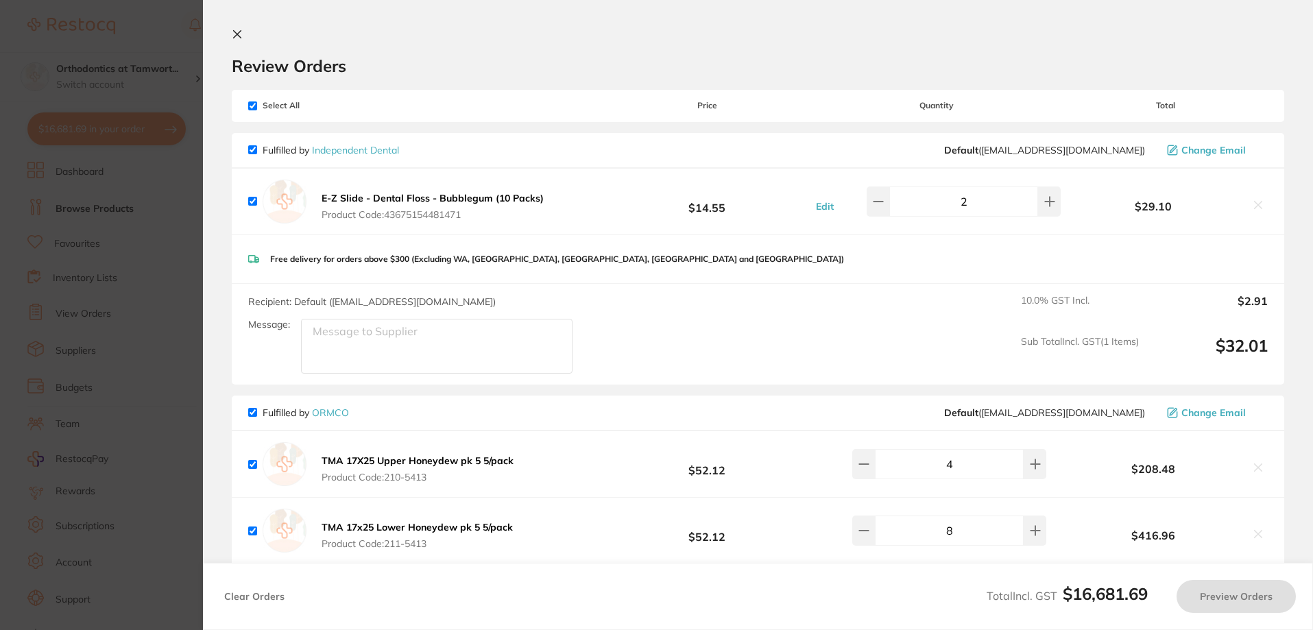
checkbox input "true"
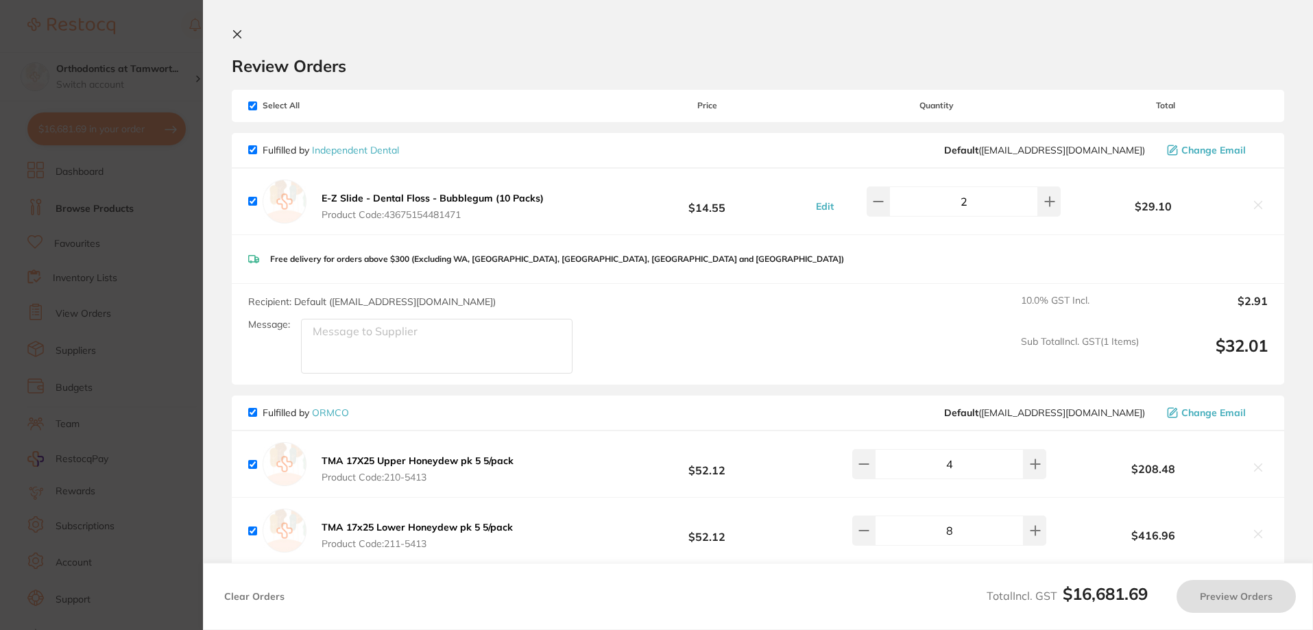
checkbox input "true"
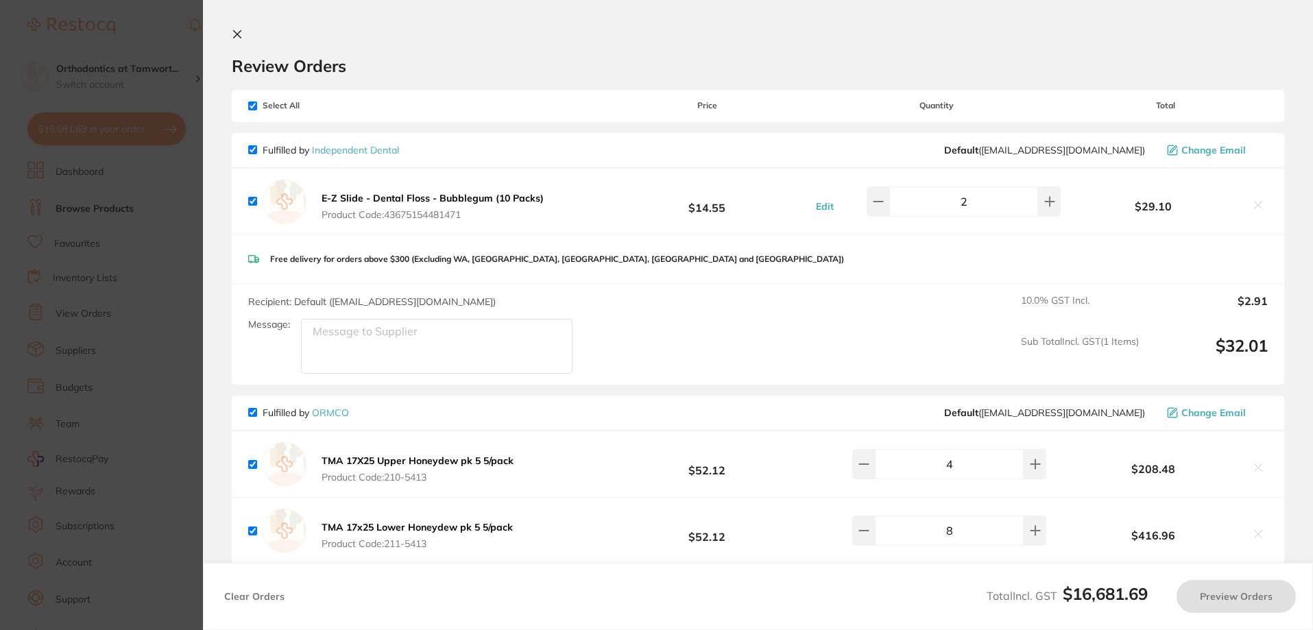
checkbox input "true"
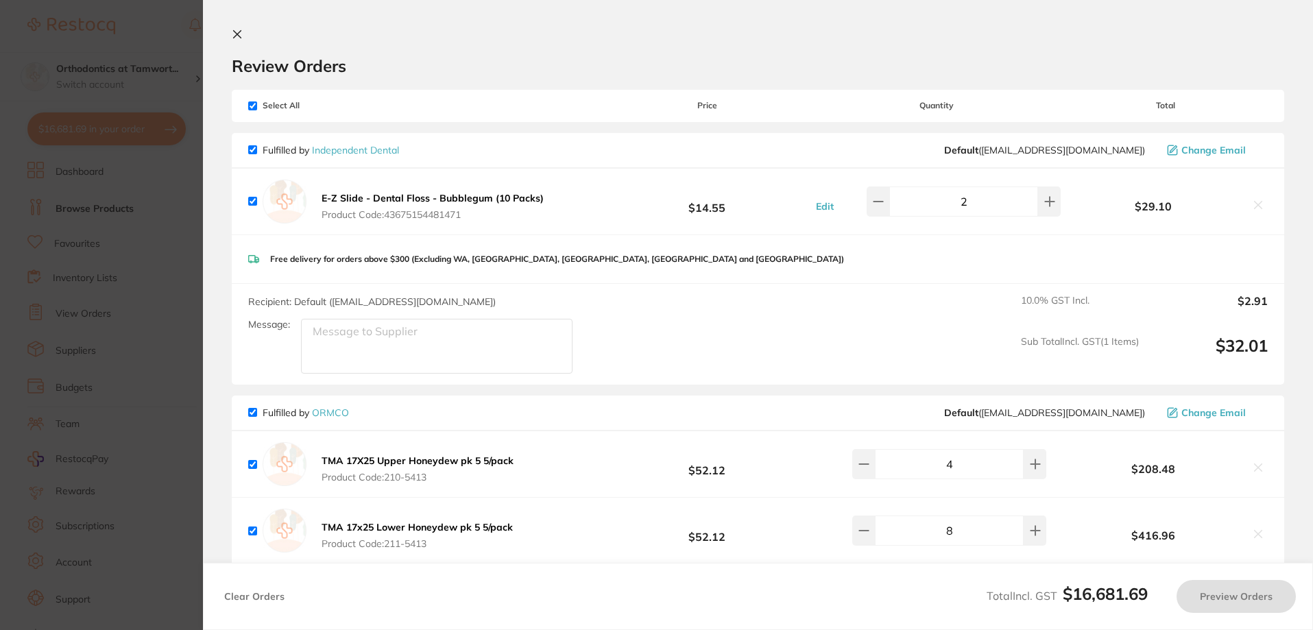
checkbox input "true"
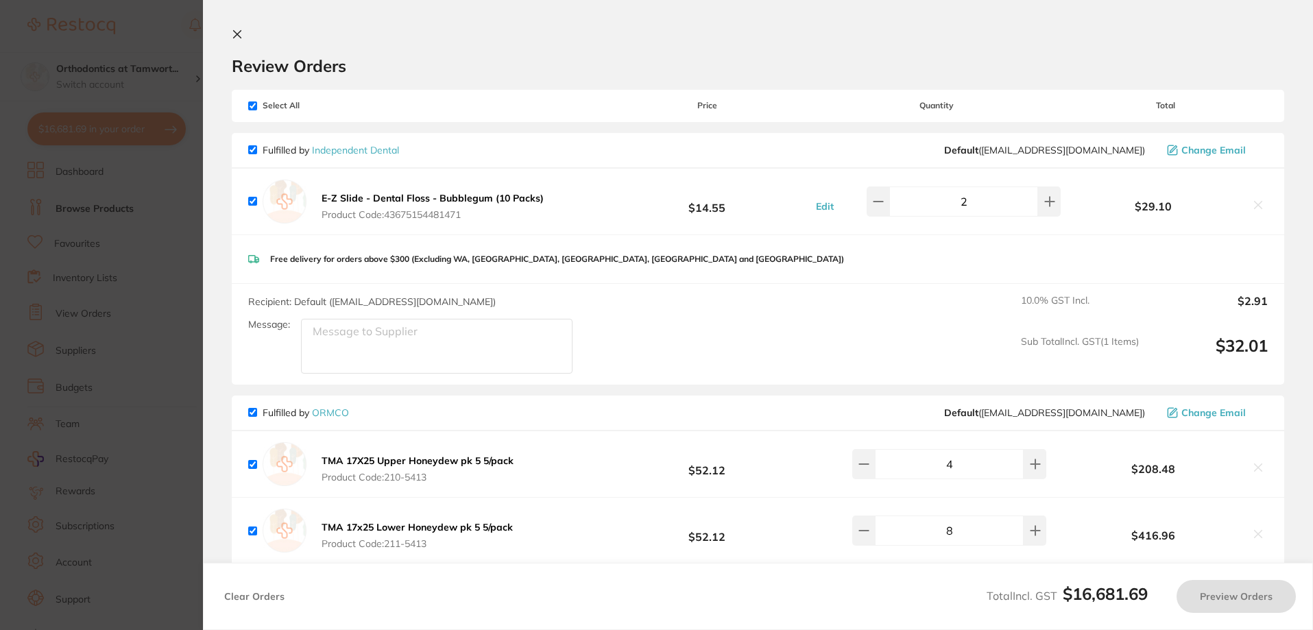
checkbox input "true"
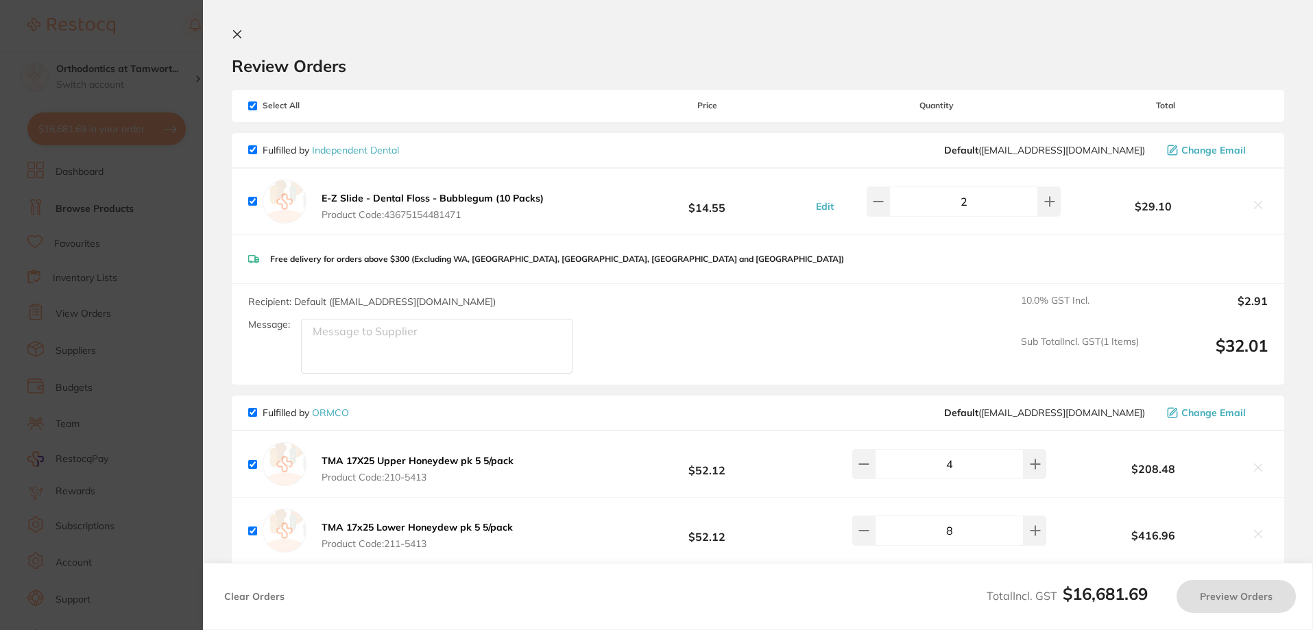
checkbox input "true"
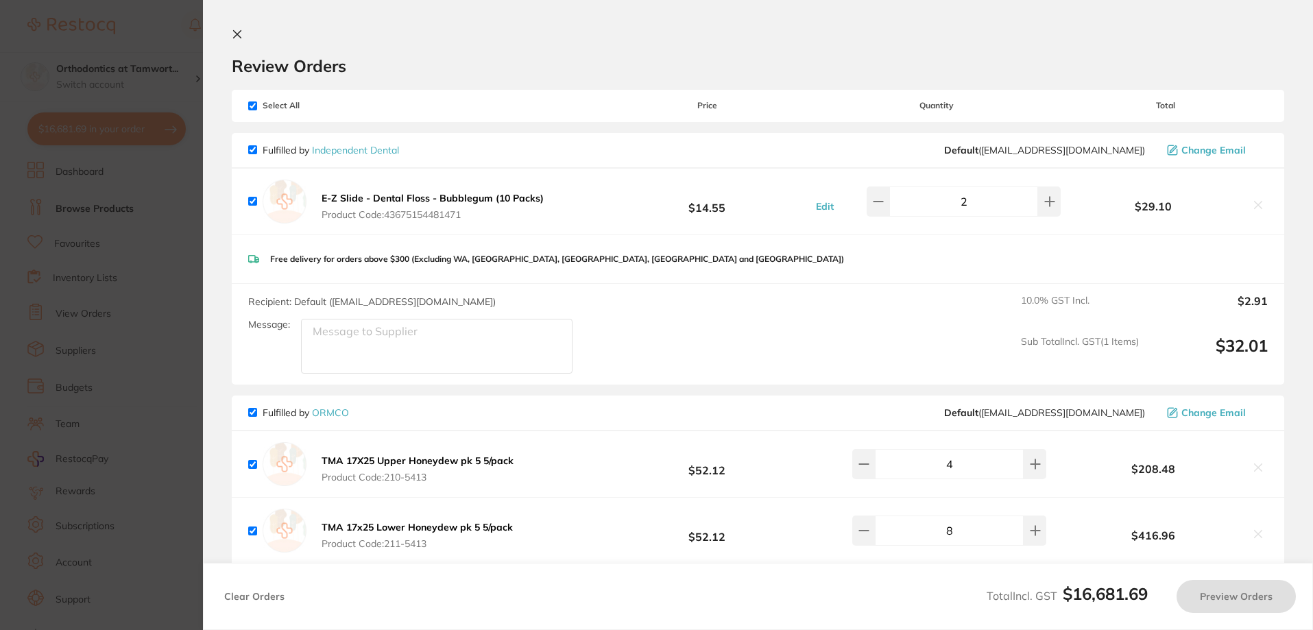
checkbox input "true"
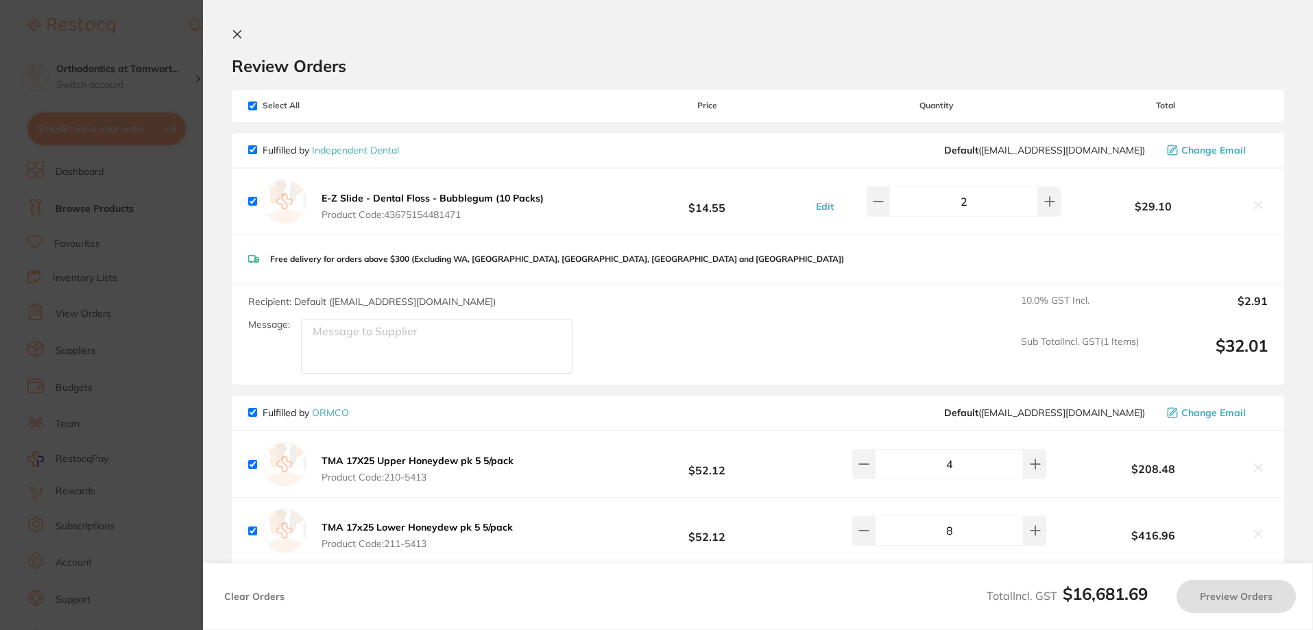
checkbox input "true"
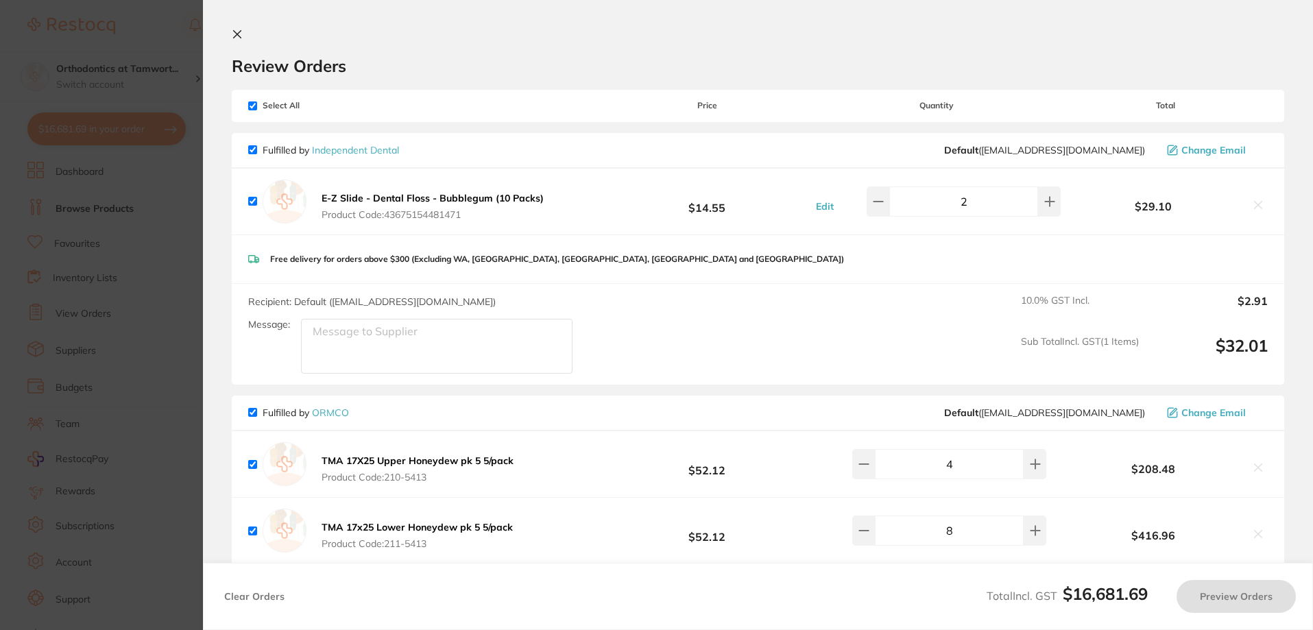
checkbox input "true"
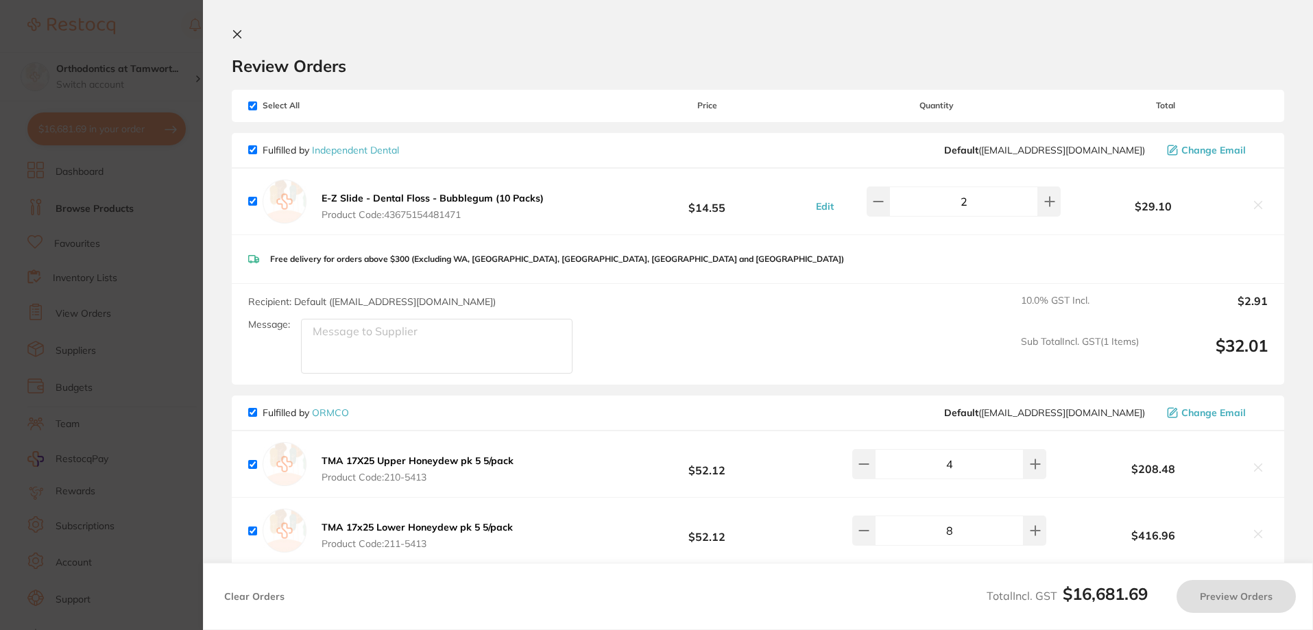
checkbox input "true"
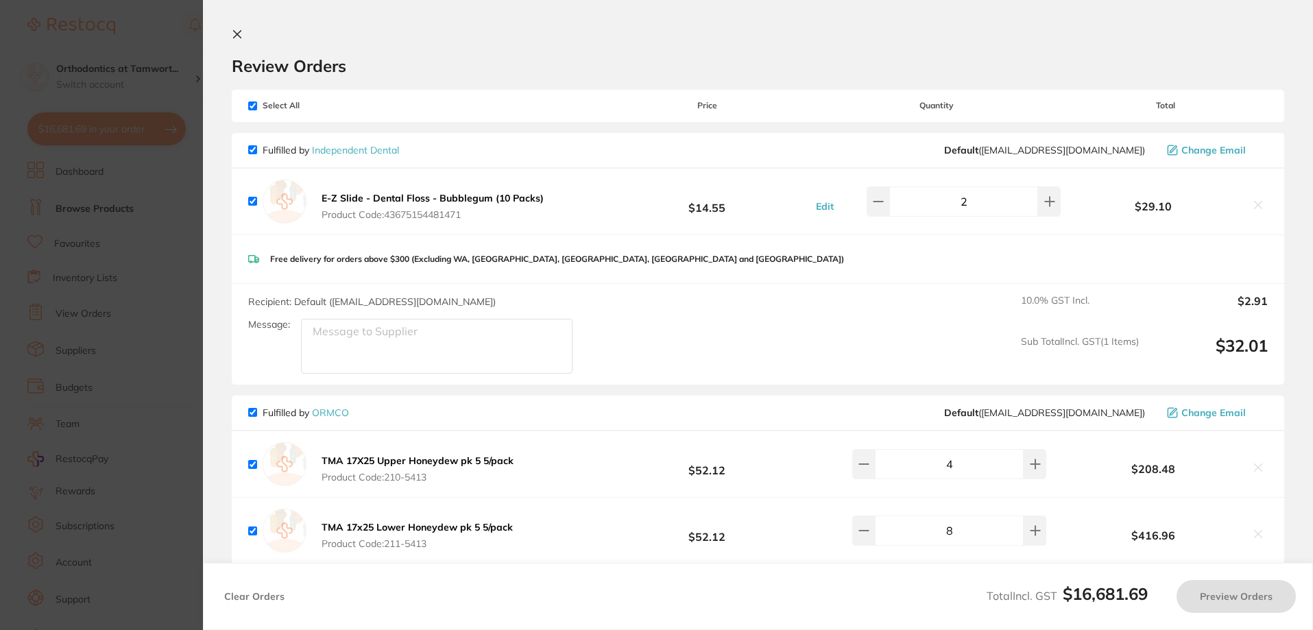
checkbox input "true"
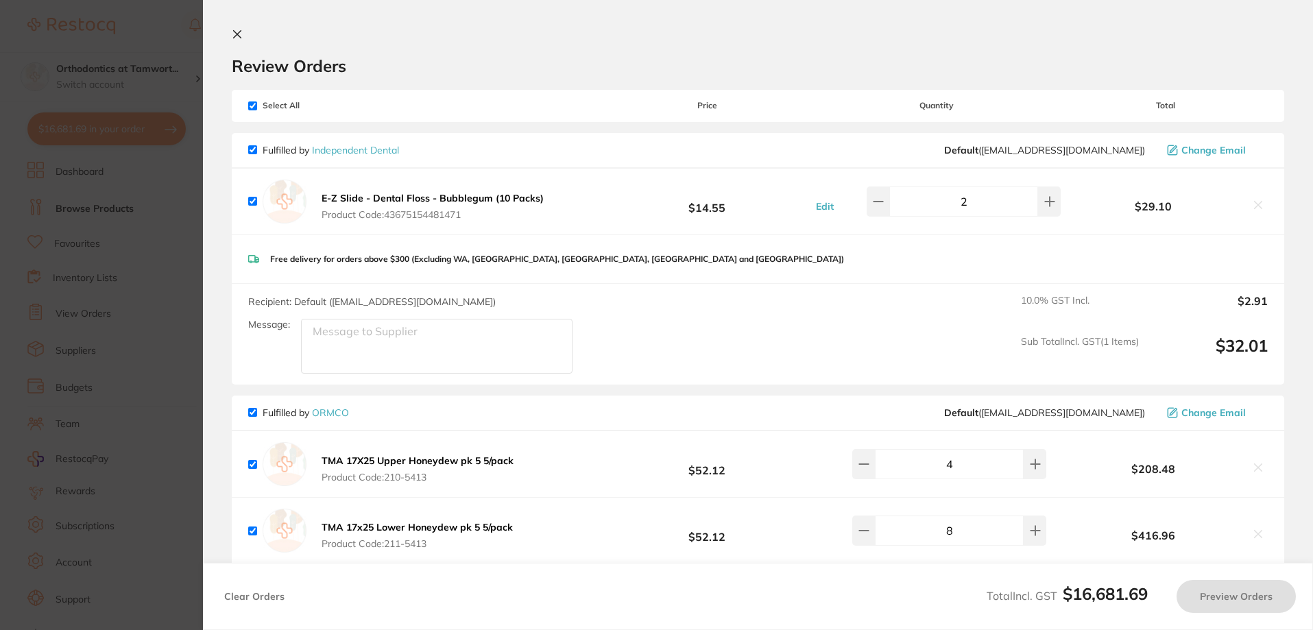
checkbox input "true"
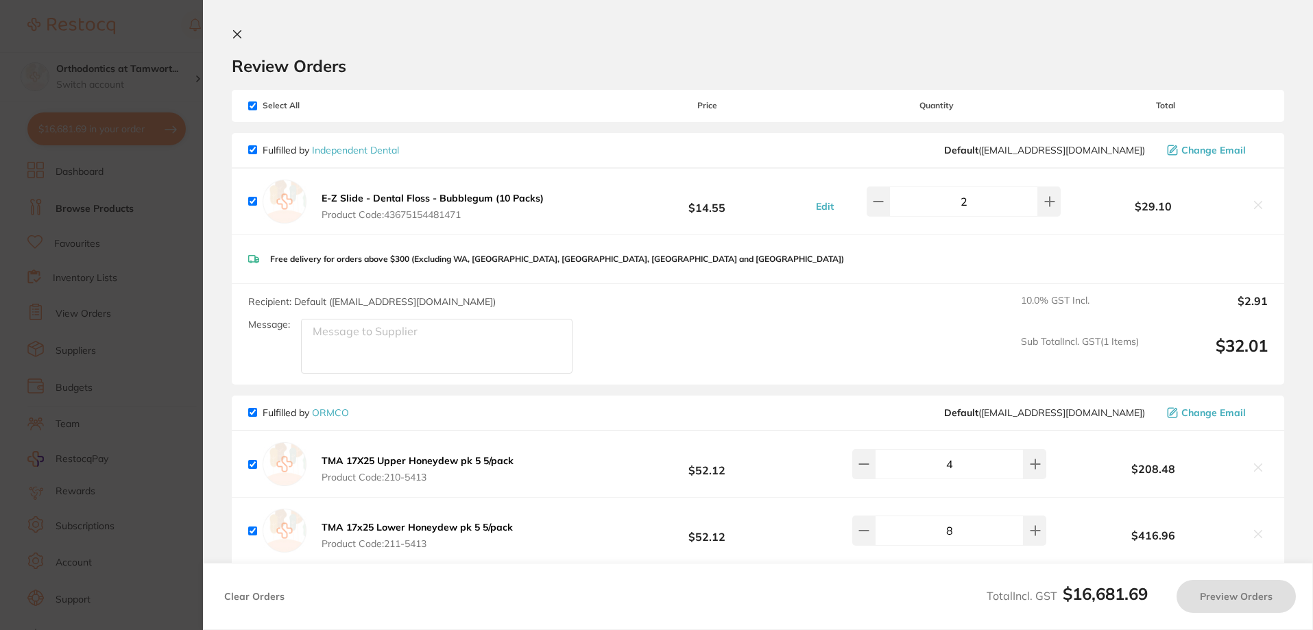
checkbox input "true"
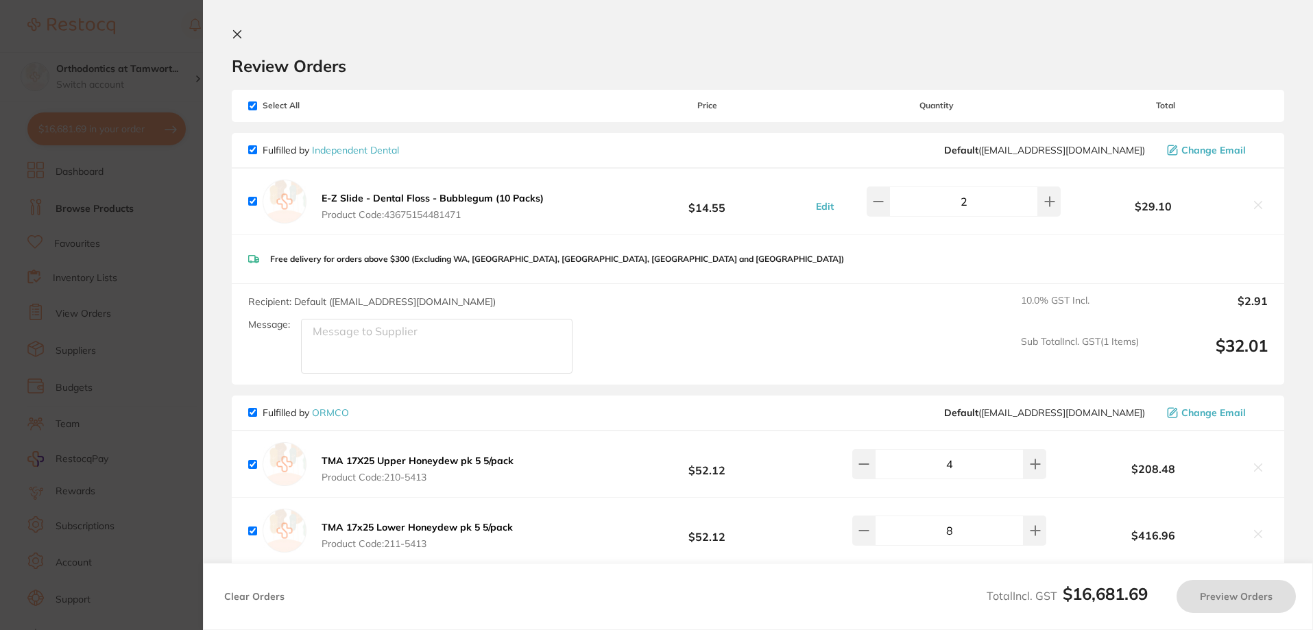
checkbox input "true"
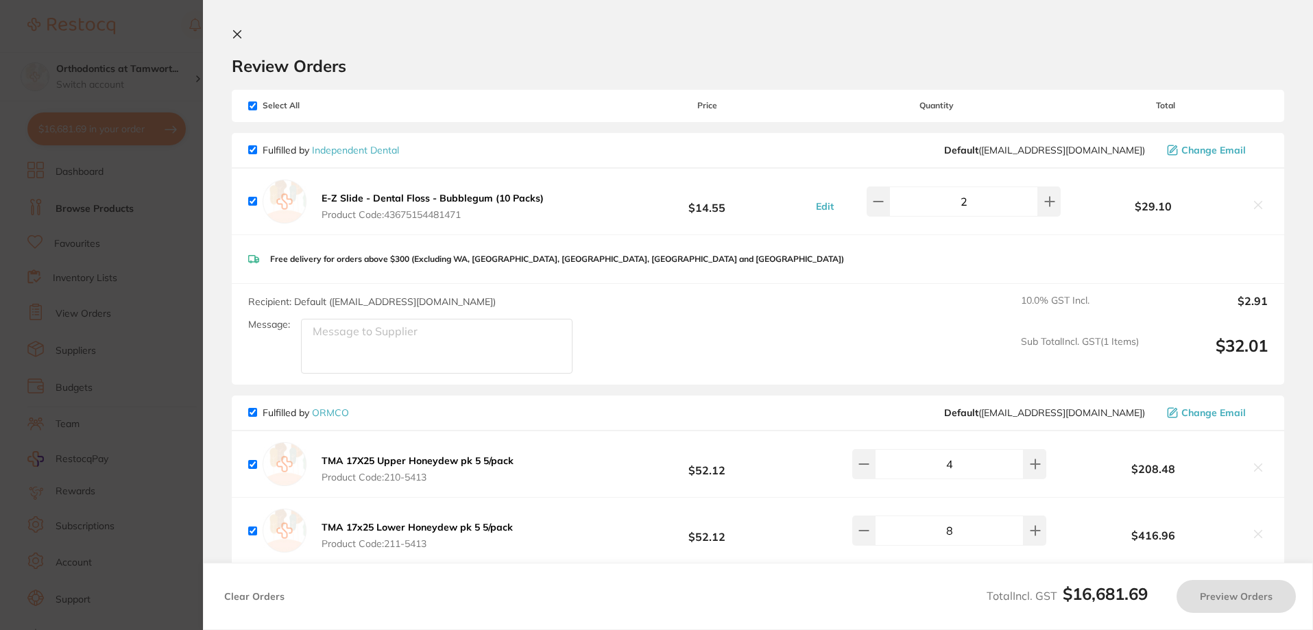
checkbox input "true"
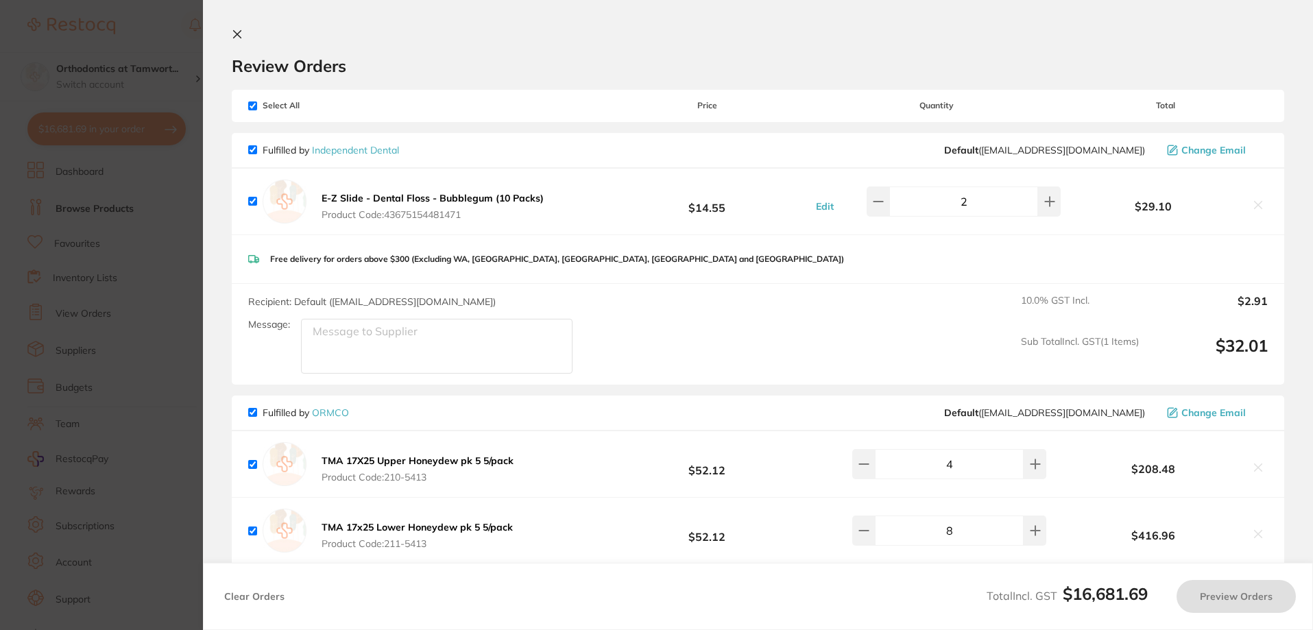
checkbox input "true"
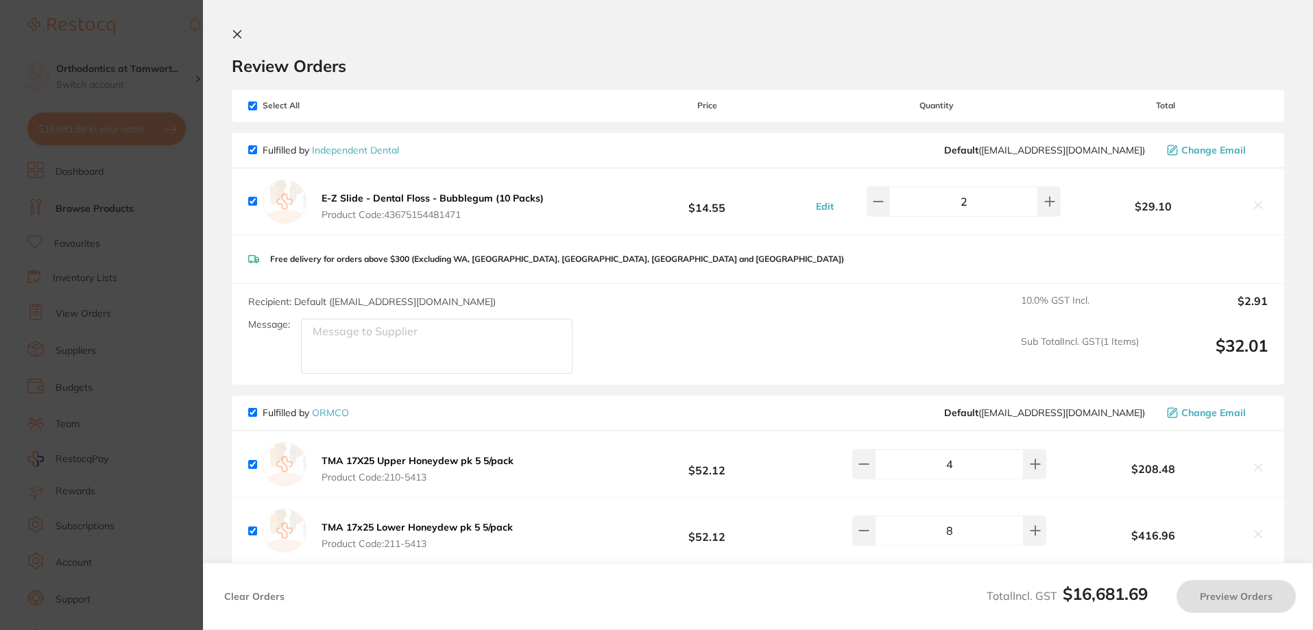
checkbox input "true"
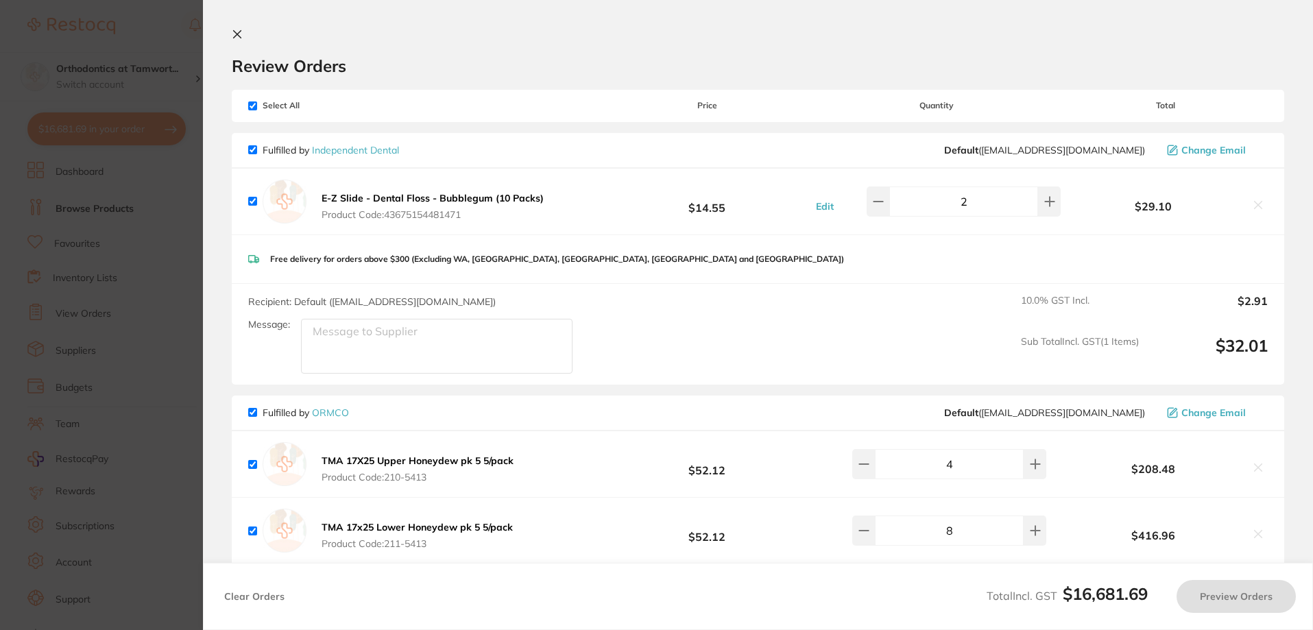
checkbox input "true"
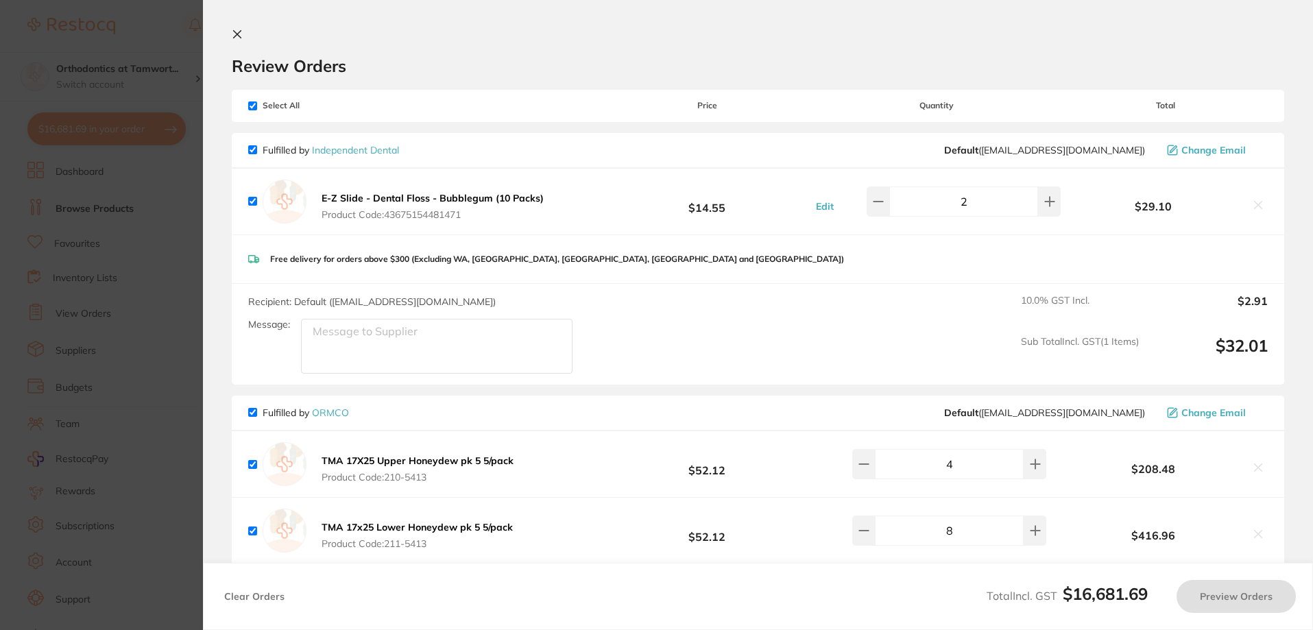
checkbox input "true"
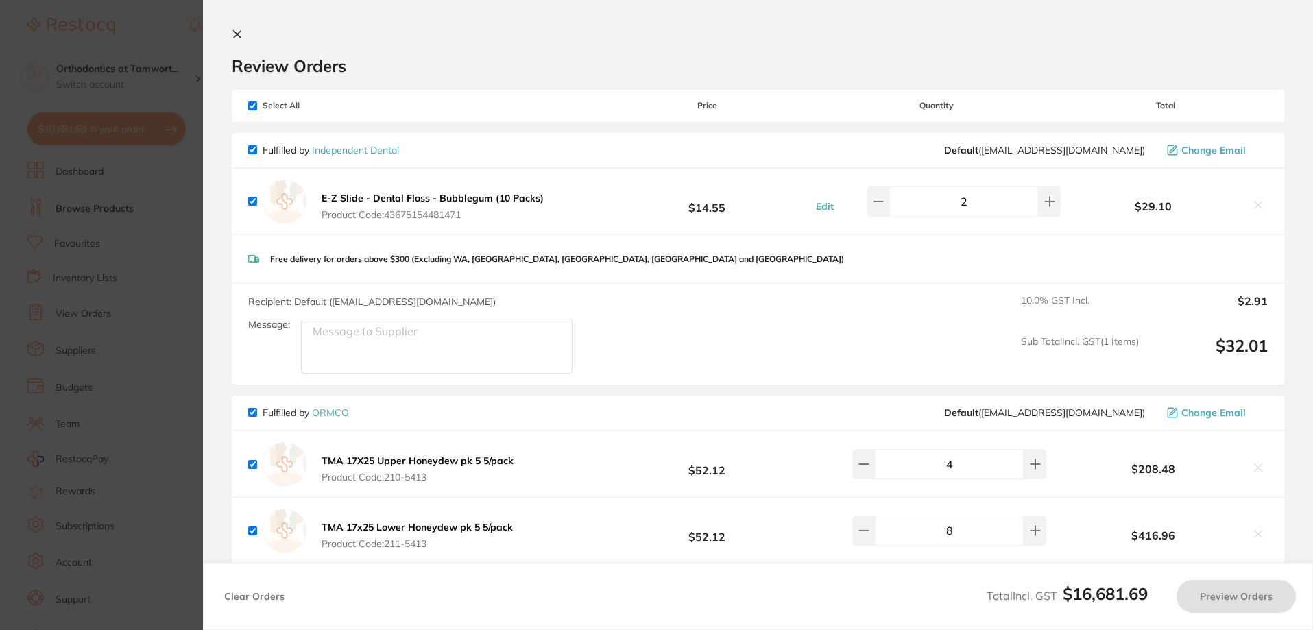
checkbox input "true"
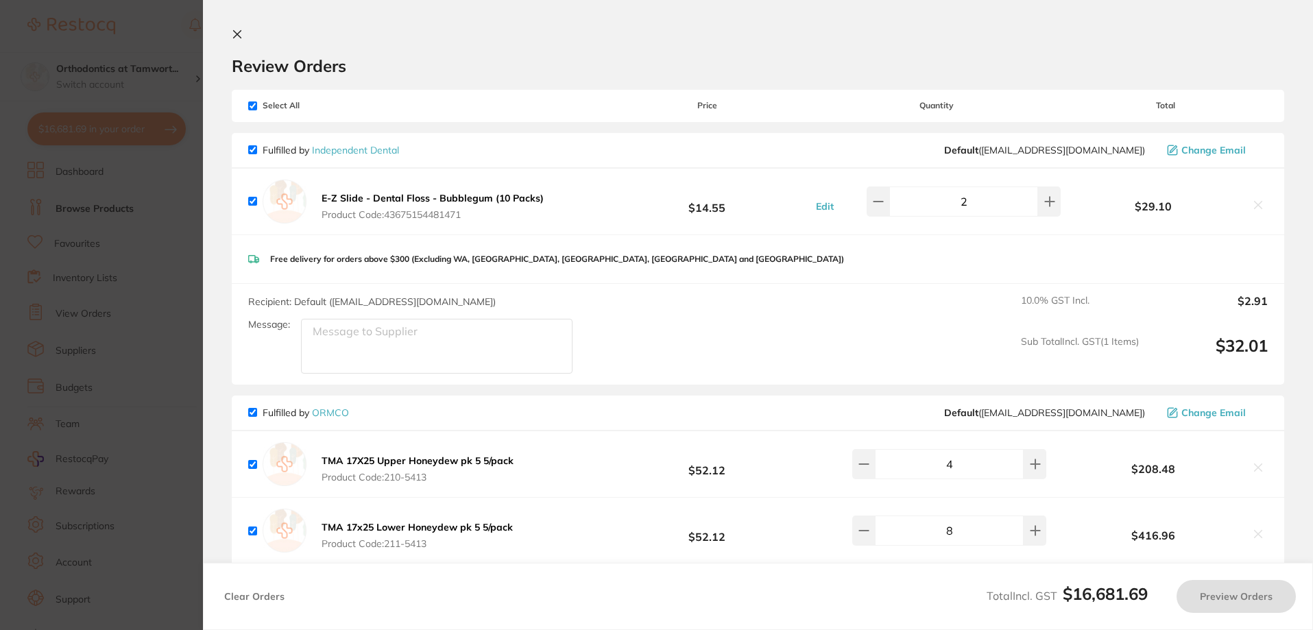
checkbox input "true"
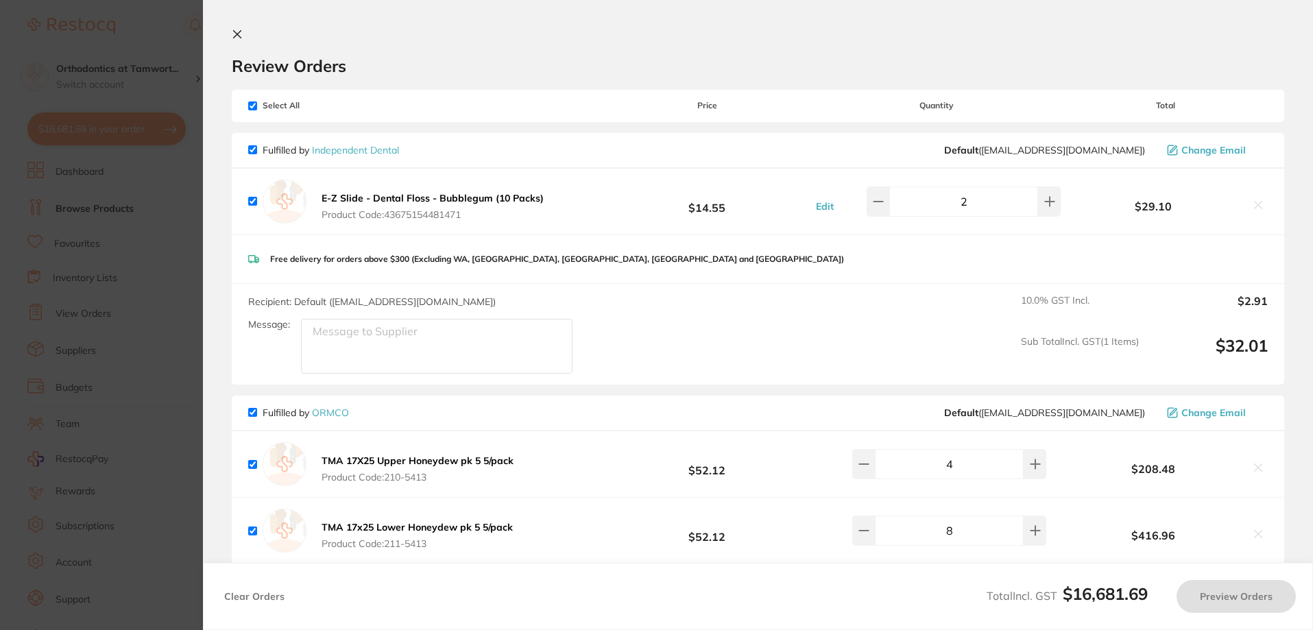
checkbox input "true"
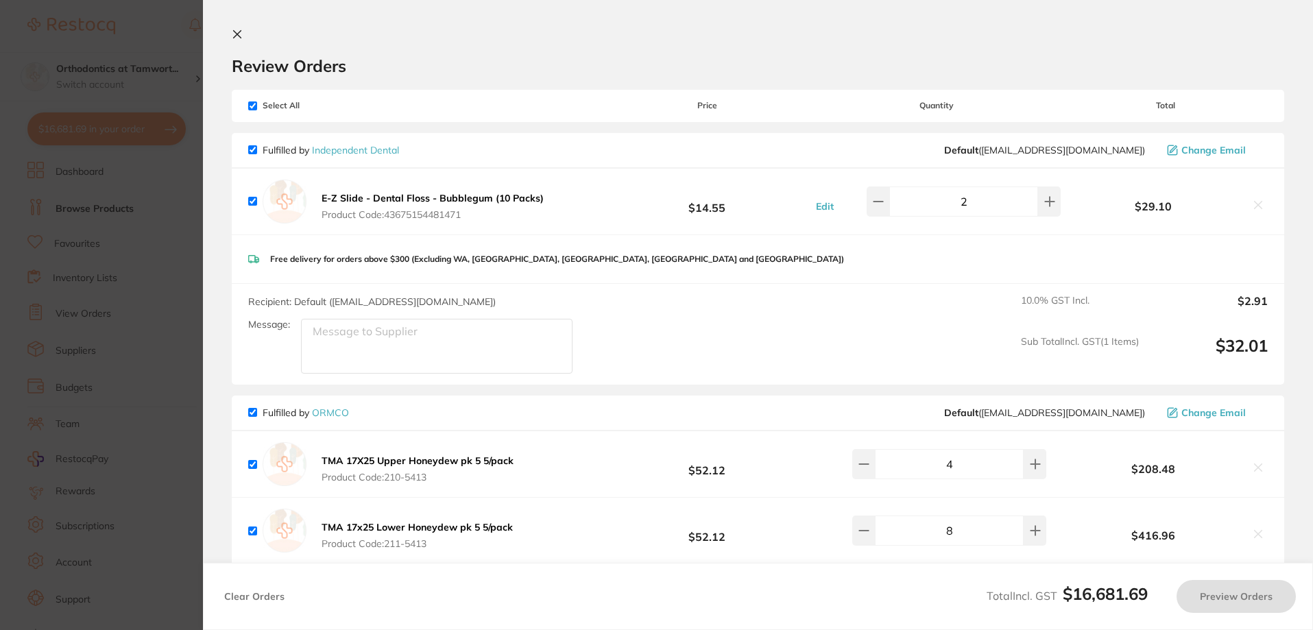
checkbox input "true"
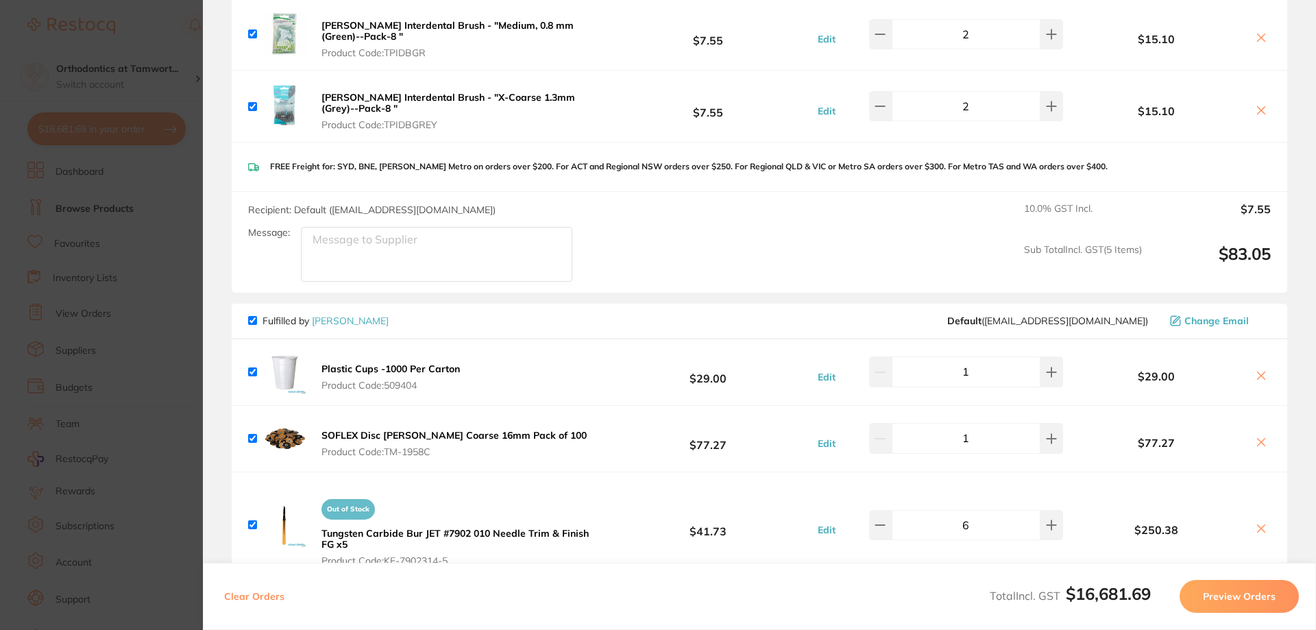
scroll to position [5942, 0]
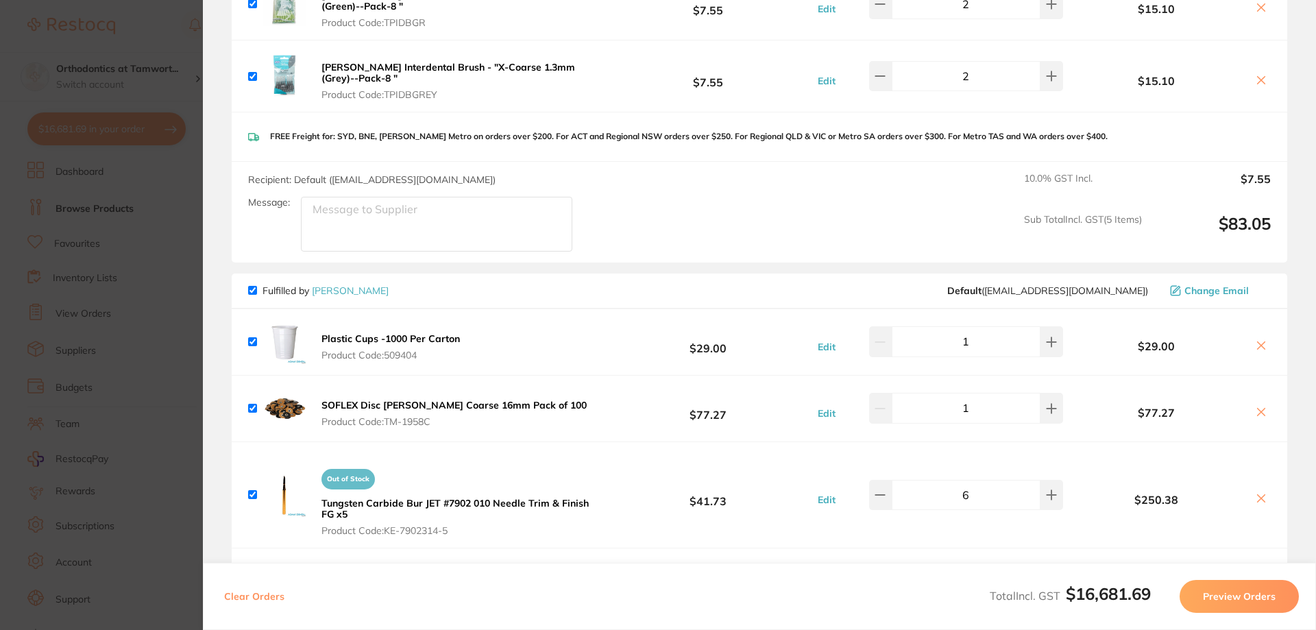
checkbox input "true"
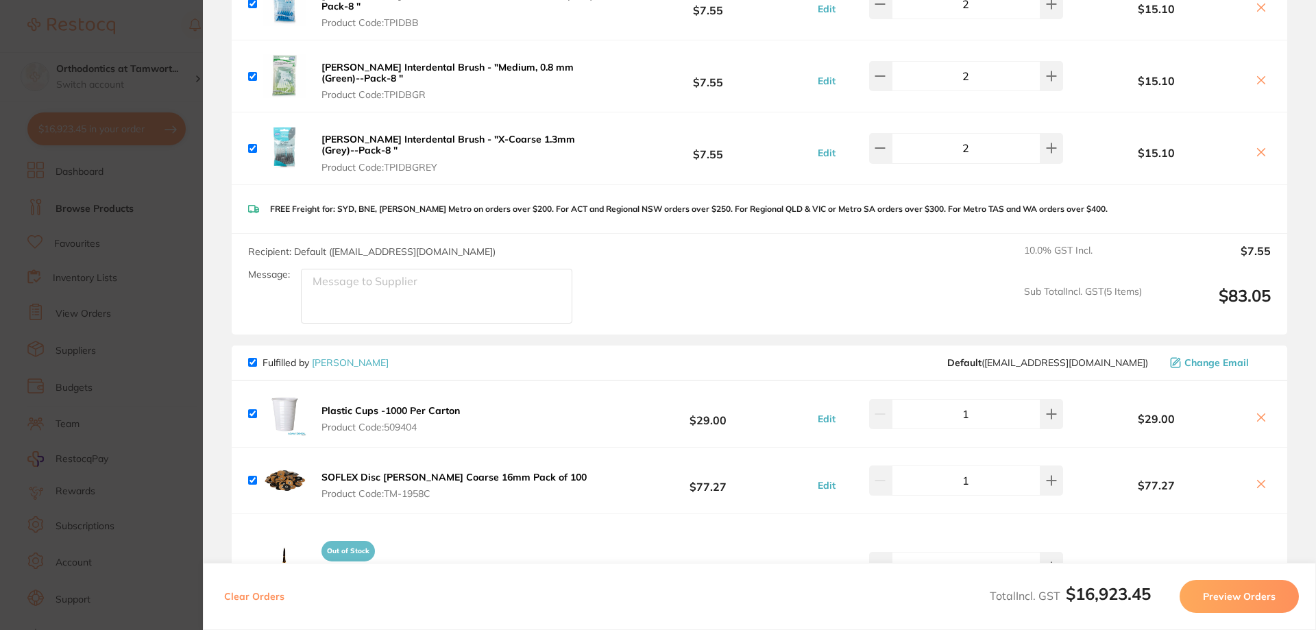
scroll to position [6014, 0]
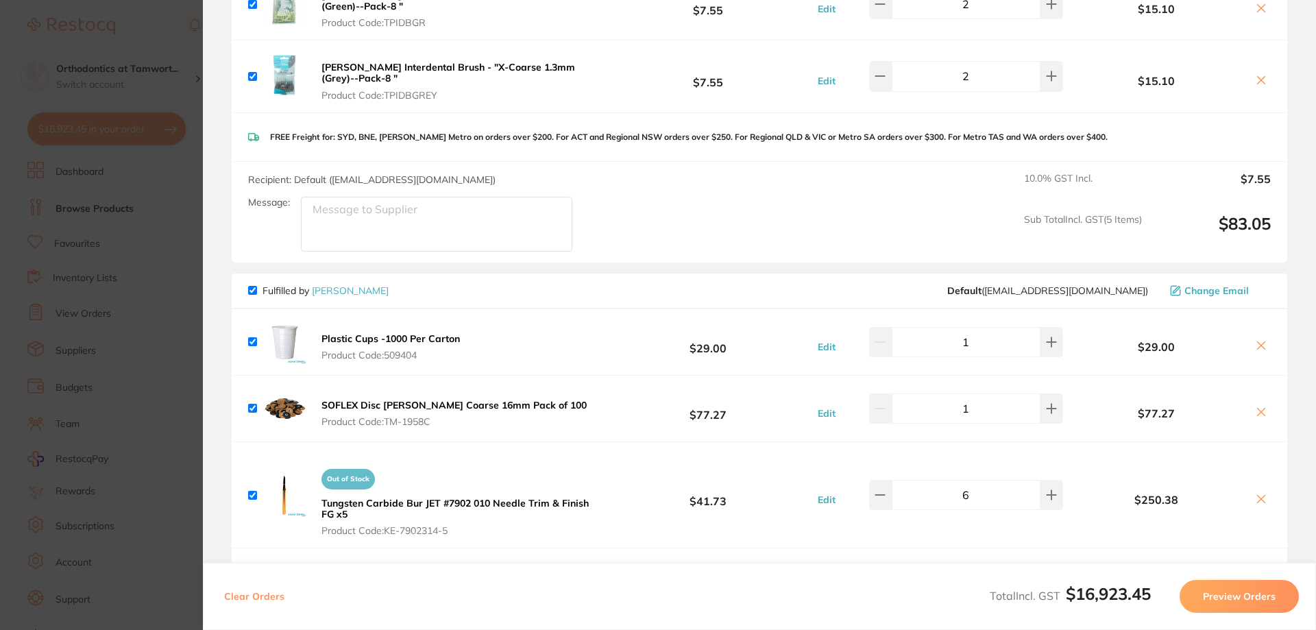
checkbox input "true"
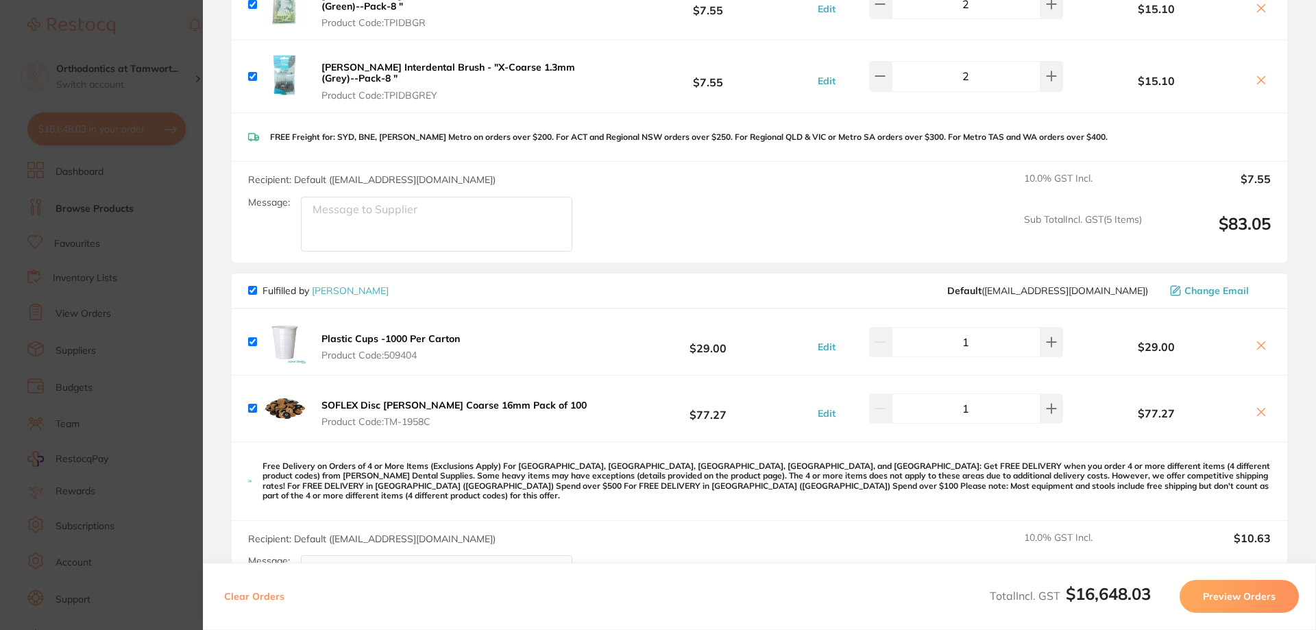
click at [484, 399] on b "SOFLEX Disc [PERSON_NAME] Coarse 16mm Pack of 100" at bounding box center [454, 405] width 265 height 12
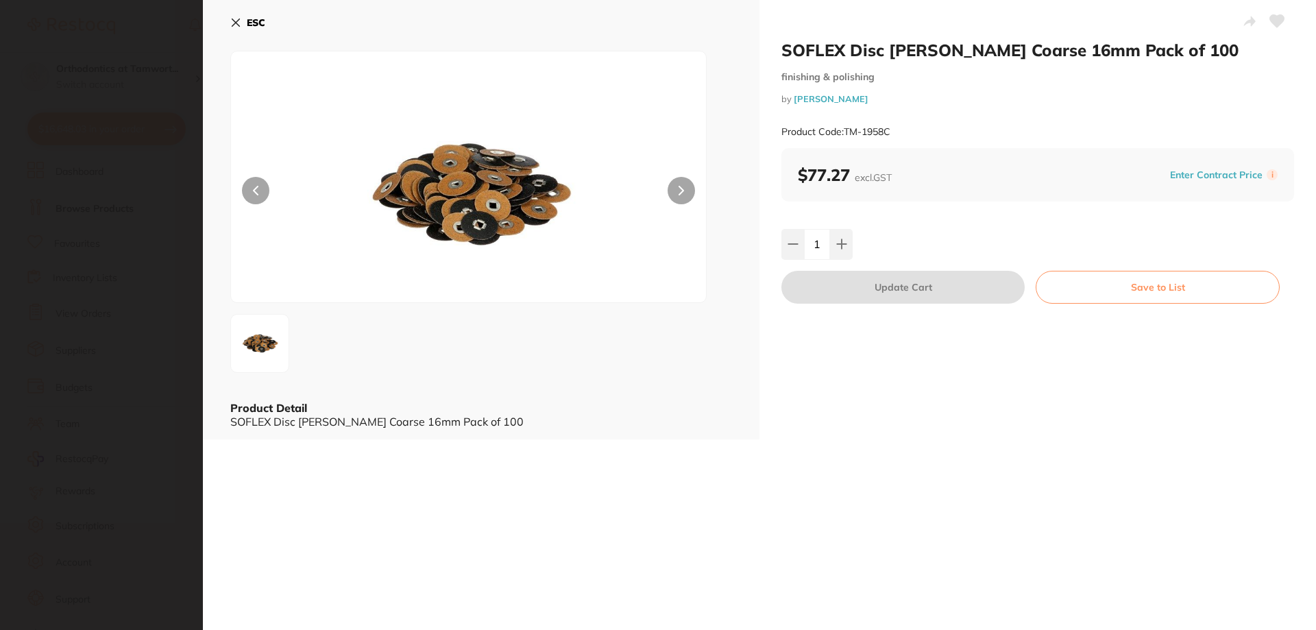
checkbox input "true"
click at [260, 25] on b "ESC" at bounding box center [256, 22] width 19 height 12
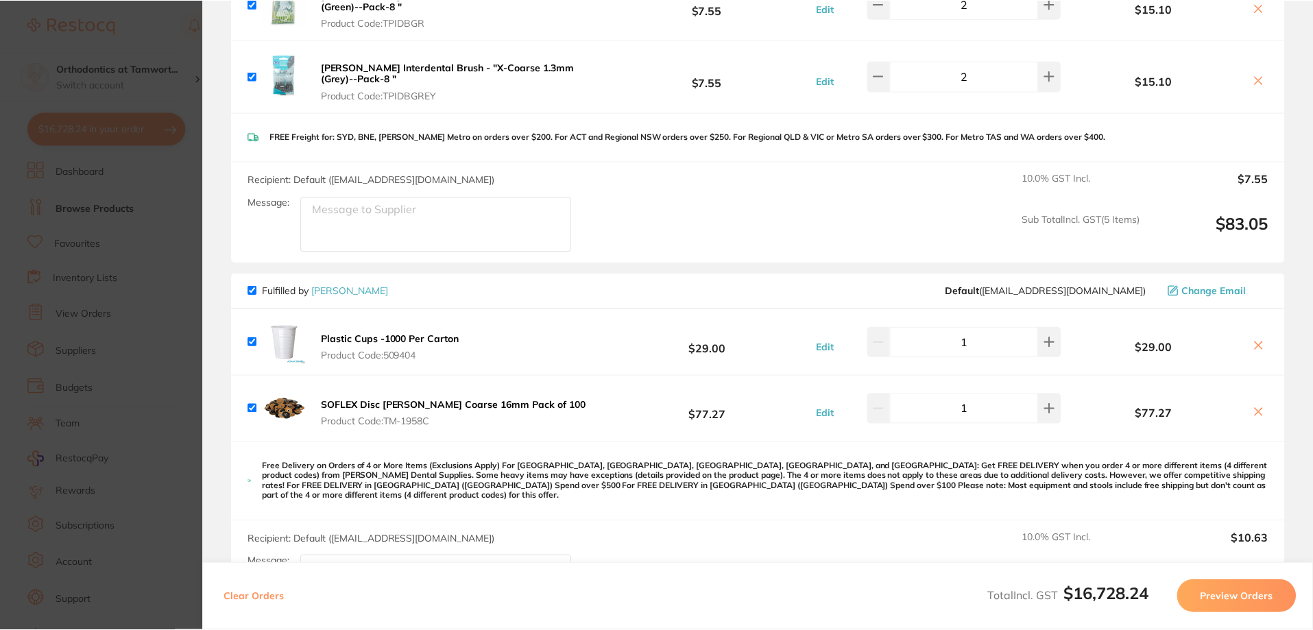
scroll to position [3, 0]
checkbox input "true"
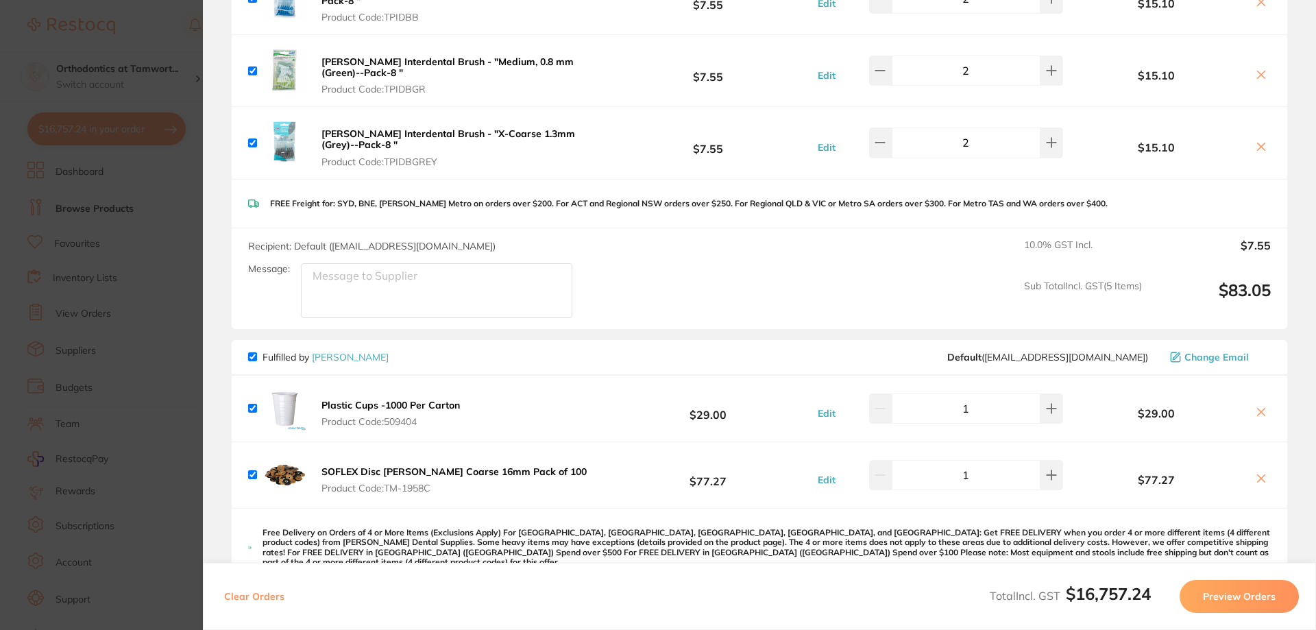
scroll to position [6147, 0]
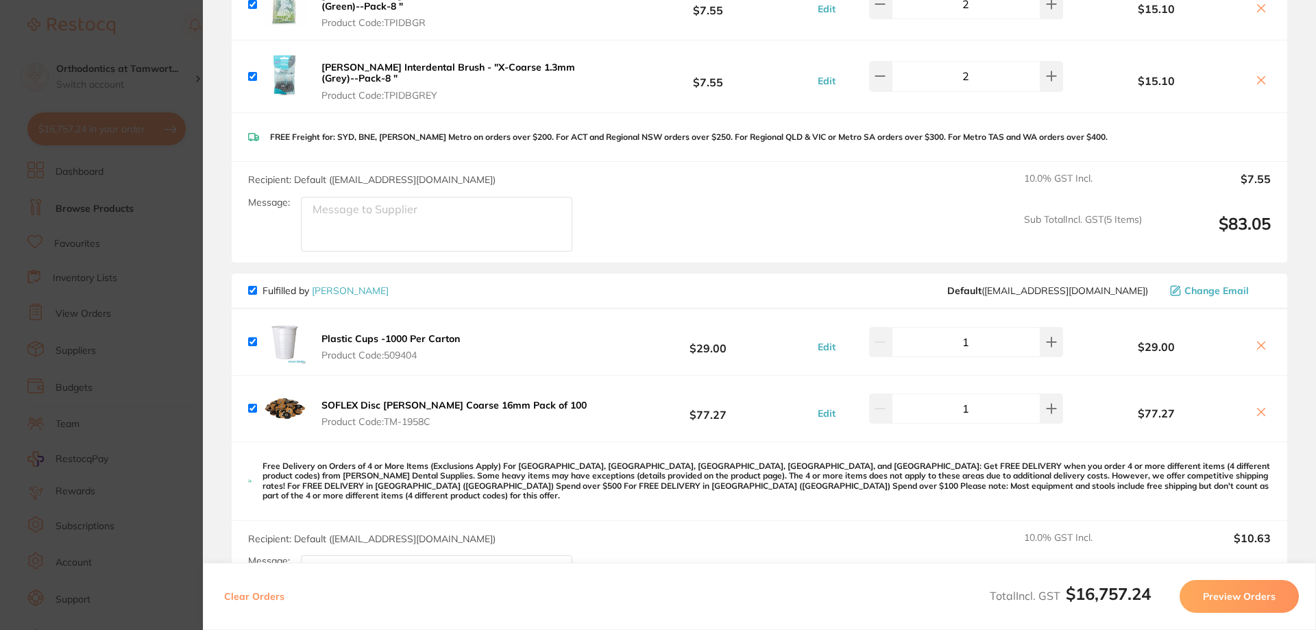
checkbox input "true"
click at [1258, 342] on icon at bounding box center [1262, 346] width 8 height 8
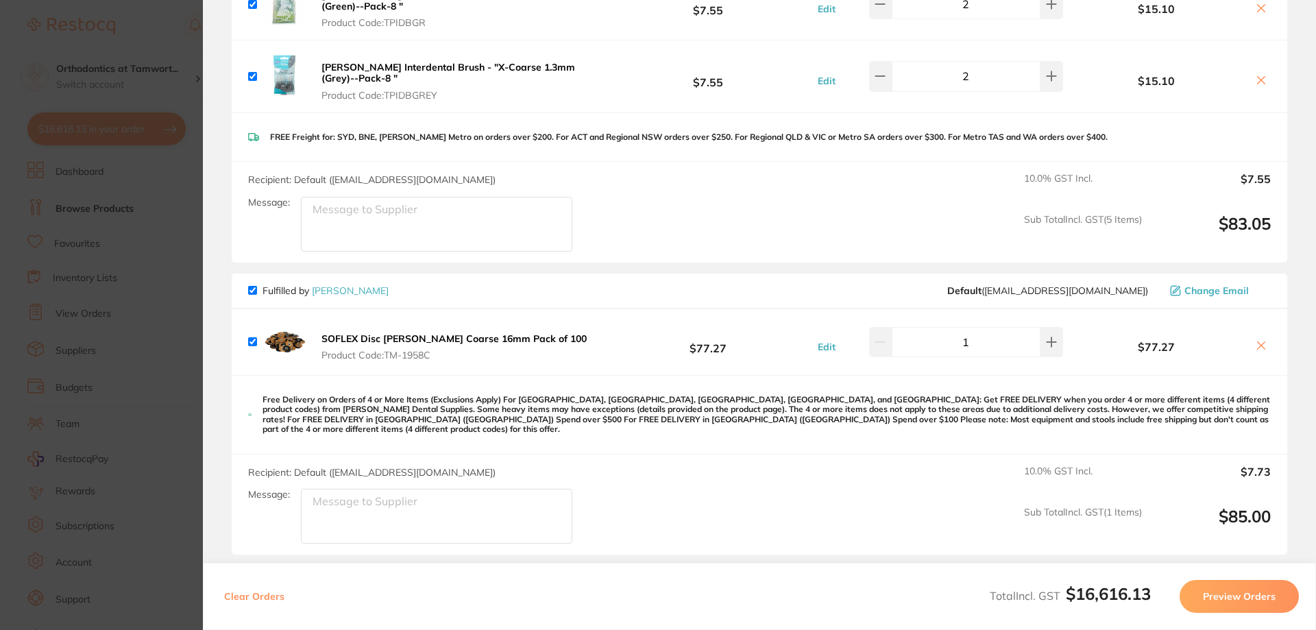
click at [1258, 342] on icon at bounding box center [1262, 346] width 8 height 8
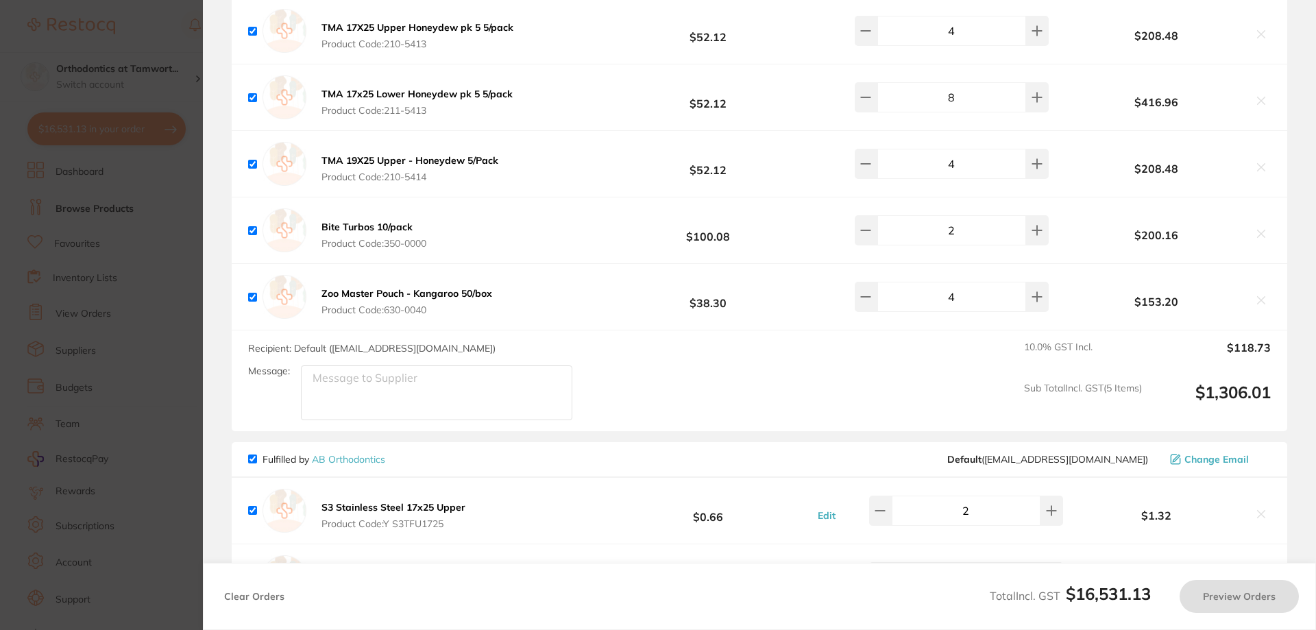
scroll to position [0, 0]
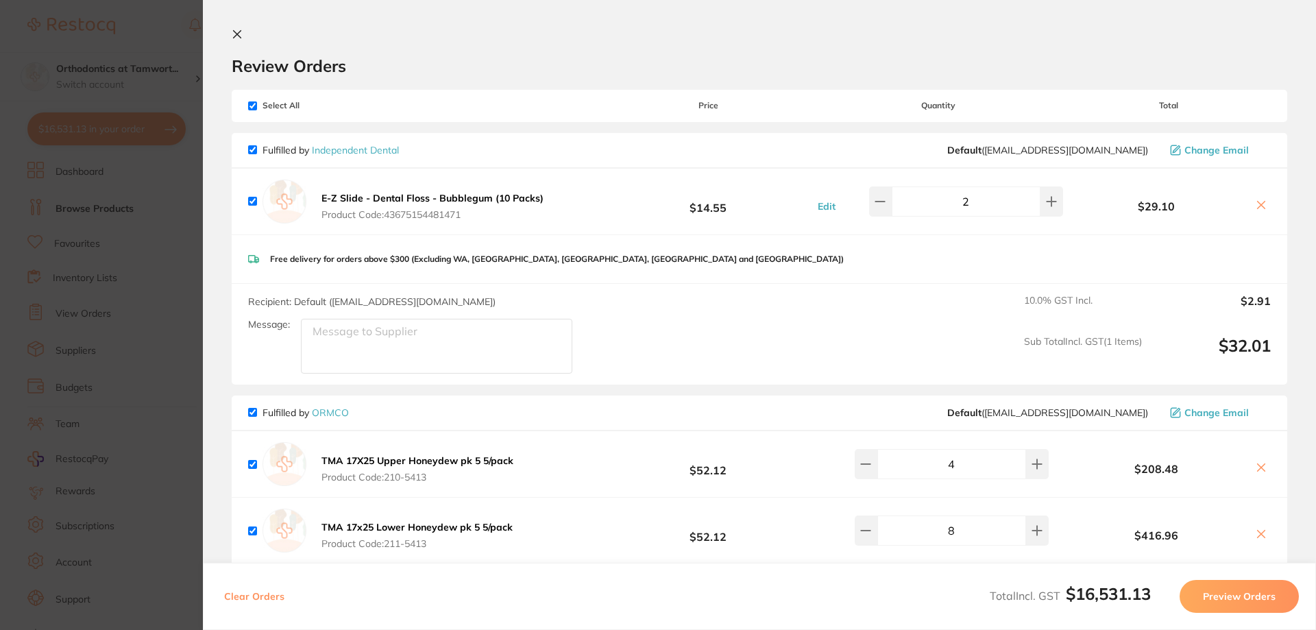
click at [1259, 207] on icon at bounding box center [1262, 206] width 8 height 8
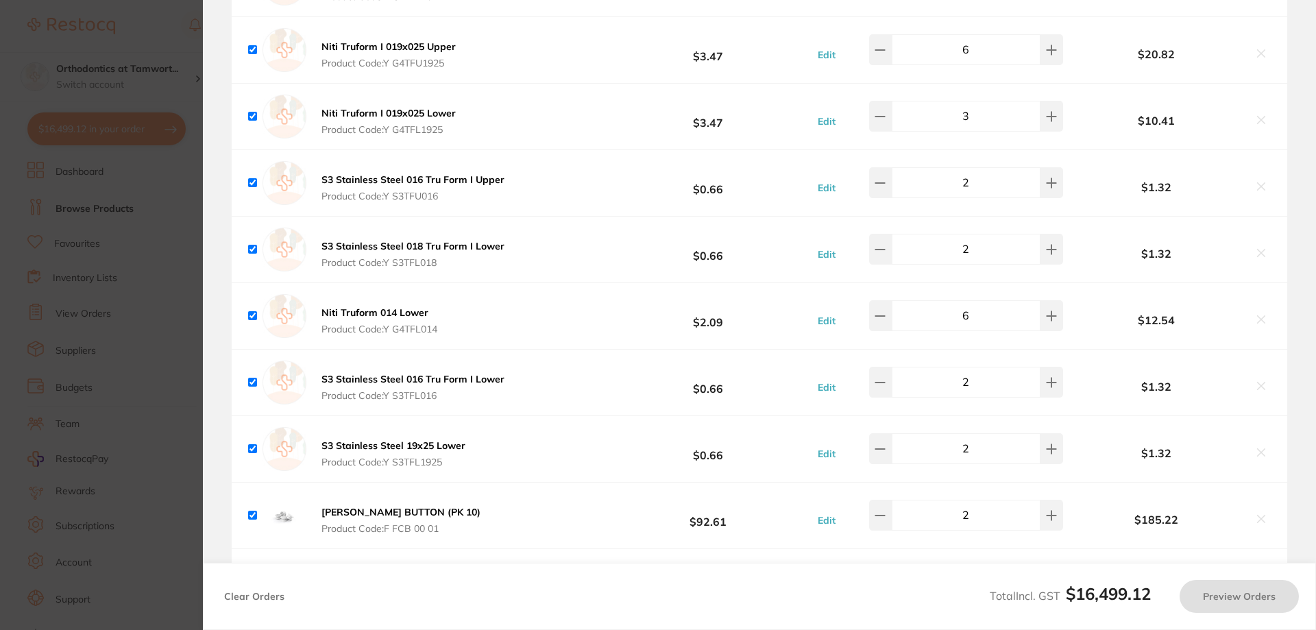
scroll to position [1371, 0]
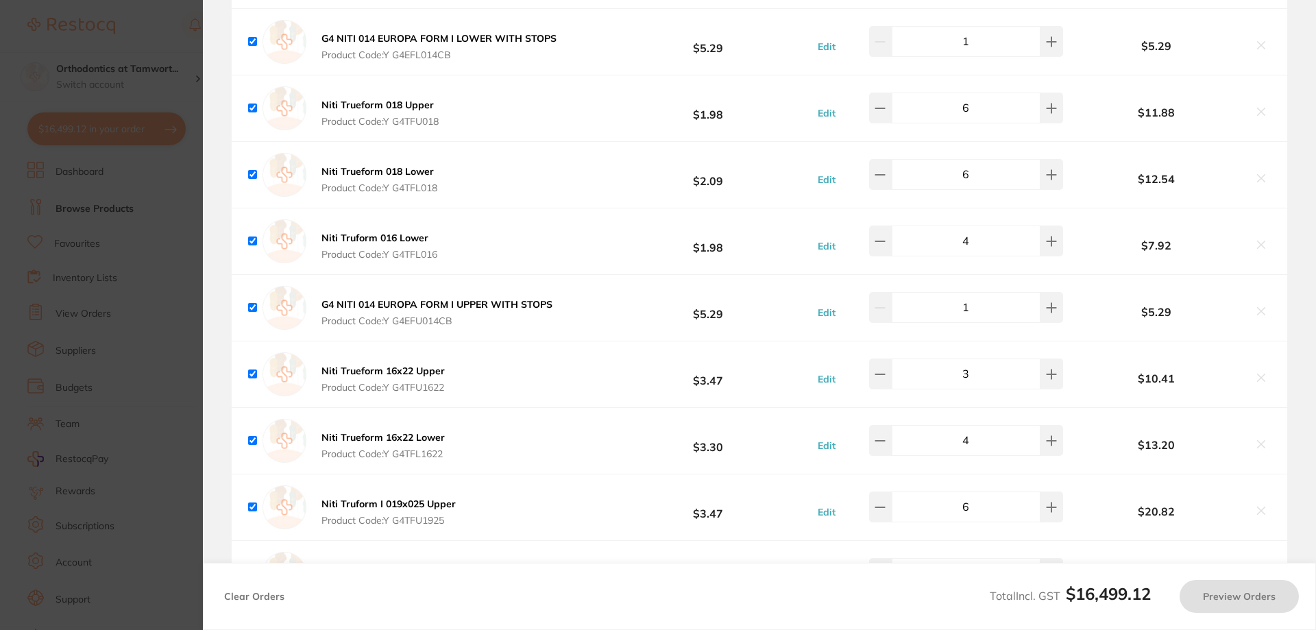
checkbox input "true"
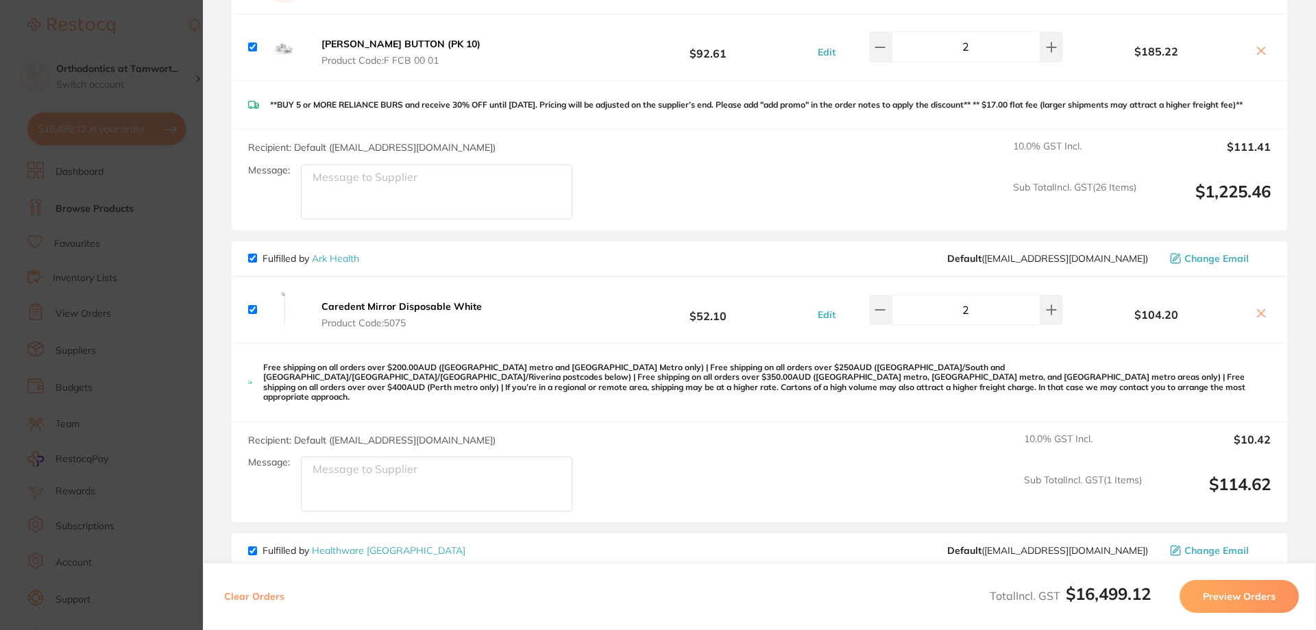
scroll to position [2285, 0]
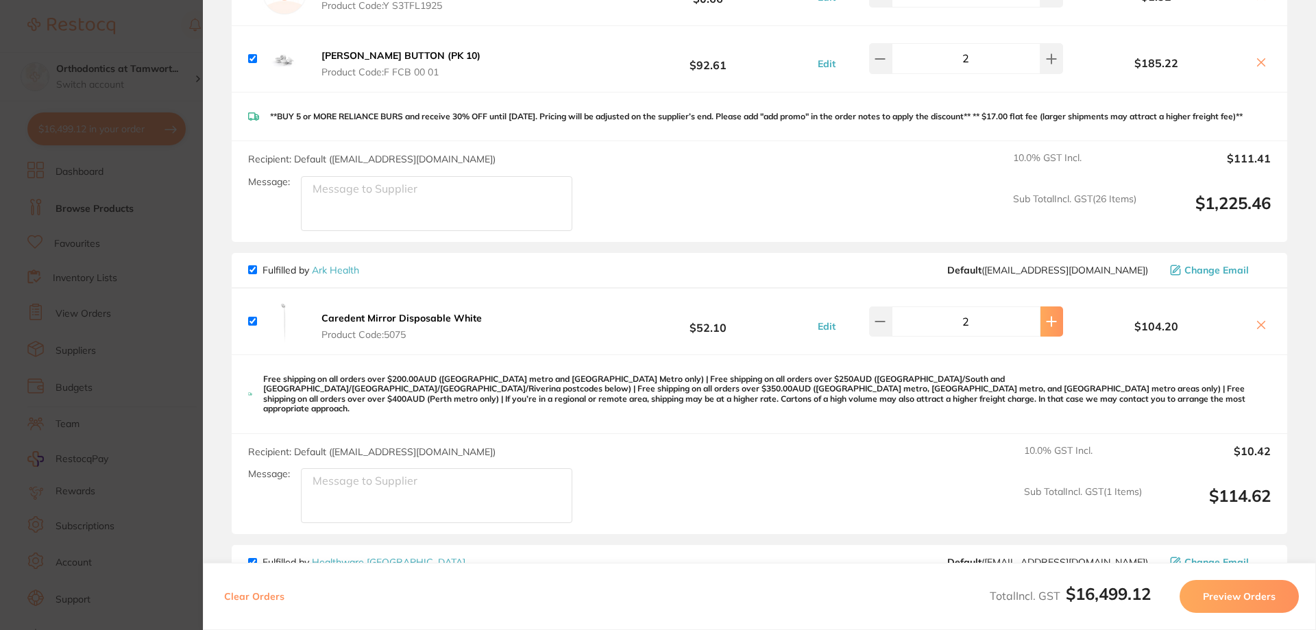
click at [1049, 327] on icon at bounding box center [1051, 321] width 11 height 11
click at [882, 327] on icon at bounding box center [880, 321] width 11 height 11
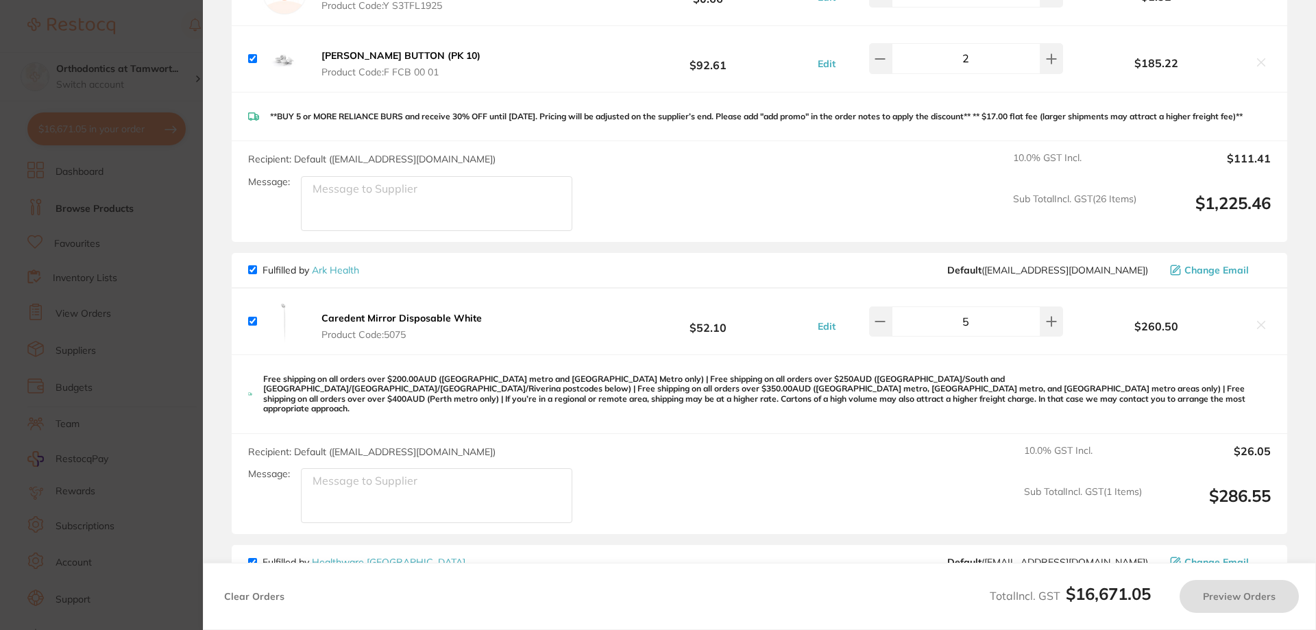
click at [892, 333] on button at bounding box center [880, 321] width 23 height 30
click at [1048, 326] on icon at bounding box center [1052, 321] width 9 height 9
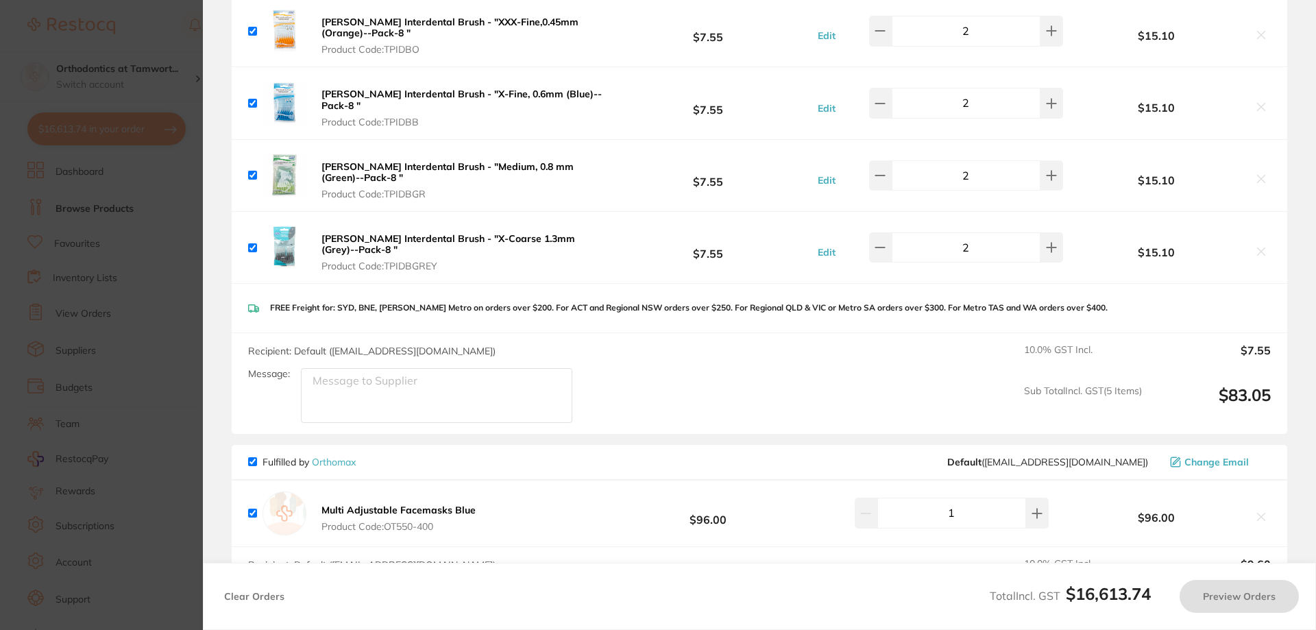
scroll to position [5485, 0]
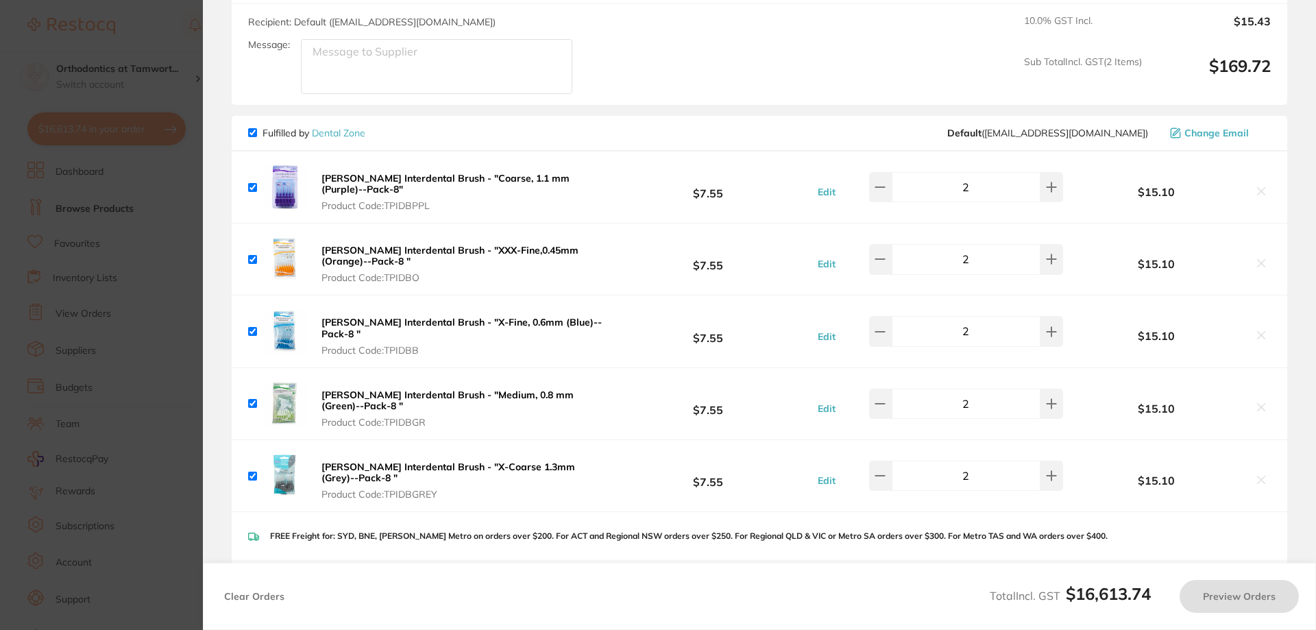
type input "5"
checkbox input "true"
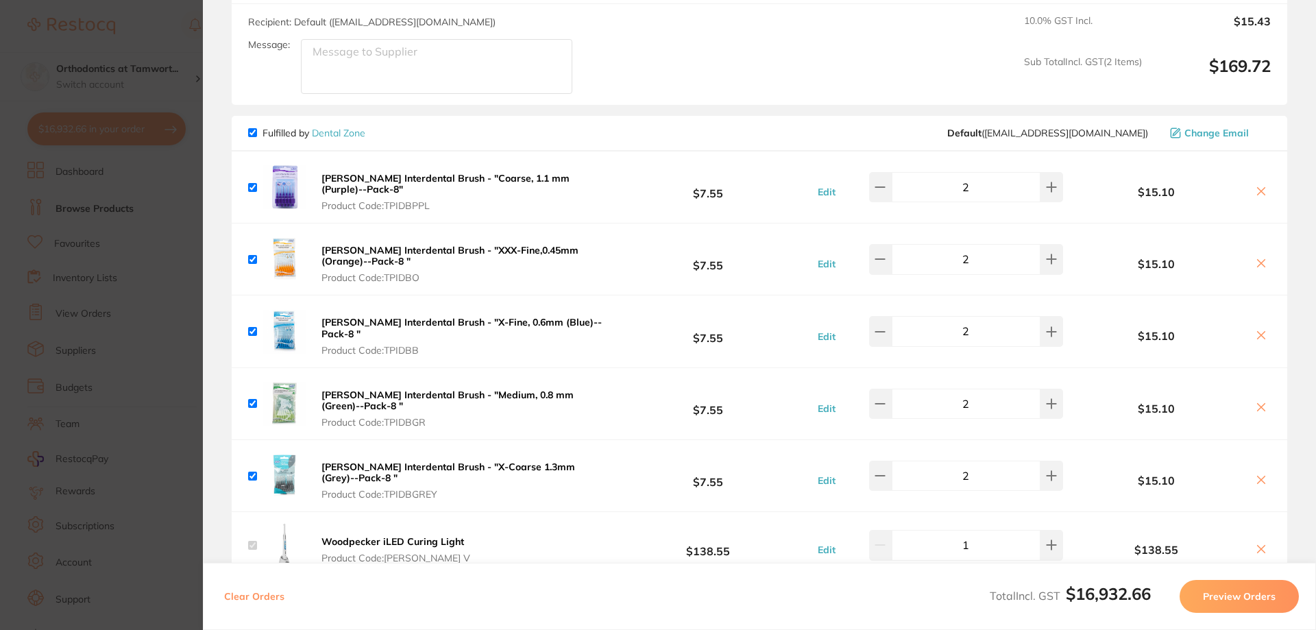
scroll to position [5713, 0]
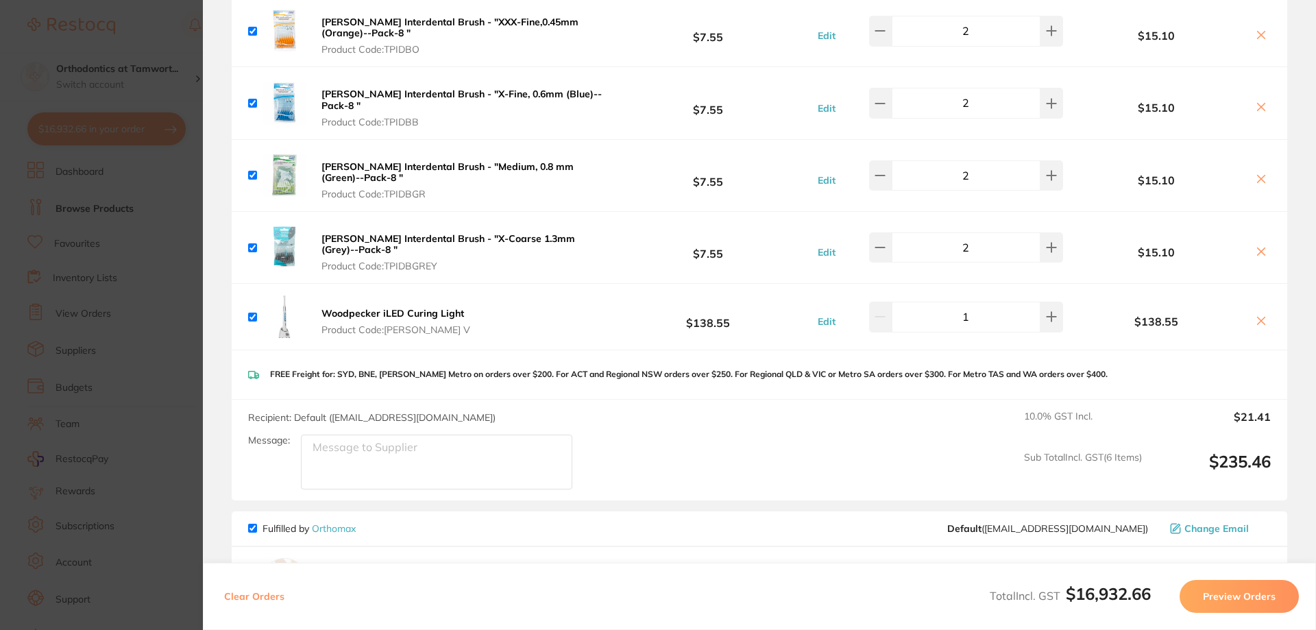
checkbox input "true"
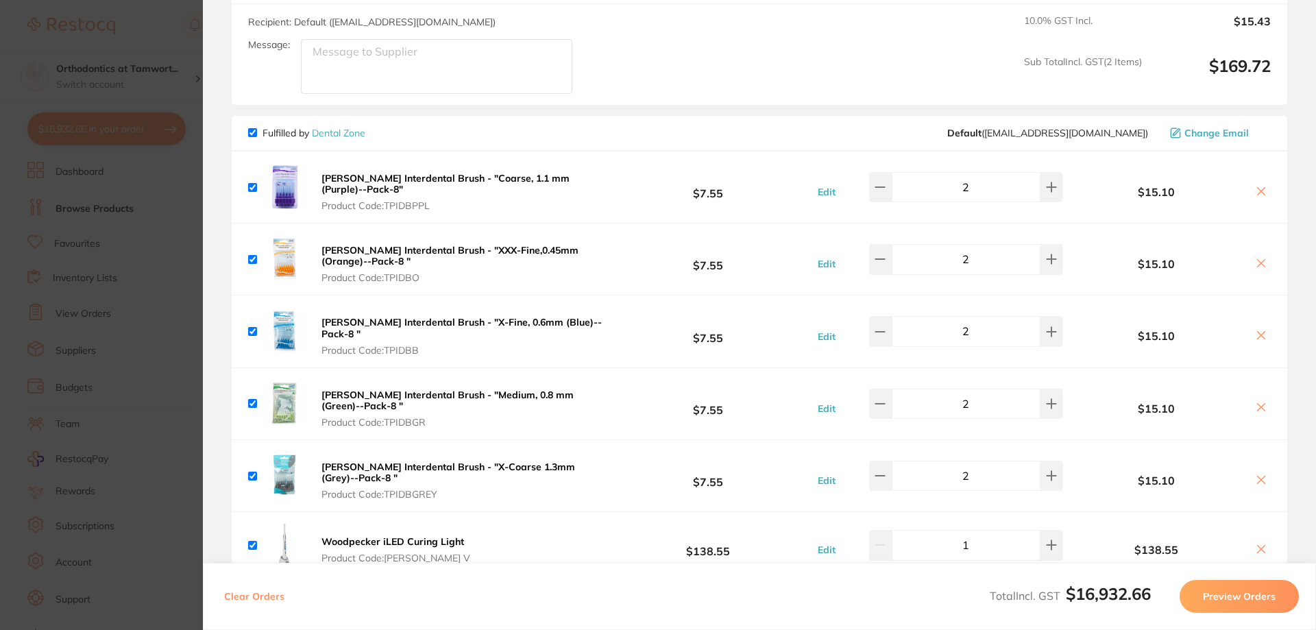
checkbox input "true"
click at [1266, 596] on button "Preview Orders" at bounding box center [1239, 596] width 119 height 33
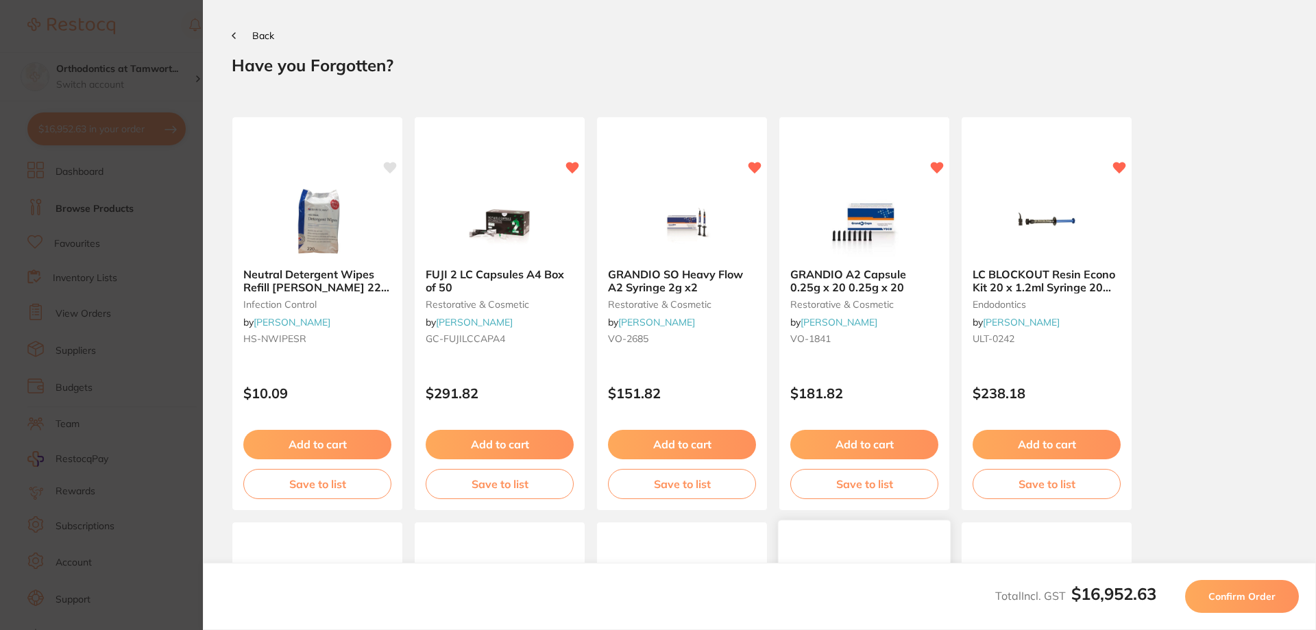
scroll to position [383, 0]
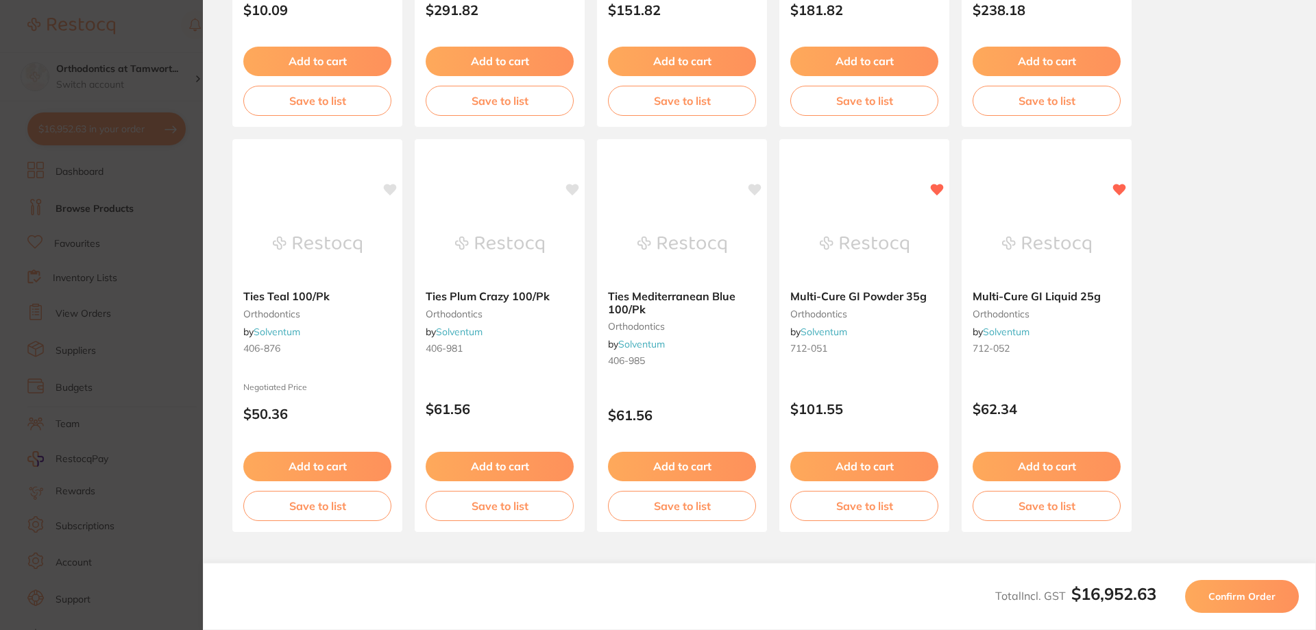
click at [1251, 597] on span "Confirm Order" at bounding box center [1242, 596] width 67 height 12
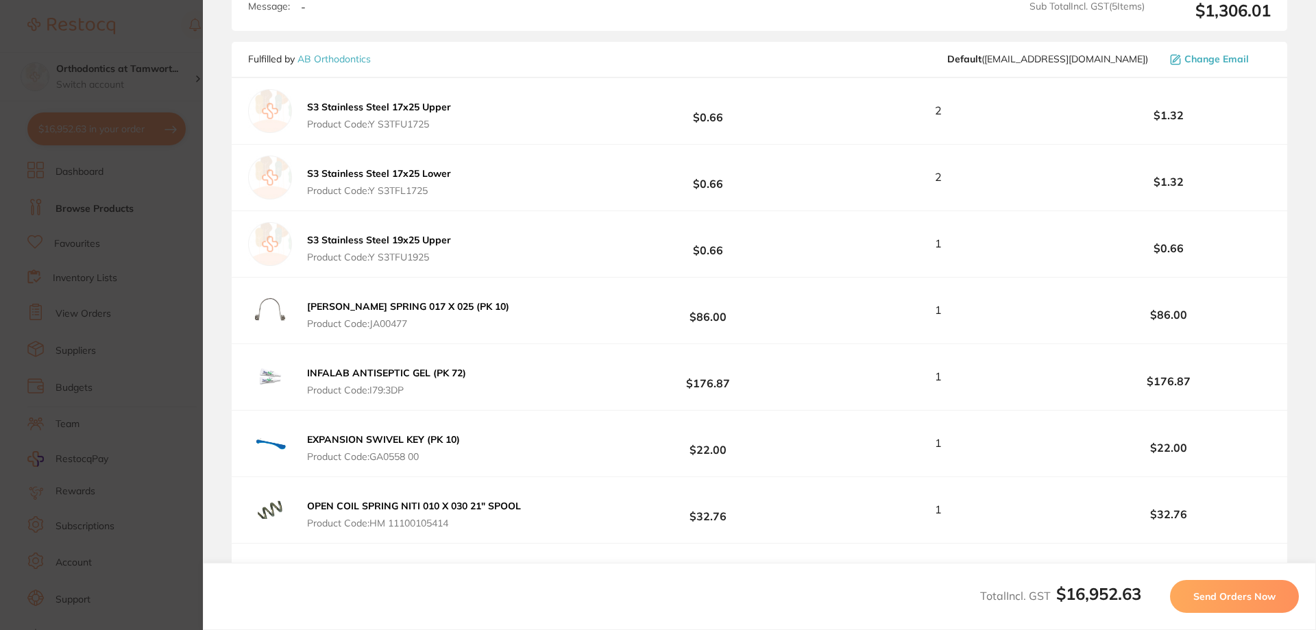
scroll to position [0, 0]
